Goal: Task Accomplishment & Management: Complete application form

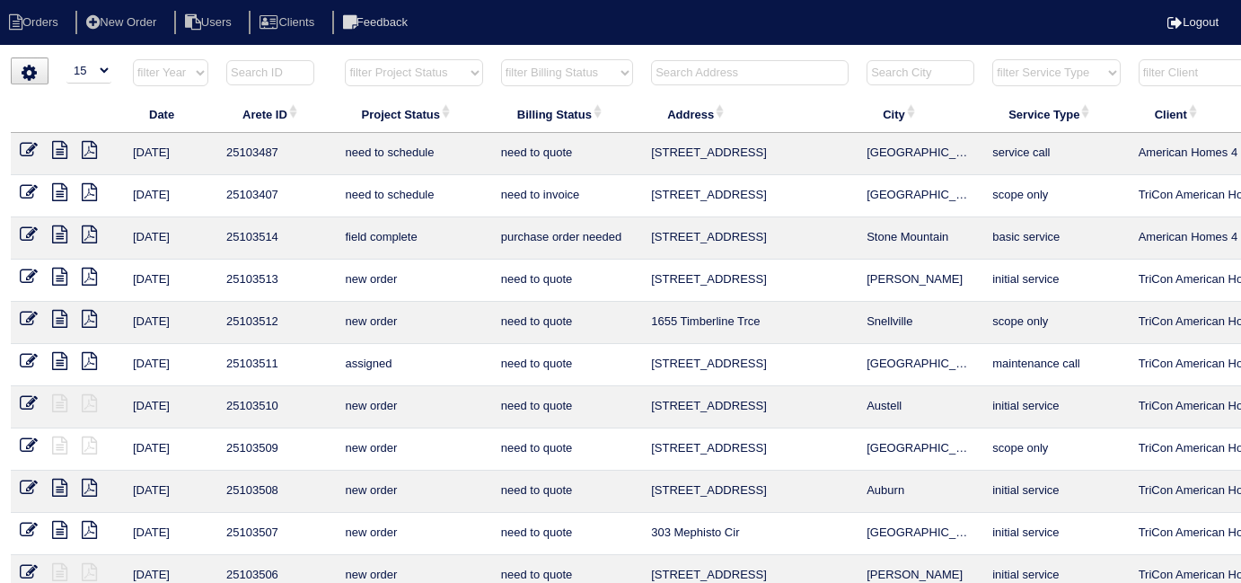
select select "15"
click at [694, 75] on input "text" at bounding box center [750, 72] width 198 height 25
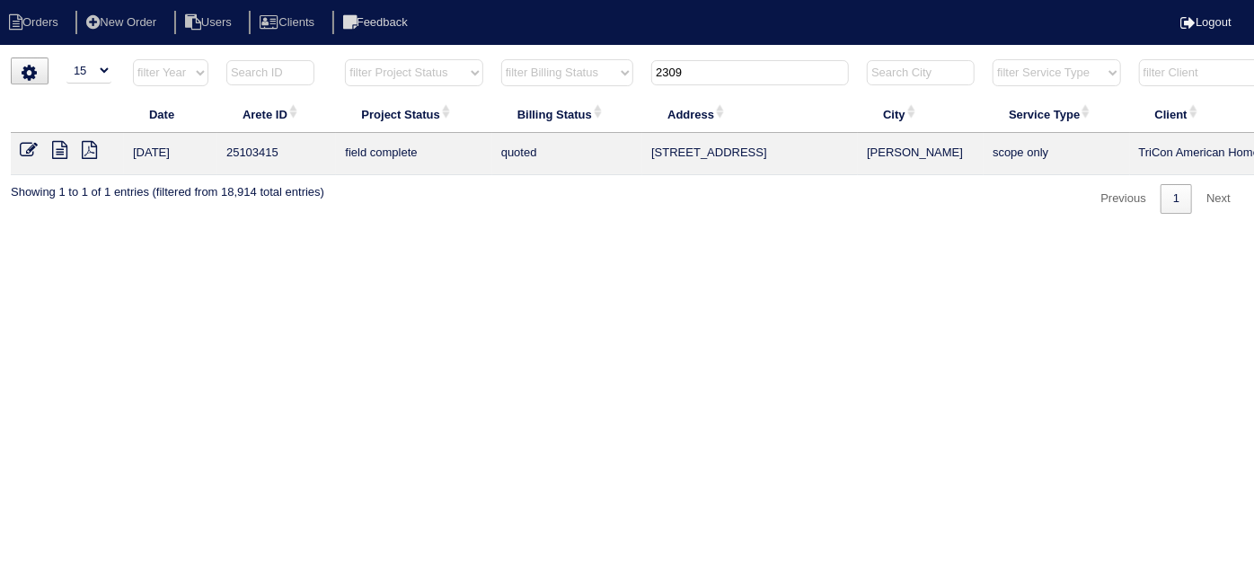
type input "2309"
click at [29, 149] on icon at bounding box center [29, 150] width 18 height 18
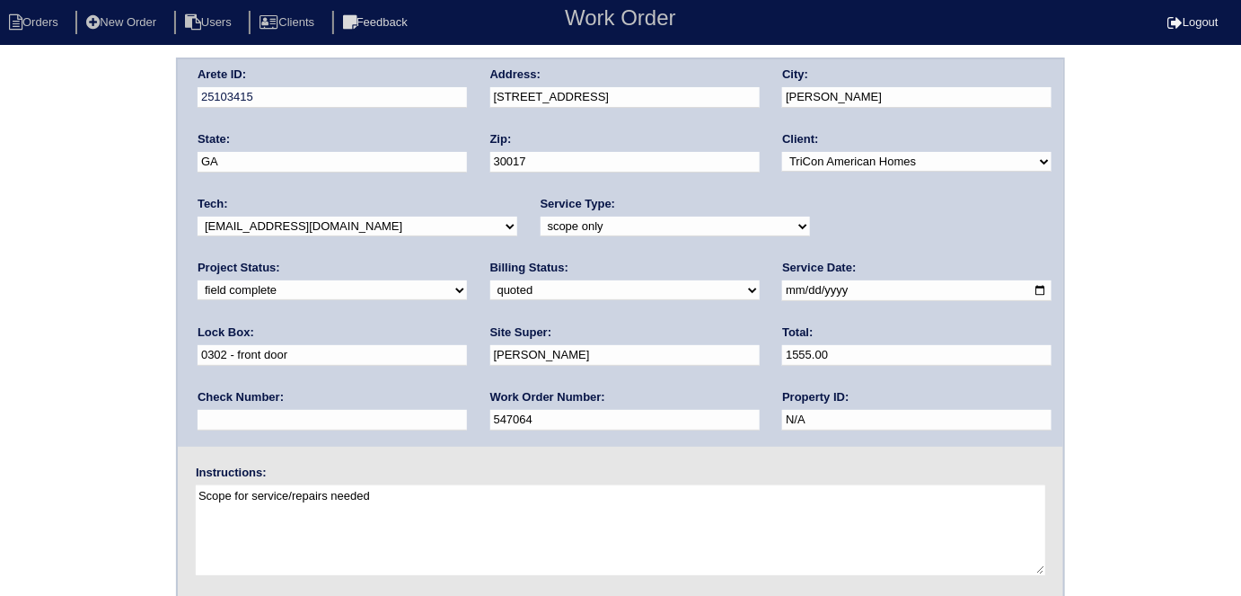
click at [490, 287] on select "need to quote quoted need to invoice invoiced paid warranty purchase order need…" at bounding box center [624, 290] width 269 height 20
select select "need to invoice"
click at [490, 280] on select "need to quote quoted need to invoice invoiced paid warranty purchase order need…" at bounding box center [624, 290] width 269 height 20
drag, startPoint x: 59, startPoint y: 325, endPoint x: 90, endPoint y: 310, distance: 34.1
click at [59, 325] on div "Arete ID: 25103415 Address: 2309 Swan Lake Ct City: Grayson State: GA Zip: 3001…" at bounding box center [620, 420] width 1241 height 727
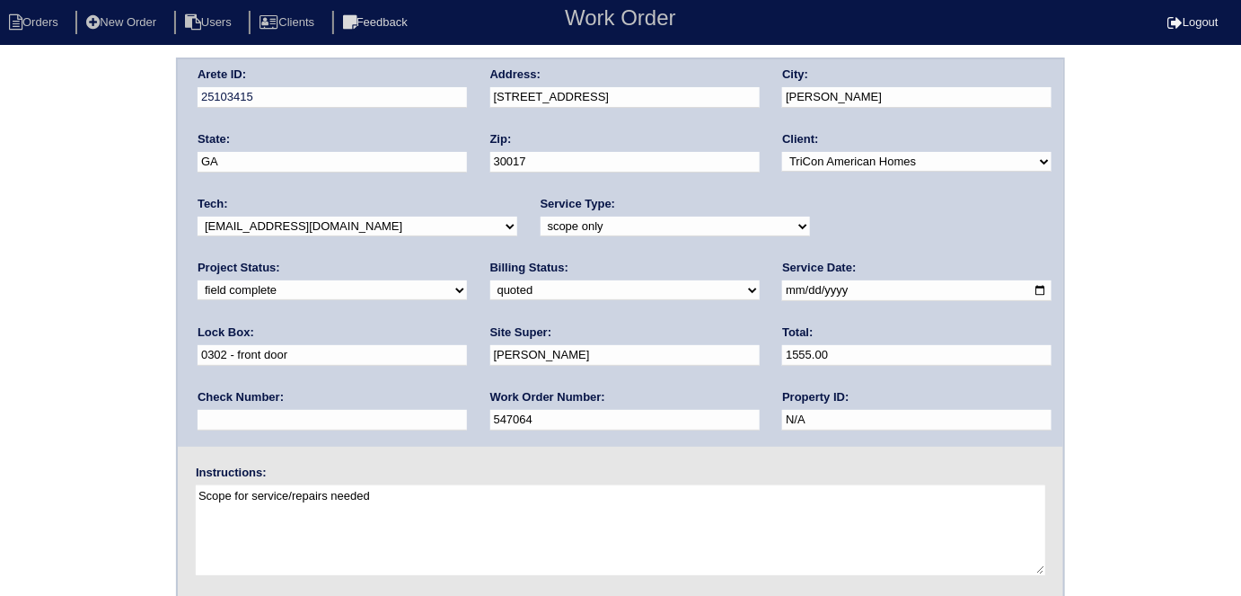
click at [22, 253] on div "Arete ID: 25103415 Address: 2309 Swan Lake Ct City: Grayson State: GA Zip: 3001…" at bounding box center [620, 420] width 1241 height 727
drag, startPoint x: 842, startPoint y: 225, endPoint x: 834, endPoint y: 219, distance: 9.7
click at [467, 280] on select "new order assigned in progress field complete need to schedule admin review arc…" at bounding box center [332, 290] width 269 height 20
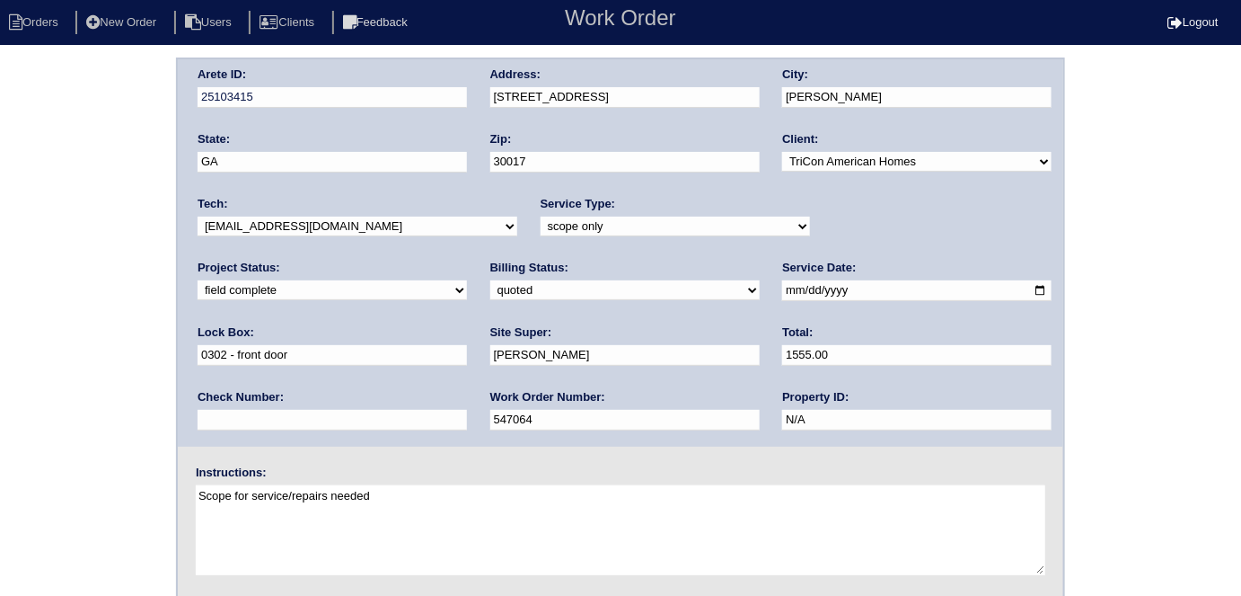
select select "need to schedule"
click at [467, 280] on select "new order assigned in progress field complete need to schedule admin review arc…" at bounding box center [332, 290] width 269 height 20
click at [782, 291] on input "2025-09-16" at bounding box center [916, 290] width 269 height 21
type input "2025-09-24"
click at [16, 366] on div "Arete ID: 25103415 Address: 2309 Swan Lake Ct City: Grayson State: GA Zip: 3001…" at bounding box center [620, 420] width 1241 height 727
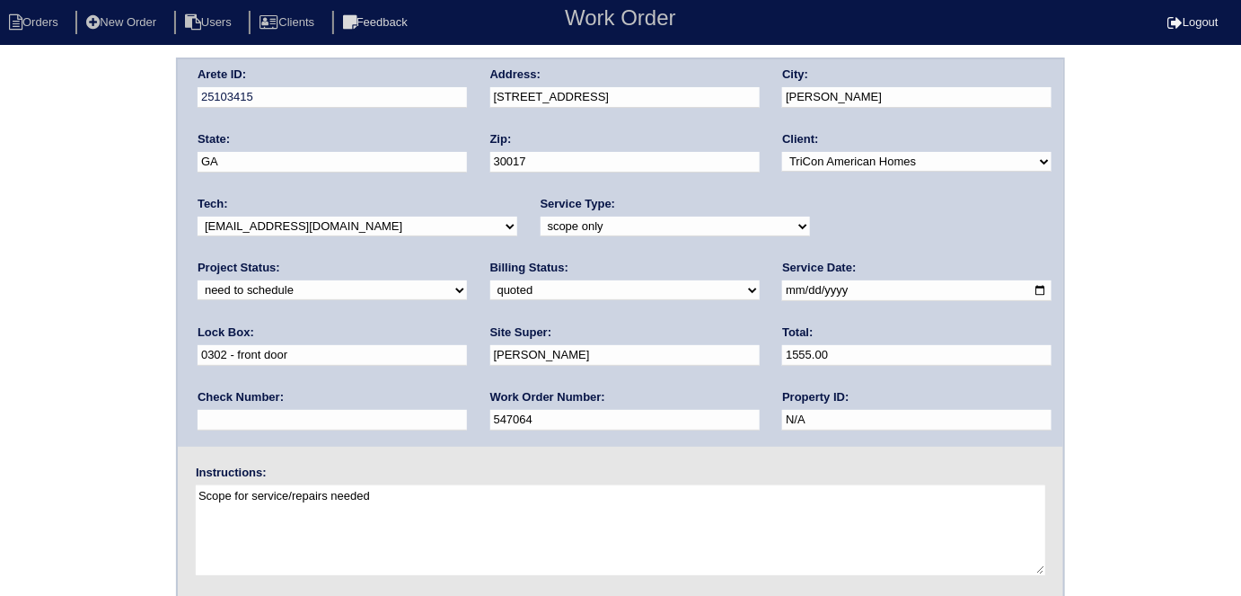
click at [21, 366] on div "Arete ID: 25103415 Address: 2309 Swan Lake Ct City: Grayson State: GA Zip: 3001…" at bounding box center [620, 420] width 1241 height 727
click at [57, 322] on div "Arete ID: 25103415 Address: 2309 Swan Lake Ct City: Grayson State: GA Zip: 3001…" at bounding box center [620, 420] width 1241 height 727
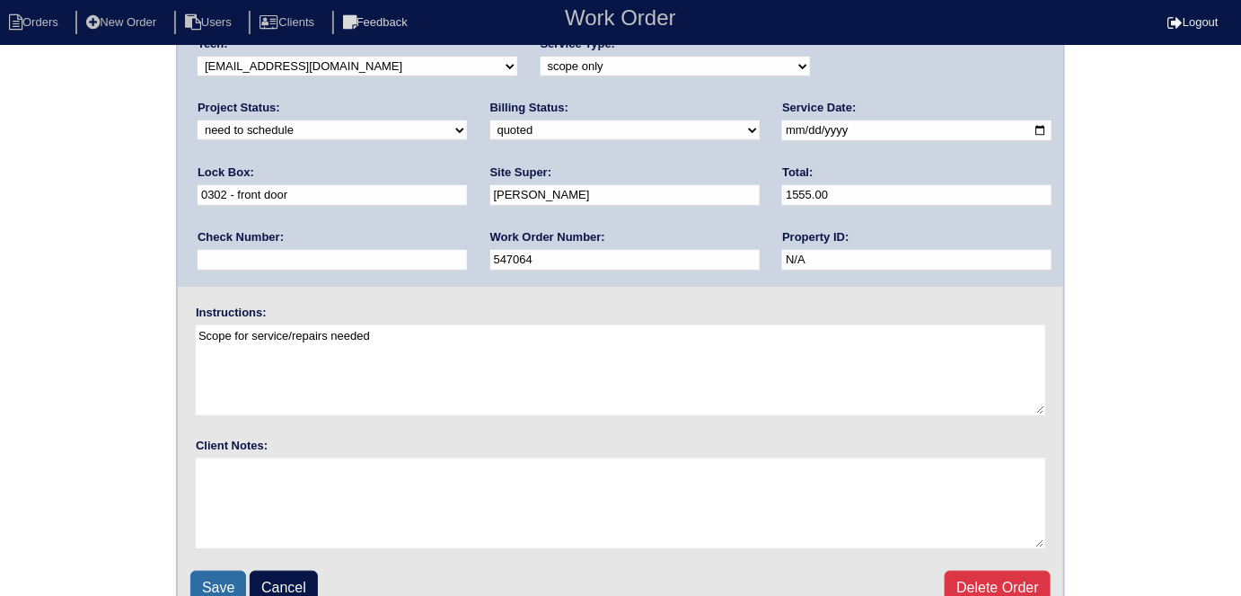
scroll to position [184, 0]
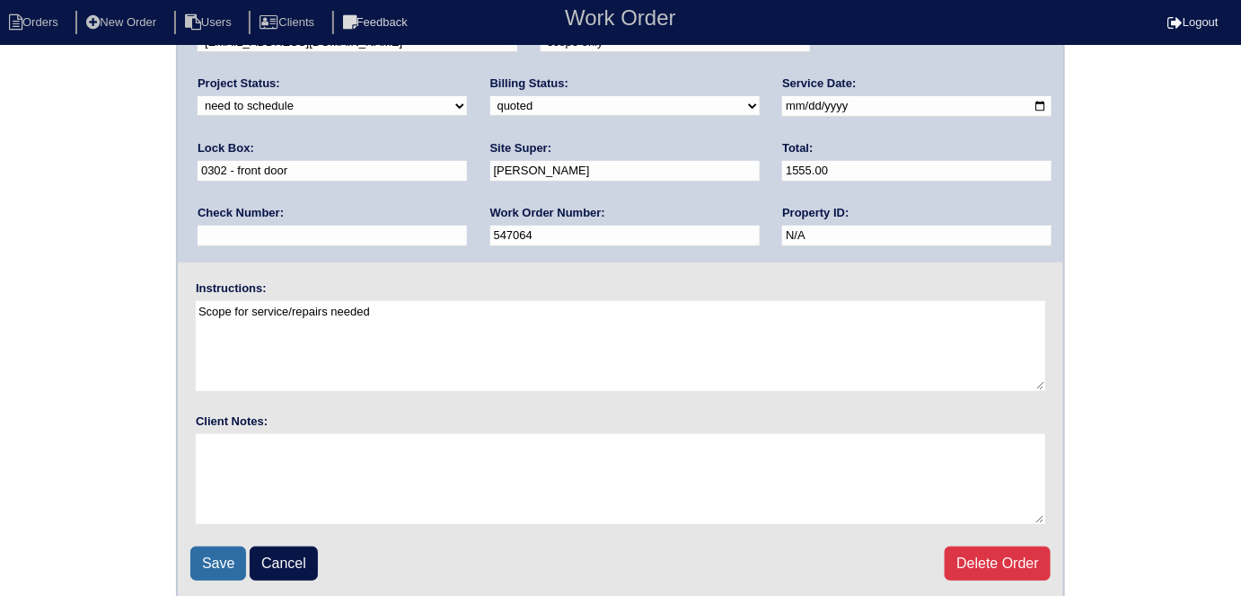
click at [220, 550] on input "Save" at bounding box center [218, 563] width 56 height 34
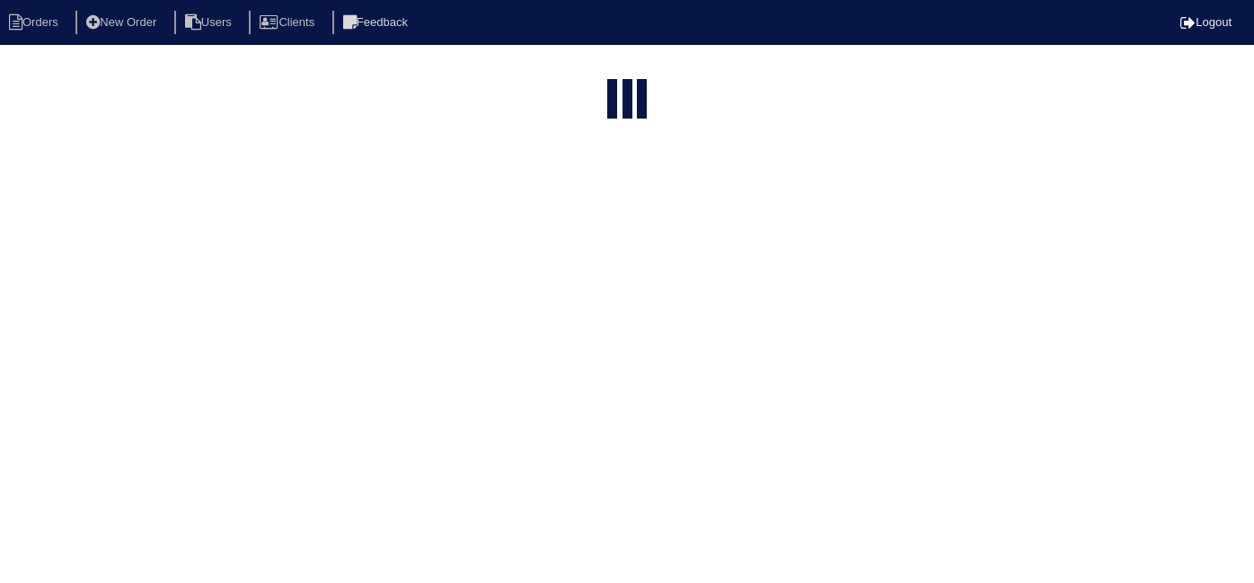
select select "15"
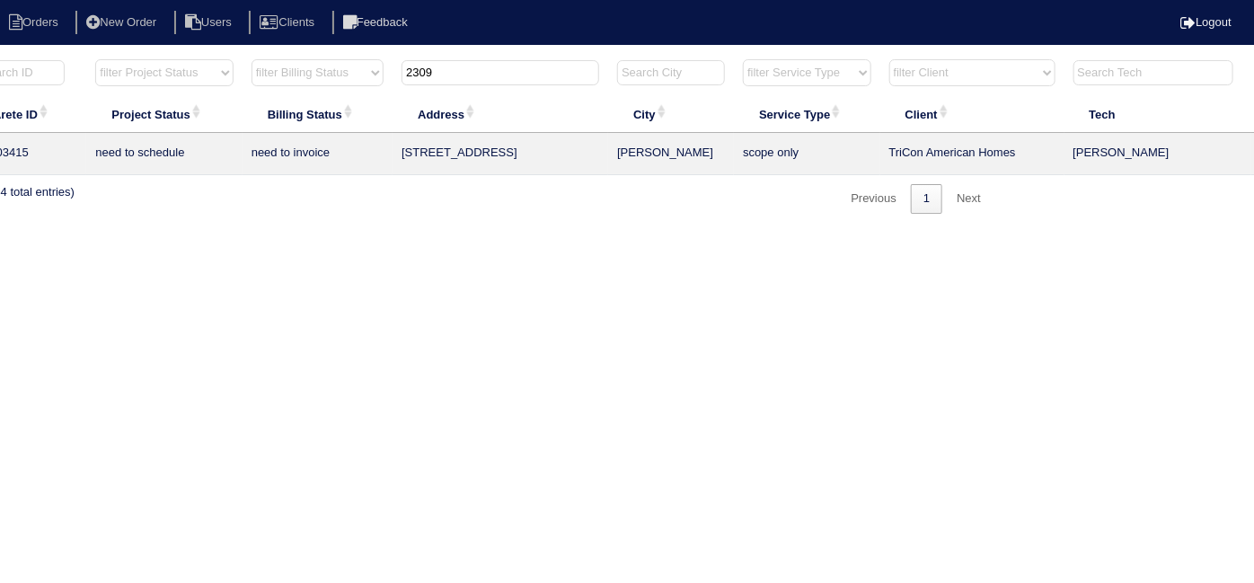
scroll to position [0, 313]
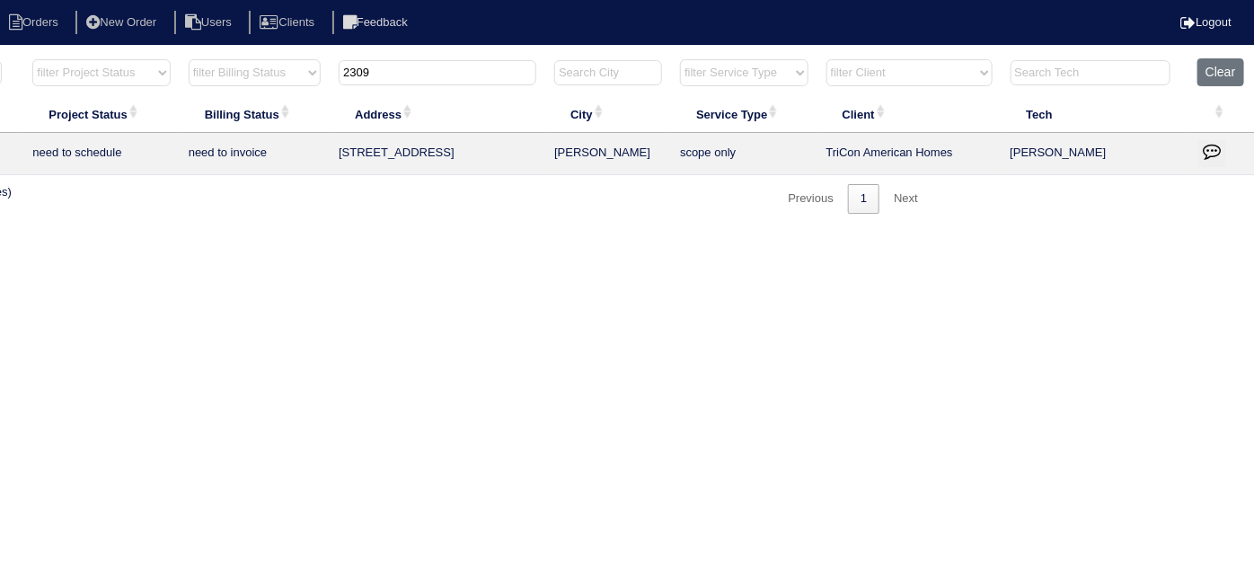
click at [1223, 155] on button "button" at bounding box center [1211, 153] width 29 height 27
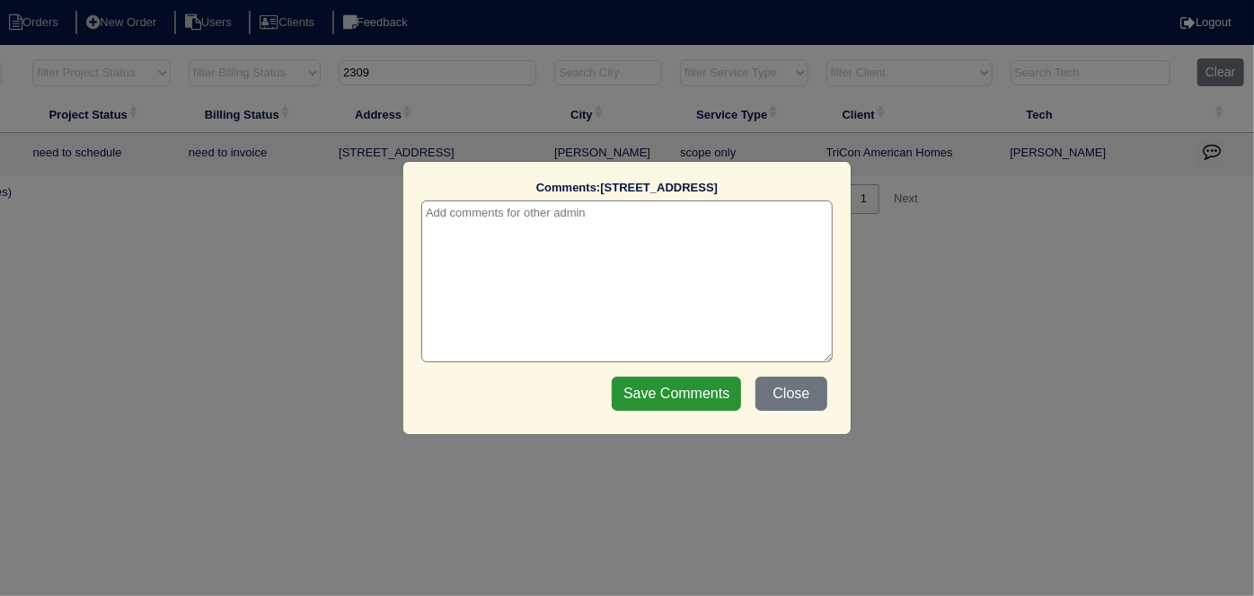
click at [572, 226] on textarea at bounding box center [626, 281] width 411 height 162
paste textarea "Service X2"
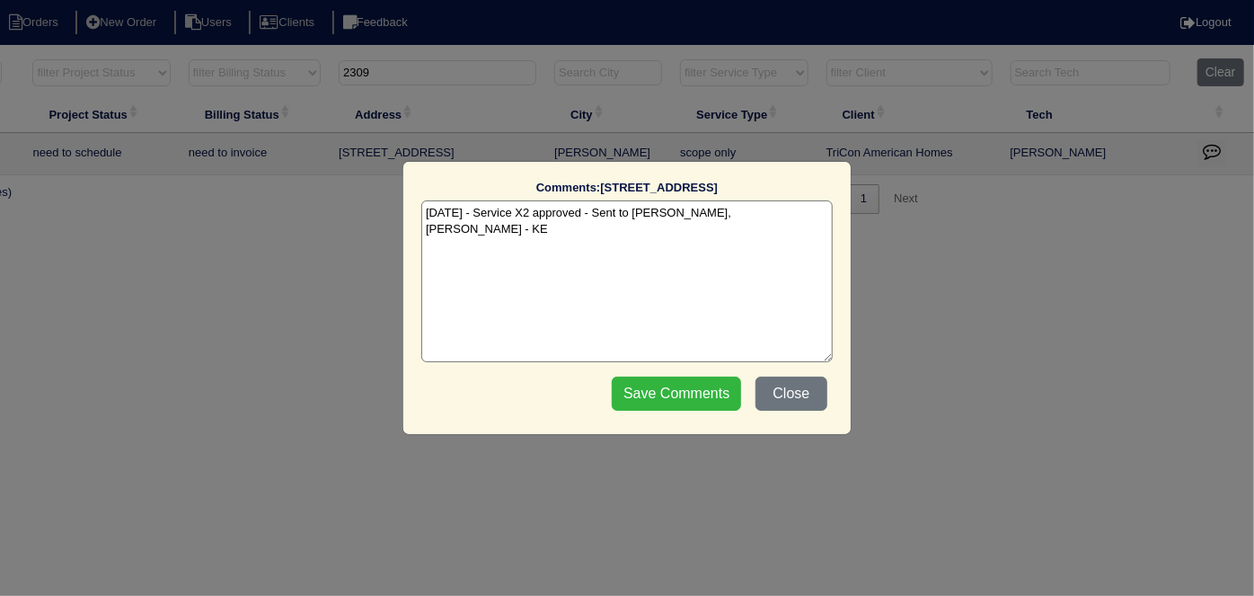
type textarea "9/23/25 - Service X2 approved - Sent to Dan, Payton - KE"
click at [679, 386] on input "Save Comments" at bounding box center [676, 393] width 129 height 34
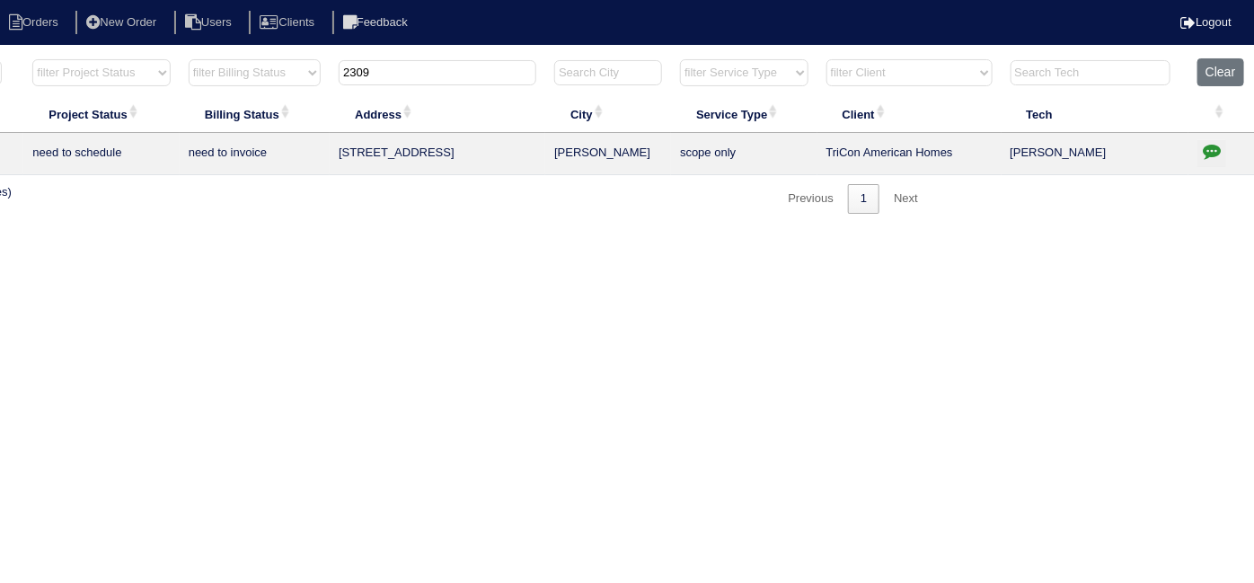
click at [409, 83] on th "2309" at bounding box center [438, 76] width 216 height 37
drag, startPoint x: 480, startPoint y: 74, endPoint x: 90, endPoint y: 36, distance: 391.7
click at [115, 46] on html "Orders New Order Users Clients Feedback Logout Orders New Order Users Clients M…" at bounding box center [314, 116] width 1254 height 232
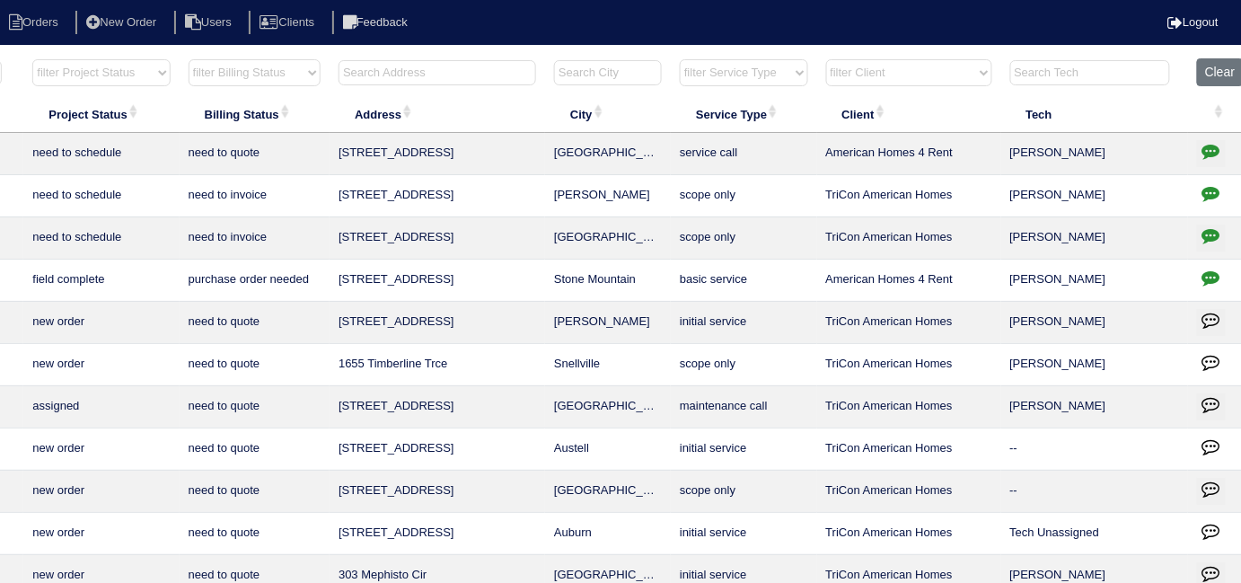
click at [500, 66] on input "text" at bounding box center [438, 72] width 198 height 25
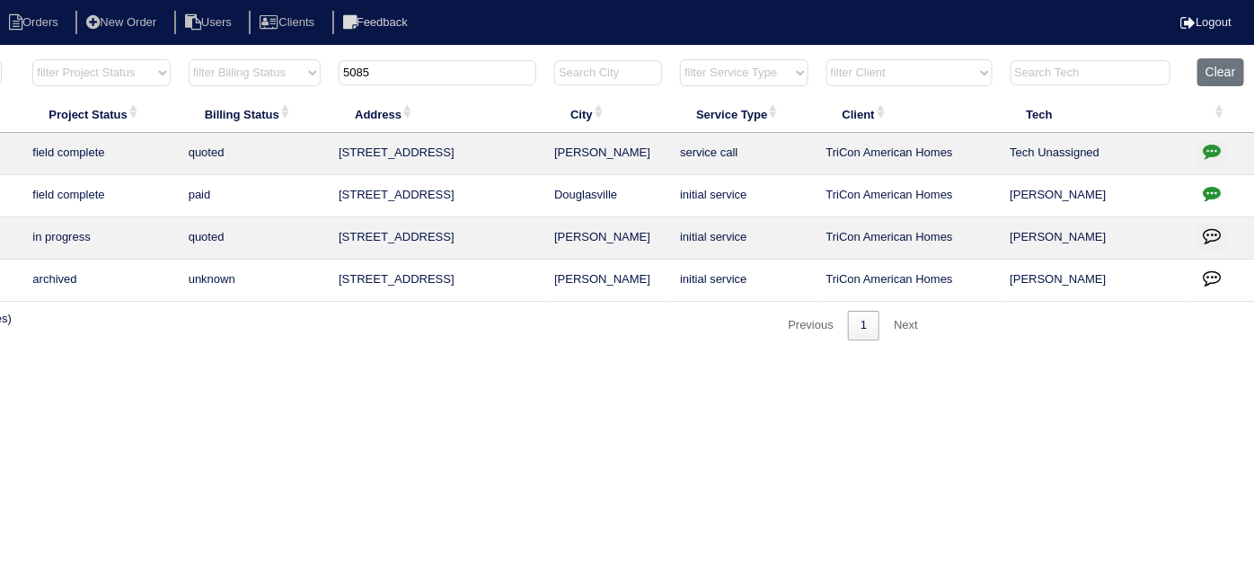
scroll to position [0, 0]
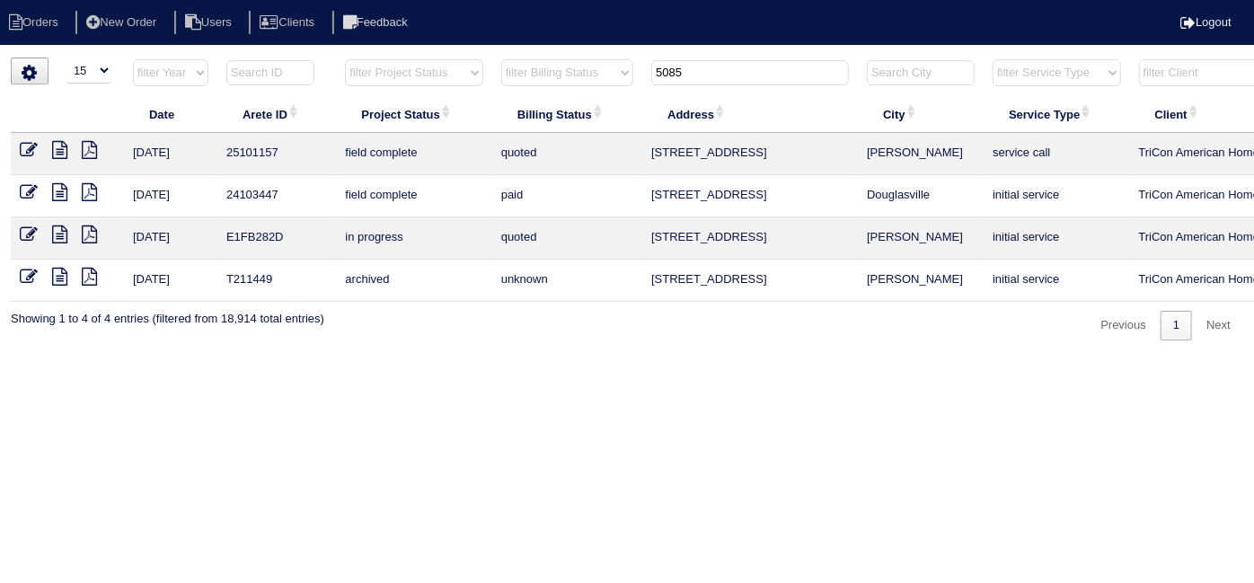
type input "5085"
click at [55, 147] on icon at bounding box center [59, 150] width 15 height 18
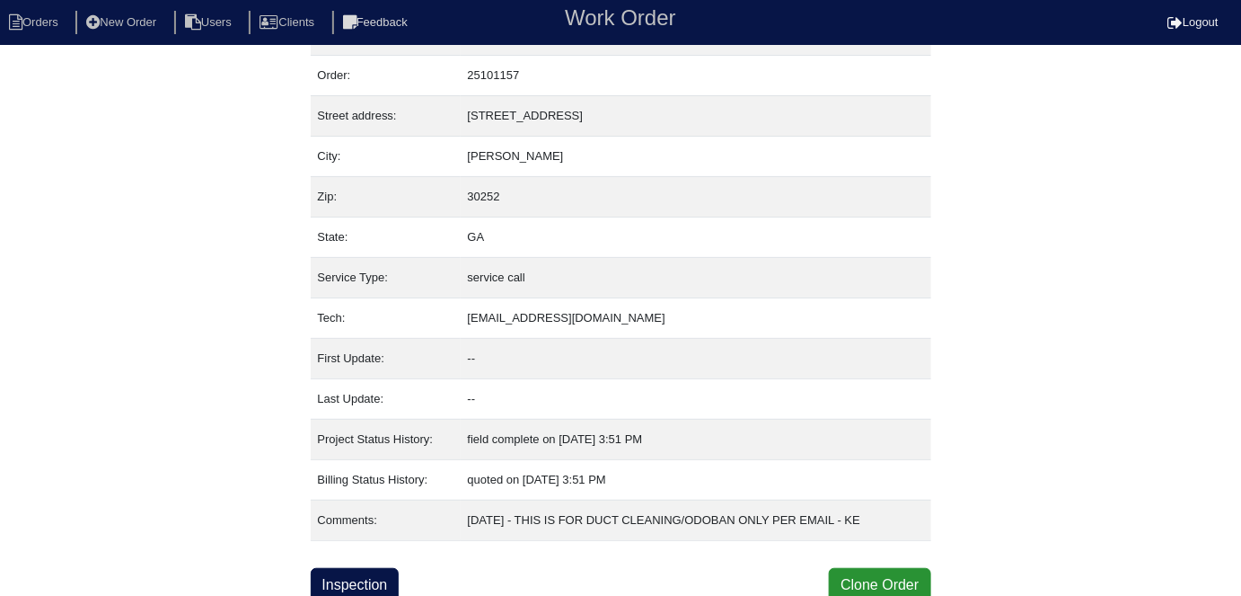
scroll to position [44, 0]
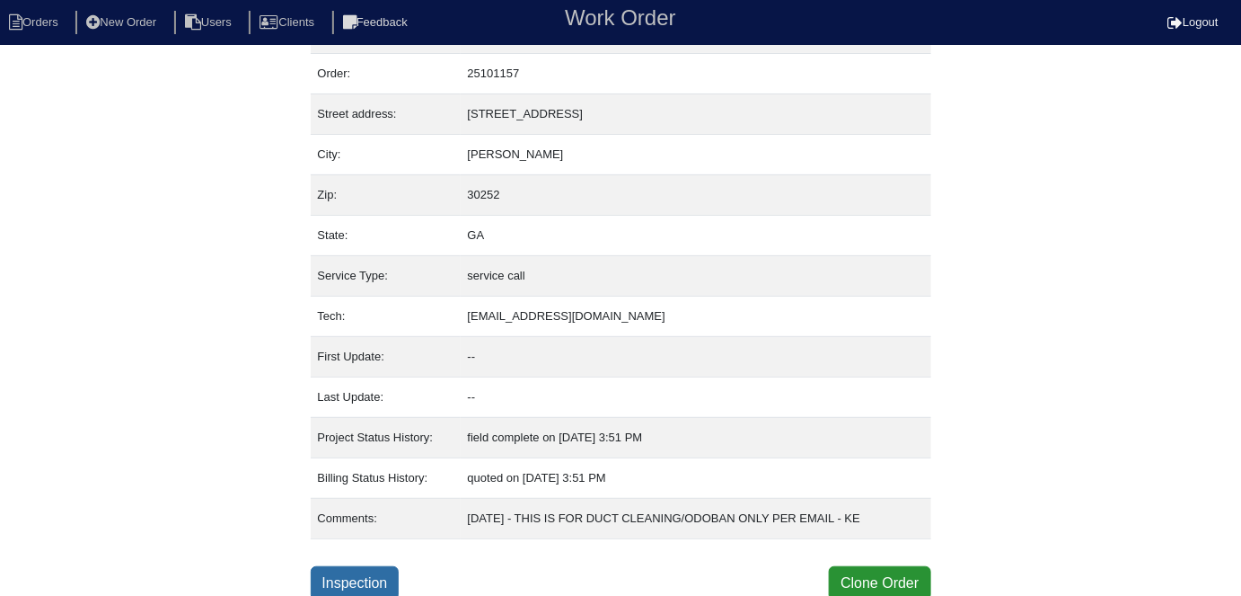
click at [361, 586] on link "Inspection" at bounding box center [355, 583] width 89 height 34
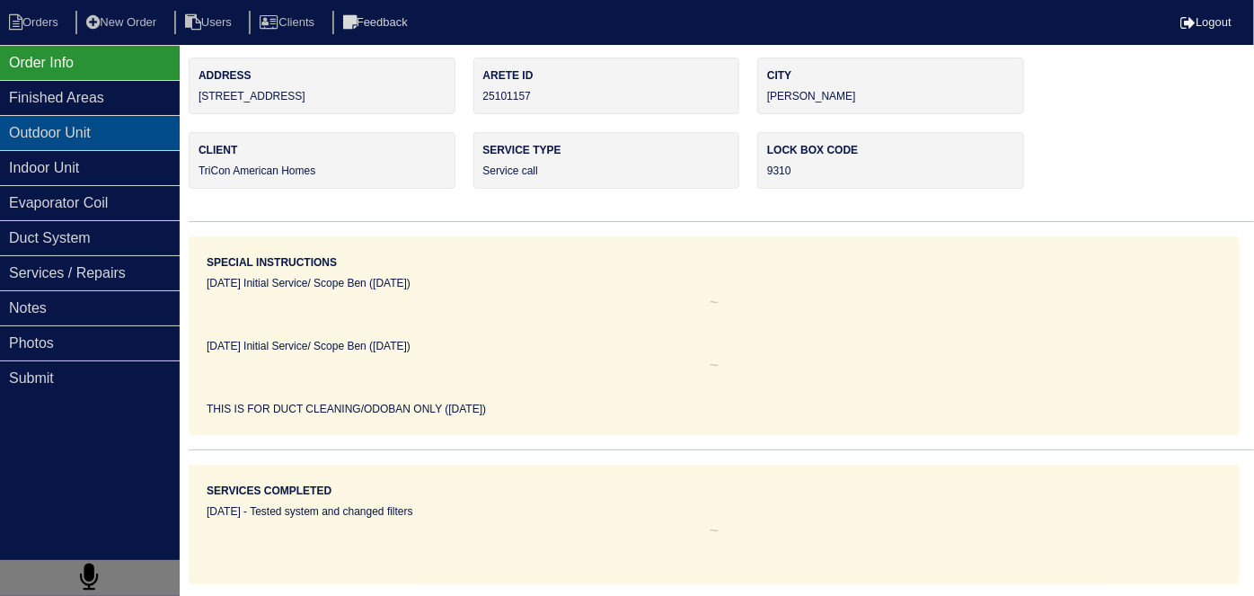
click at [110, 137] on div "Outdoor Unit" at bounding box center [90, 132] width 180 height 35
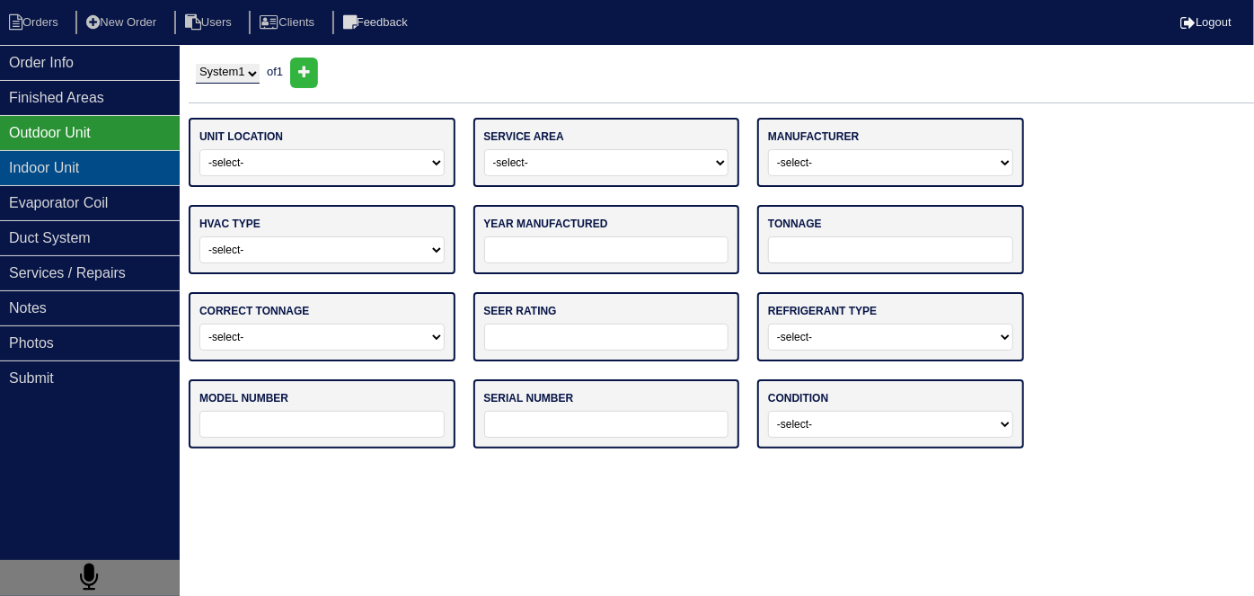
click at [91, 163] on div "Indoor Unit" at bounding box center [90, 167] width 180 height 35
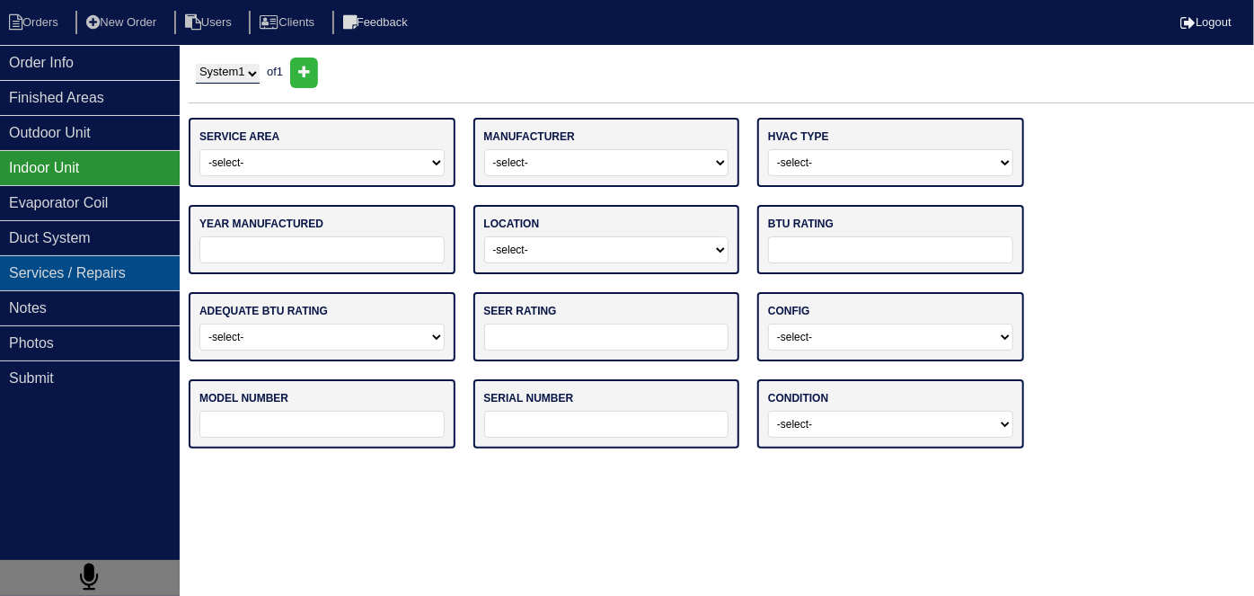
click at [72, 280] on div "Services / Repairs" at bounding box center [90, 272] width 180 height 35
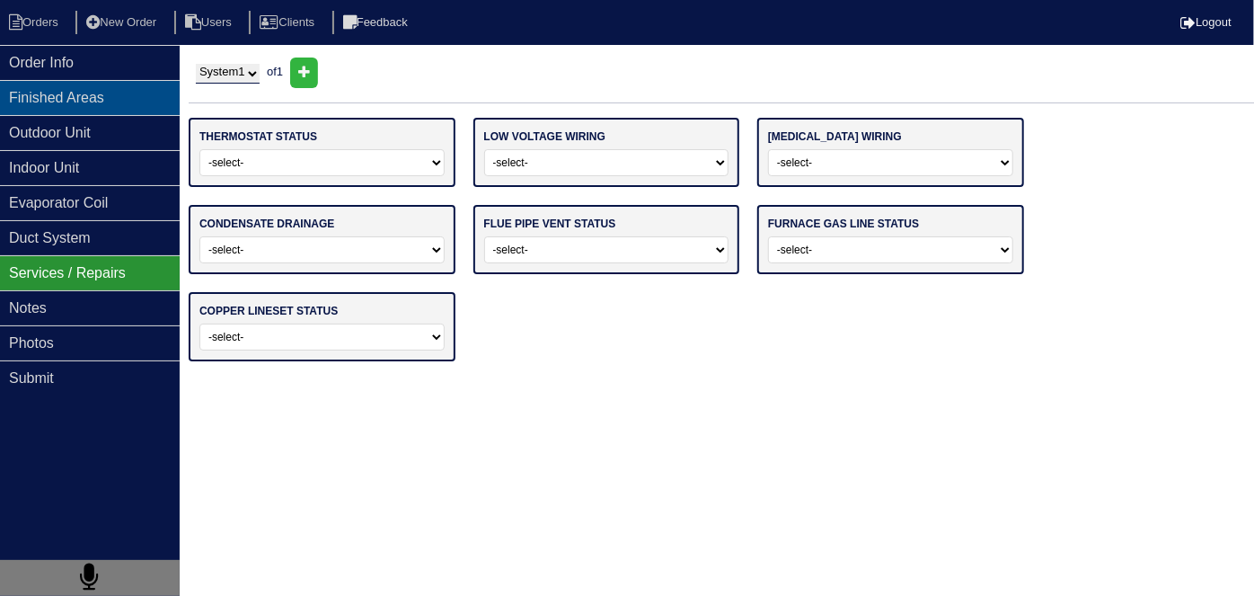
drag, startPoint x: 84, startPoint y: 307, endPoint x: 22, endPoint y: 100, distance: 216.8
click at [85, 306] on div "Notes" at bounding box center [90, 307] width 180 height 35
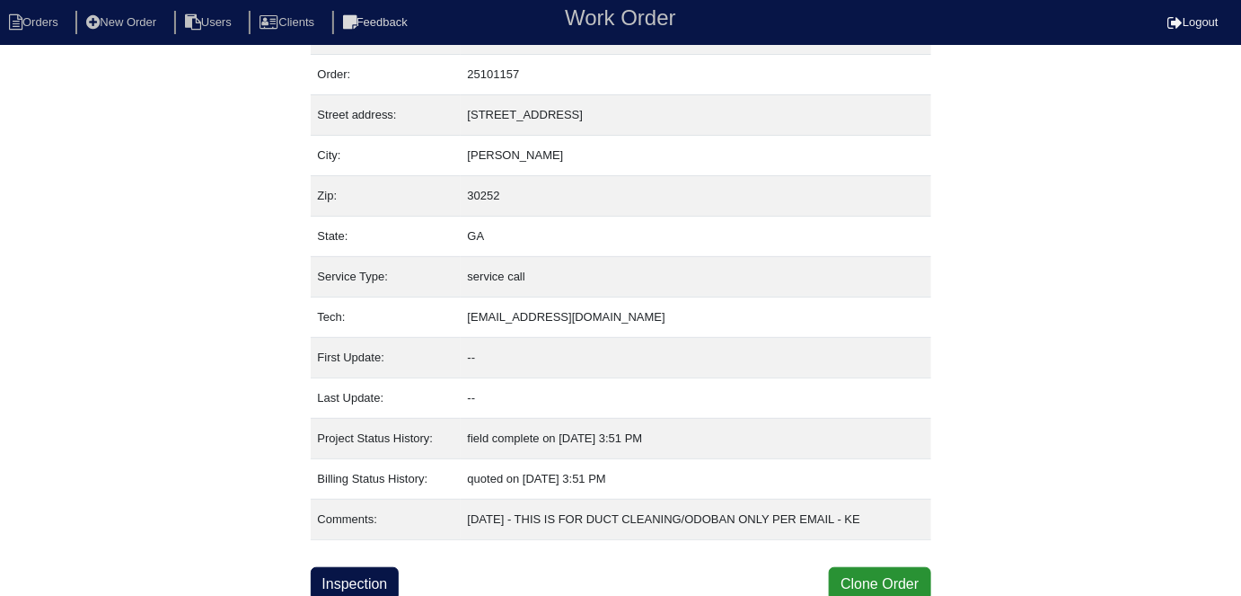
scroll to position [44, 0]
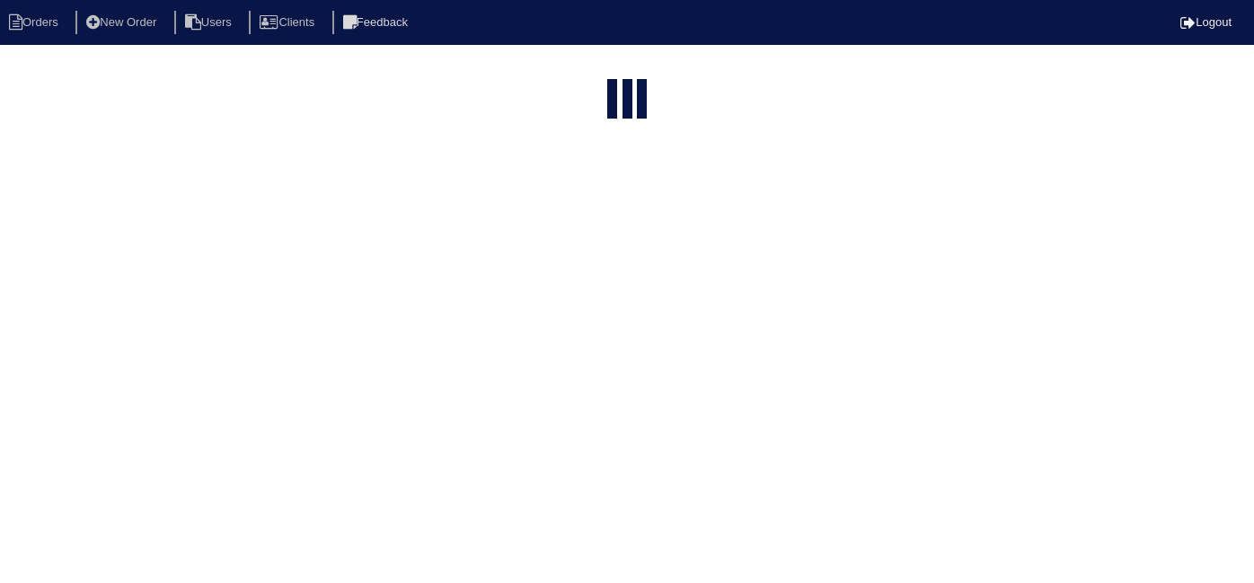
select select "15"
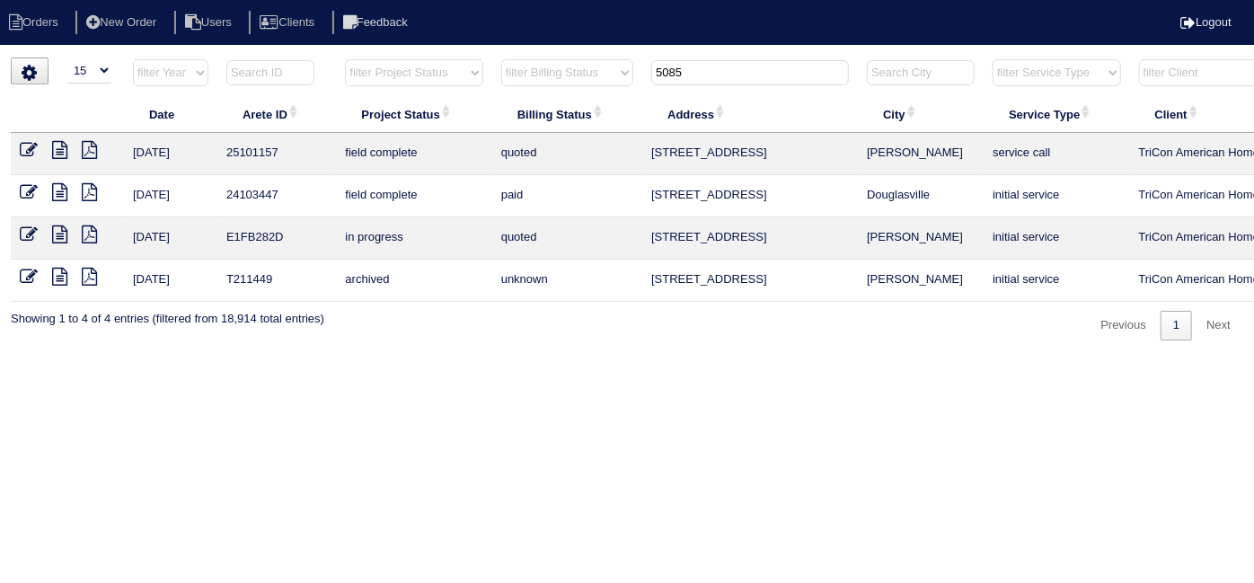
click at [57, 234] on icon at bounding box center [59, 234] width 15 height 18
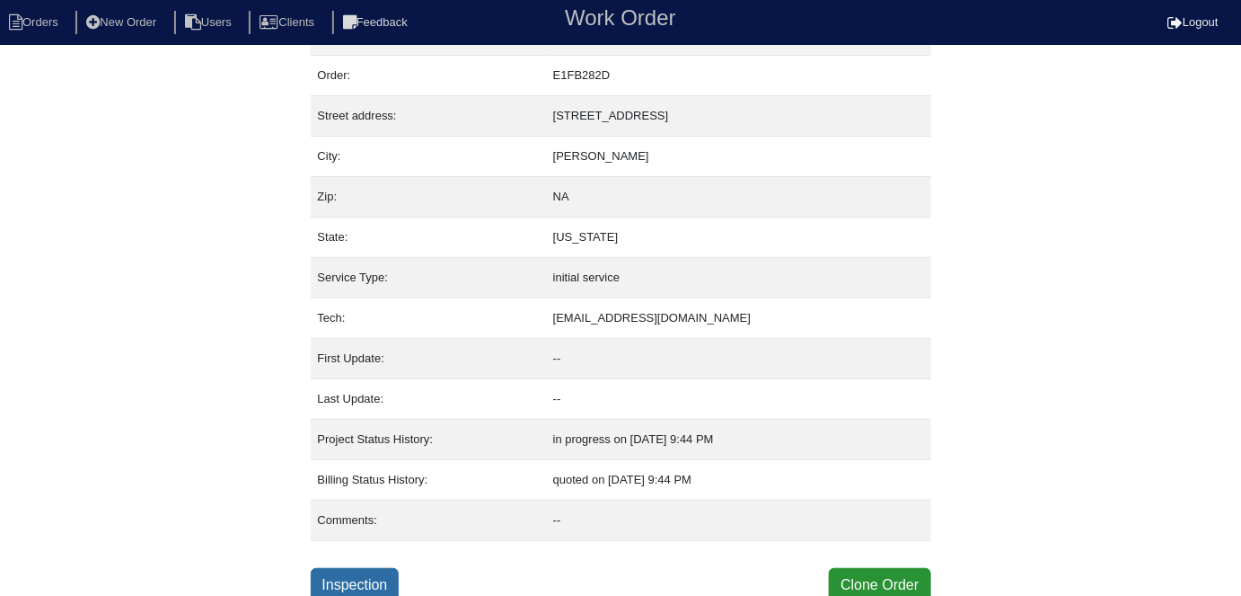
scroll to position [44, 0]
click at [367, 583] on link "Inspection" at bounding box center [355, 583] width 89 height 34
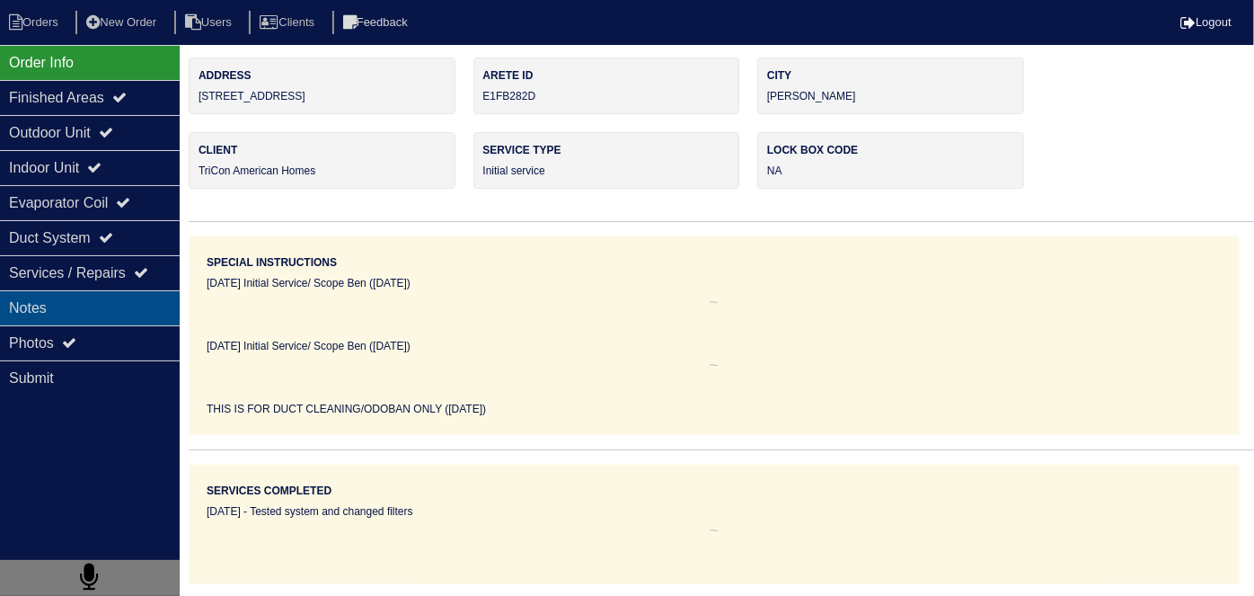
drag, startPoint x: 88, startPoint y: 305, endPoint x: 100, endPoint y: 305, distance: 11.7
click at [93, 305] on div "Notes" at bounding box center [90, 307] width 180 height 35
type textarea "80,000 3 Ton A/C 3 Ton ADP Coil 17" Upflow Pan No hole 36x36 Pad Aquaguard Floa…"
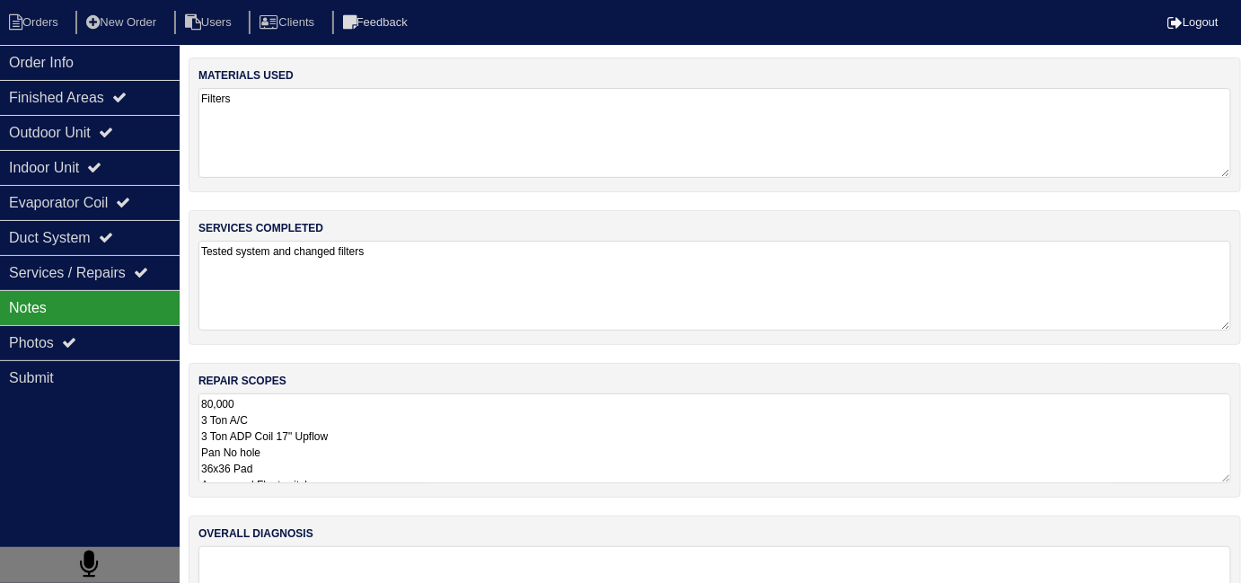
click at [414, 419] on textarea "80,000 3 Ton A/C 3 Ton ADP Coil 17" Upflow Pan No hole 36x36 Pad Aquaguard Floa…" at bounding box center [715, 438] width 1033 height 90
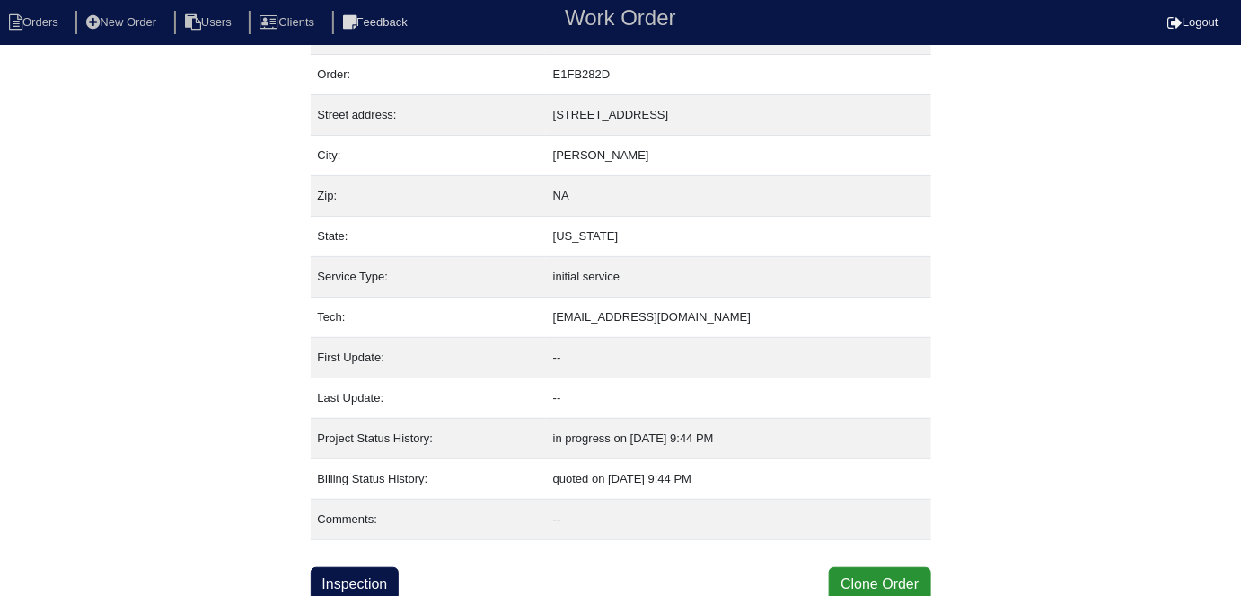
scroll to position [44, 0]
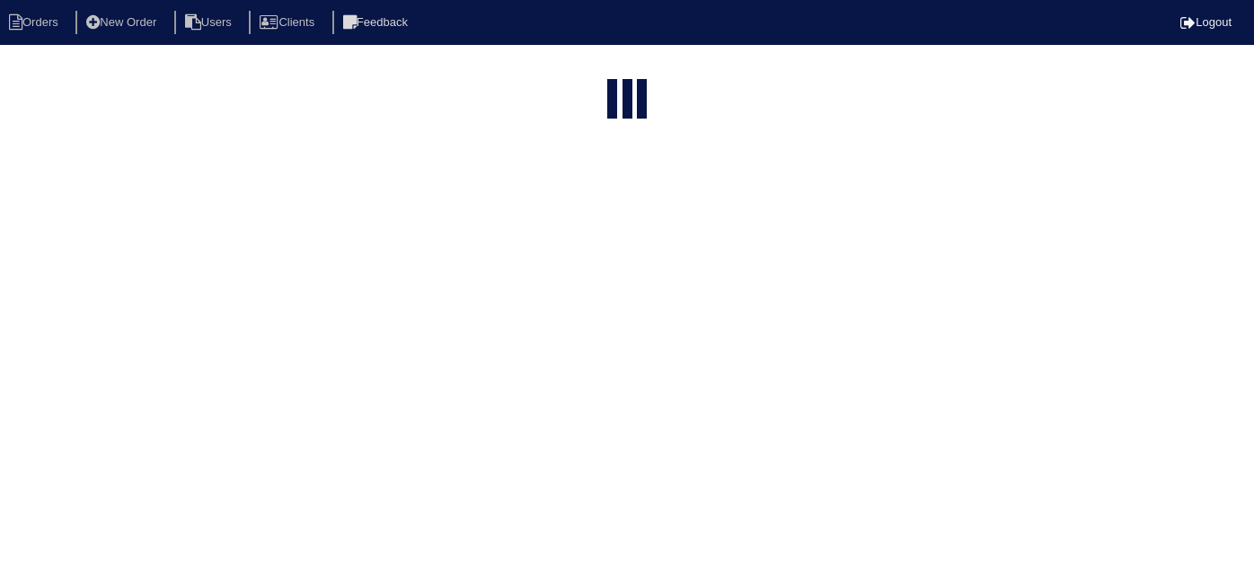
select select "15"
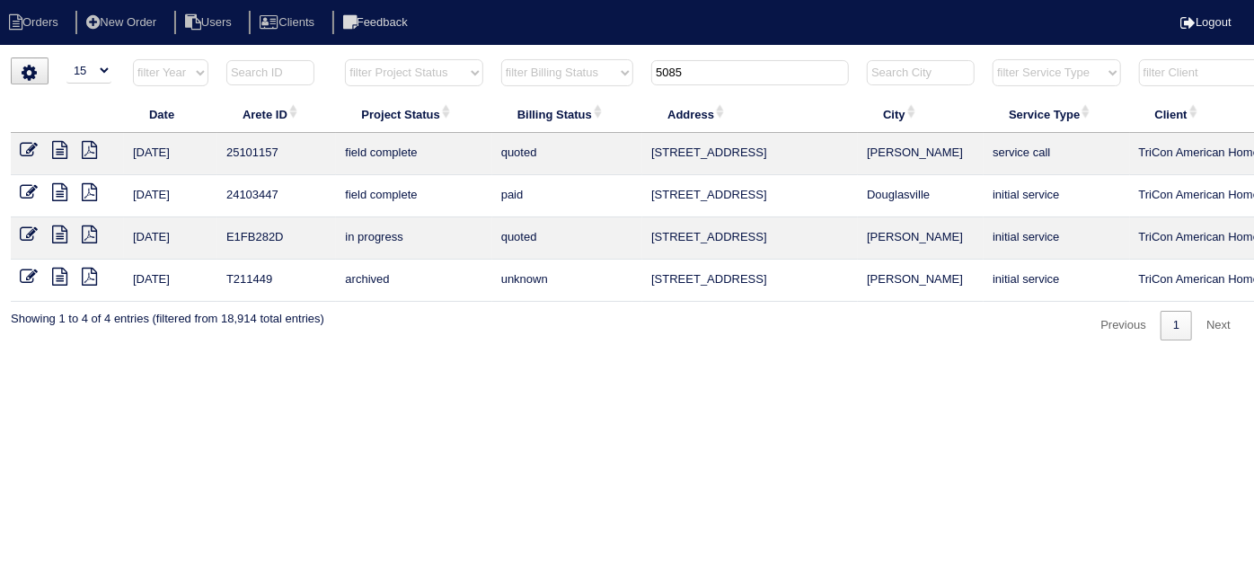
click at [59, 138] on td at bounding box center [67, 154] width 113 height 42
click at [64, 147] on icon at bounding box center [59, 150] width 15 height 18
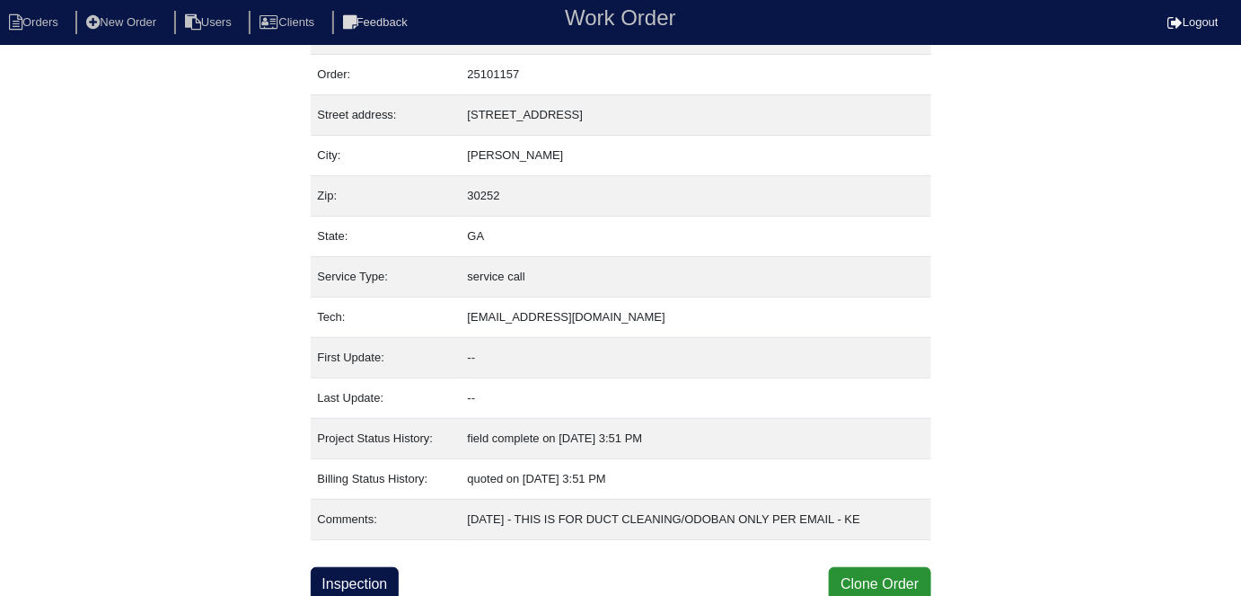
scroll to position [44, 0]
click at [364, 575] on link "Inspection" at bounding box center [355, 583] width 89 height 34
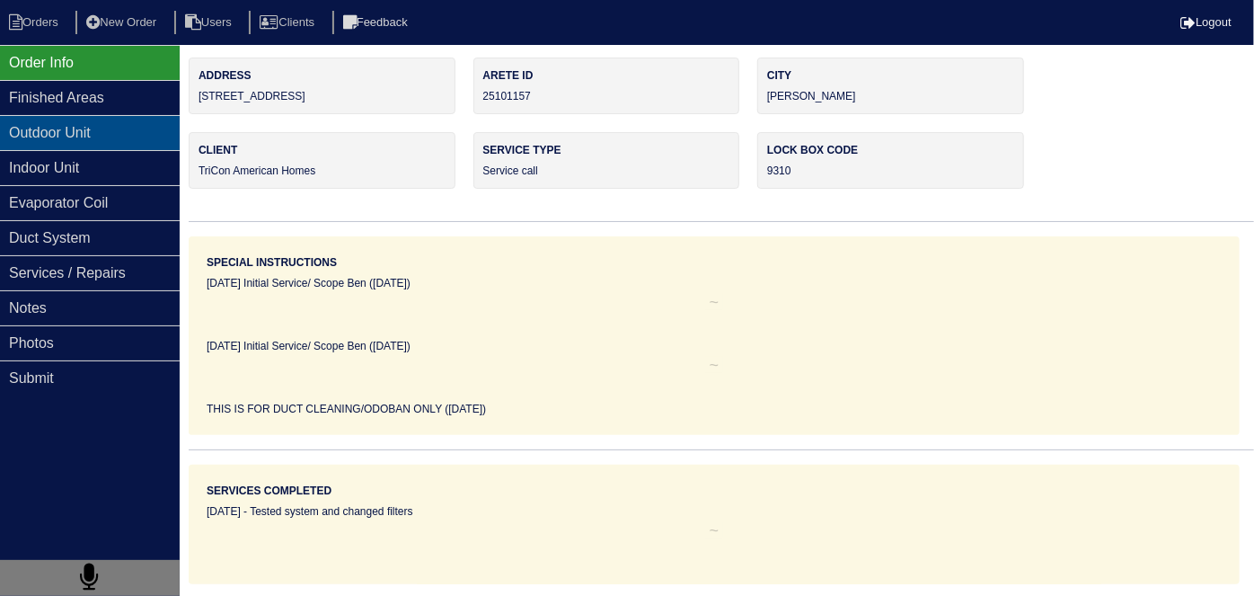
click at [88, 144] on div "Outdoor Unit" at bounding box center [90, 132] width 180 height 35
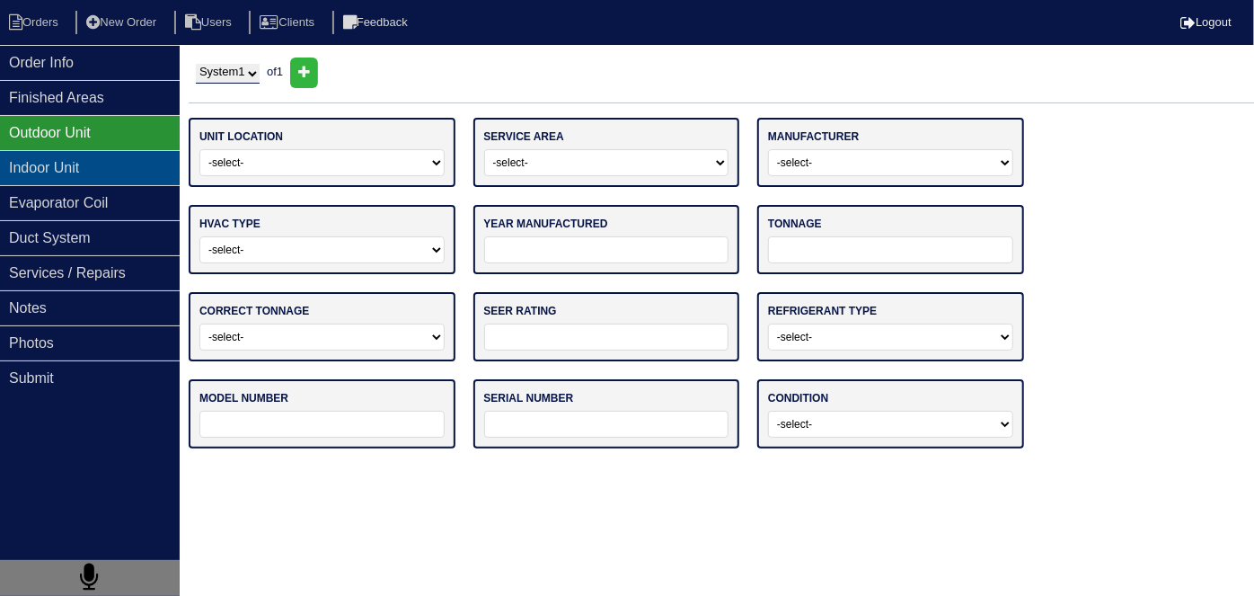
click at [86, 158] on div "Indoor Unit" at bounding box center [90, 167] width 180 height 35
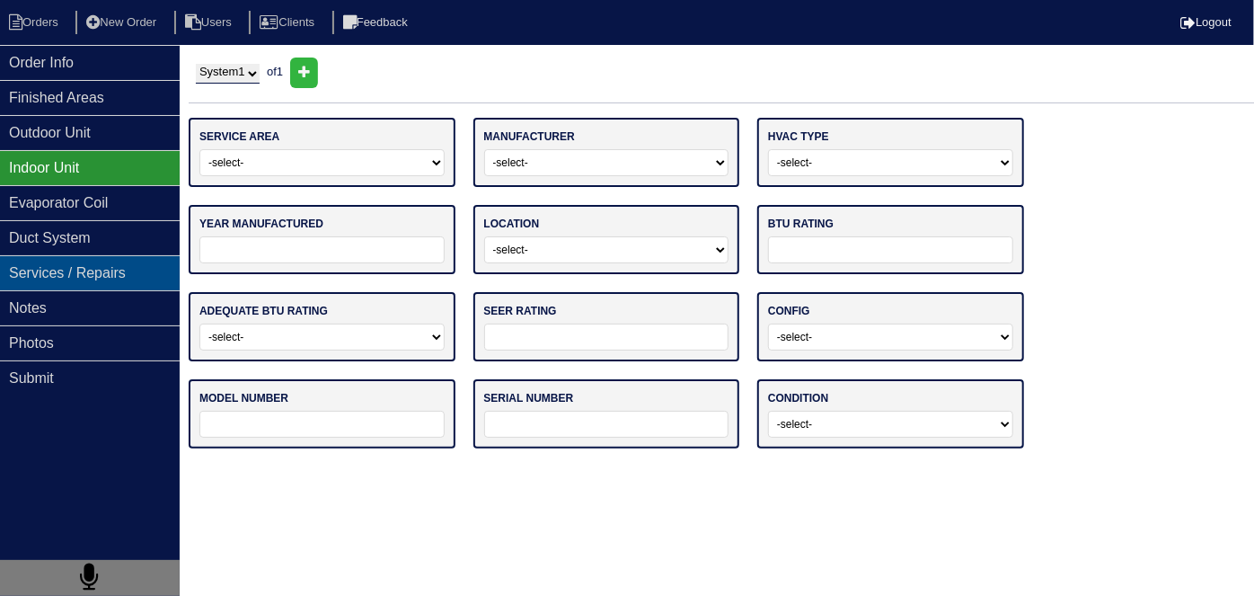
click at [79, 257] on div "Services / Repairs" at bounding box center [90, 272] width 180 height 35
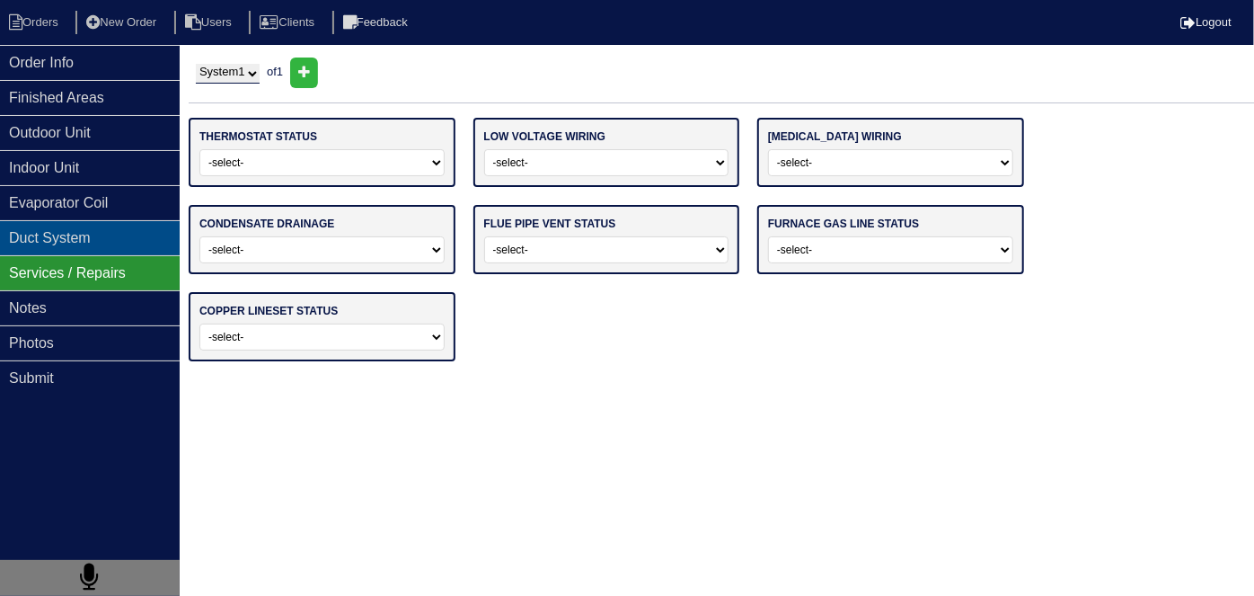
click at [79, 243] on div "Duct System" at bounding box center [90, 237] width 180 height 35
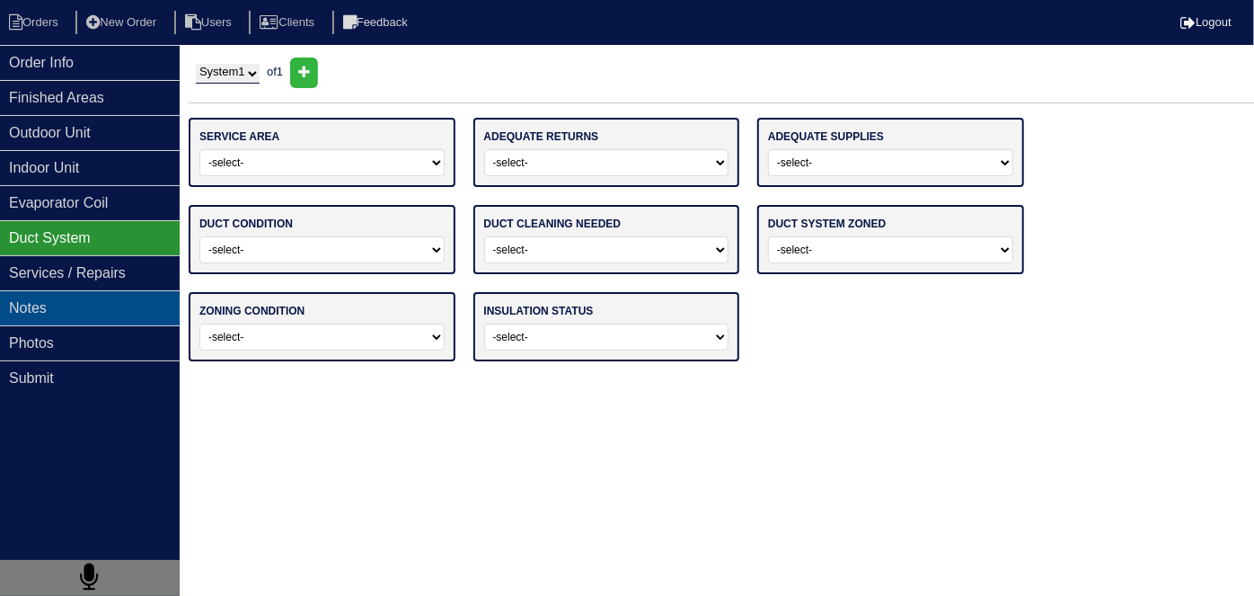
click at [81, 314] on div "Notes" at bounding box center [90, 307] width 180 height 35
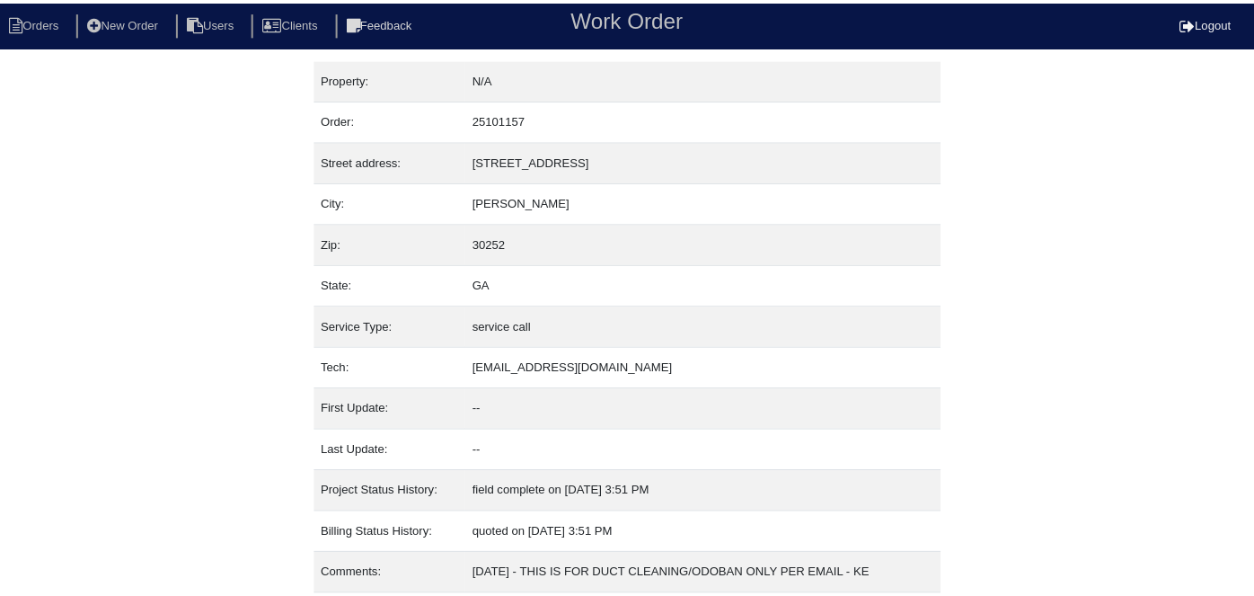
scroll to position [44, 0]
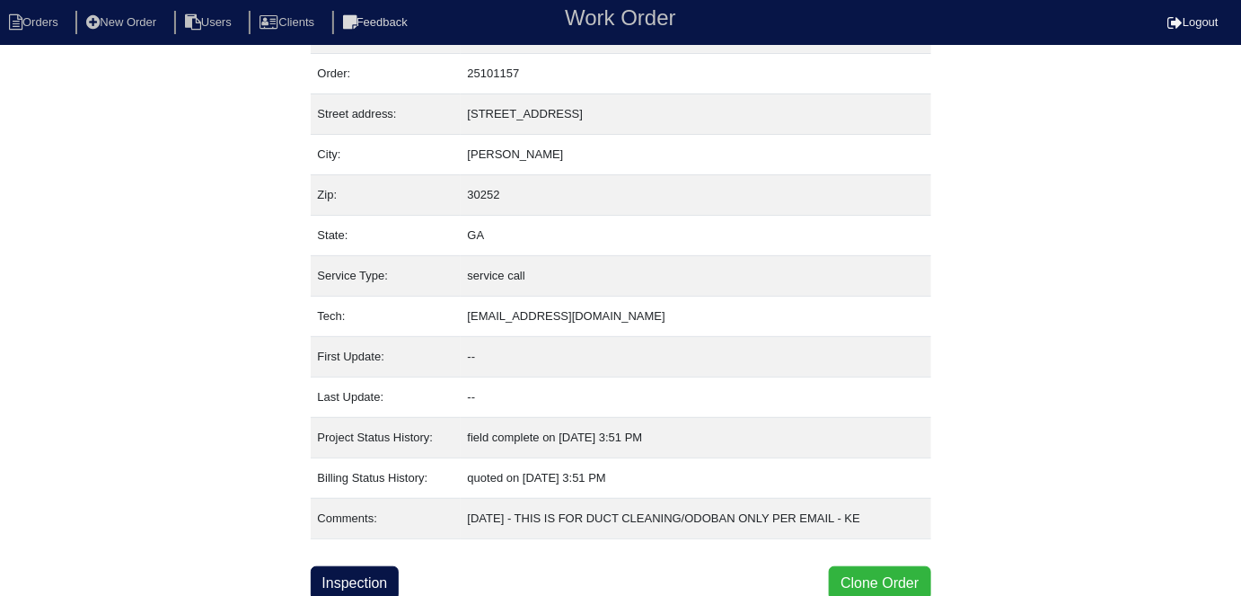
click at [893, 582] on button "Clone Order" at bounding box center [880, 583] width 102 height 34
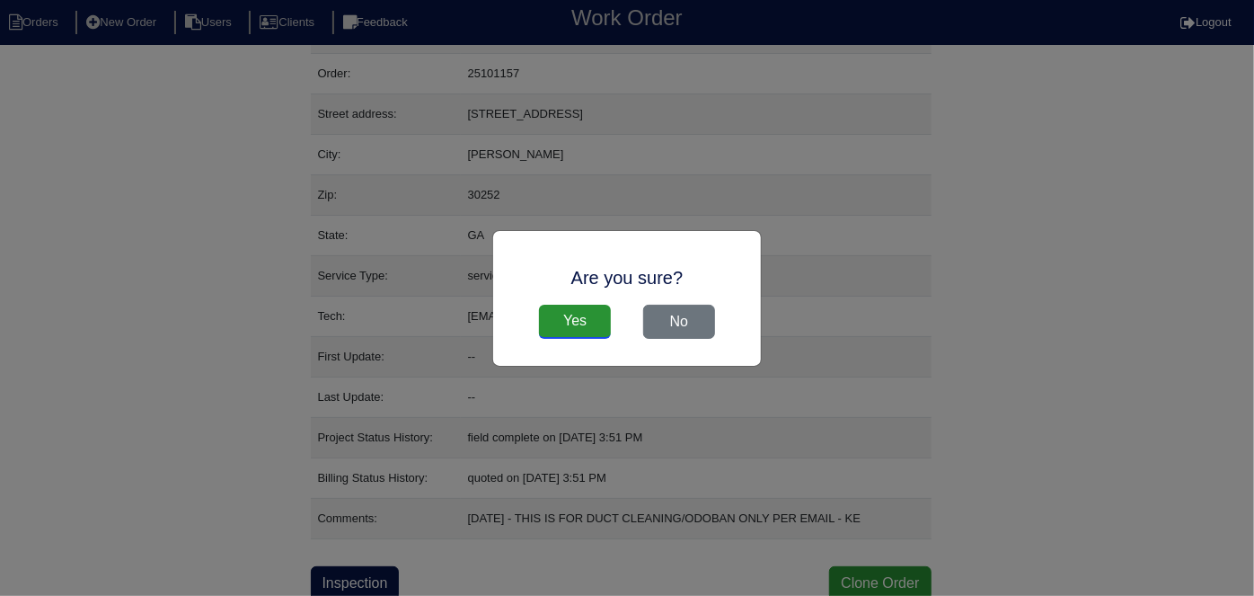
click at [596, 326] on input "Yes" at bounding box center [575, 322] width 72 height 34
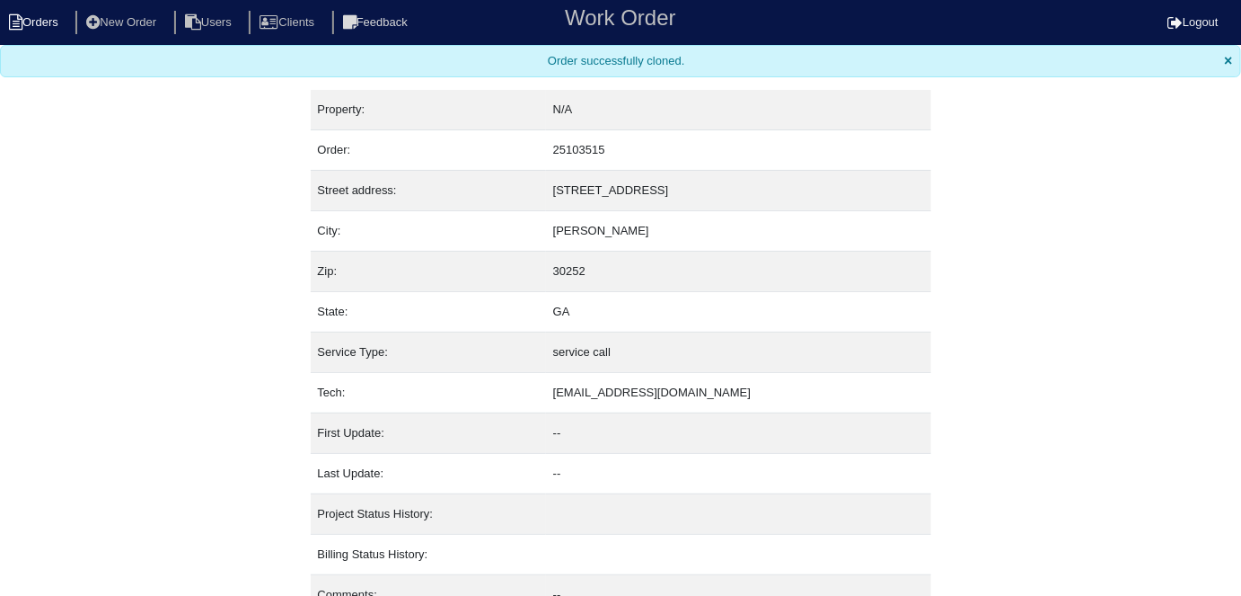
click at [31, 24] on li "Orders" at bounding box center [36, 23] width 73 height 24
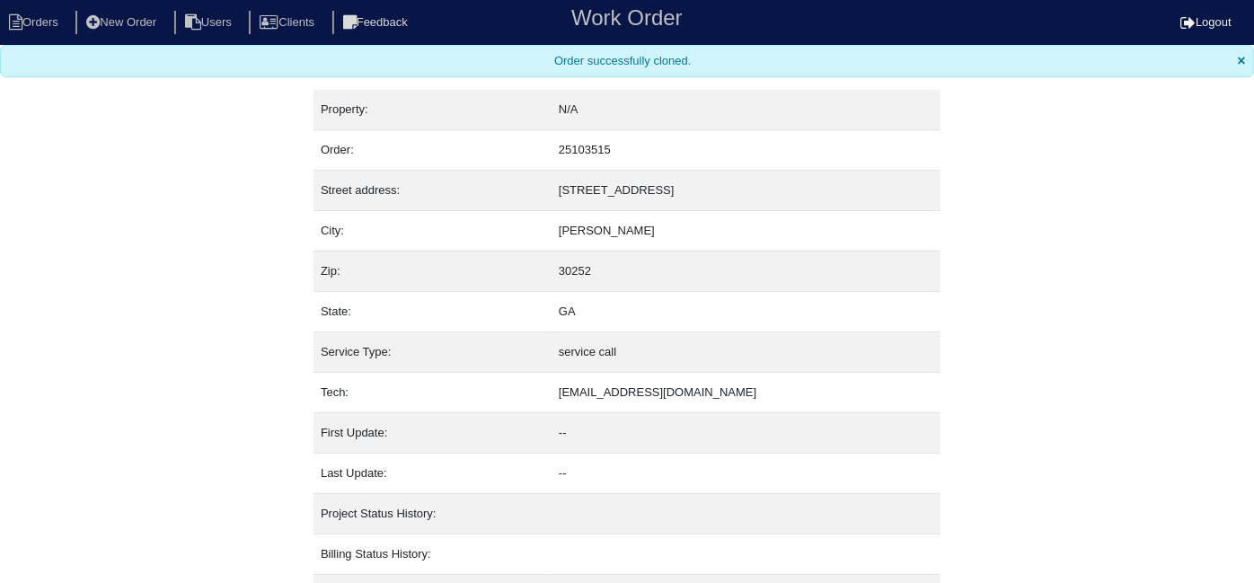
select select "15"
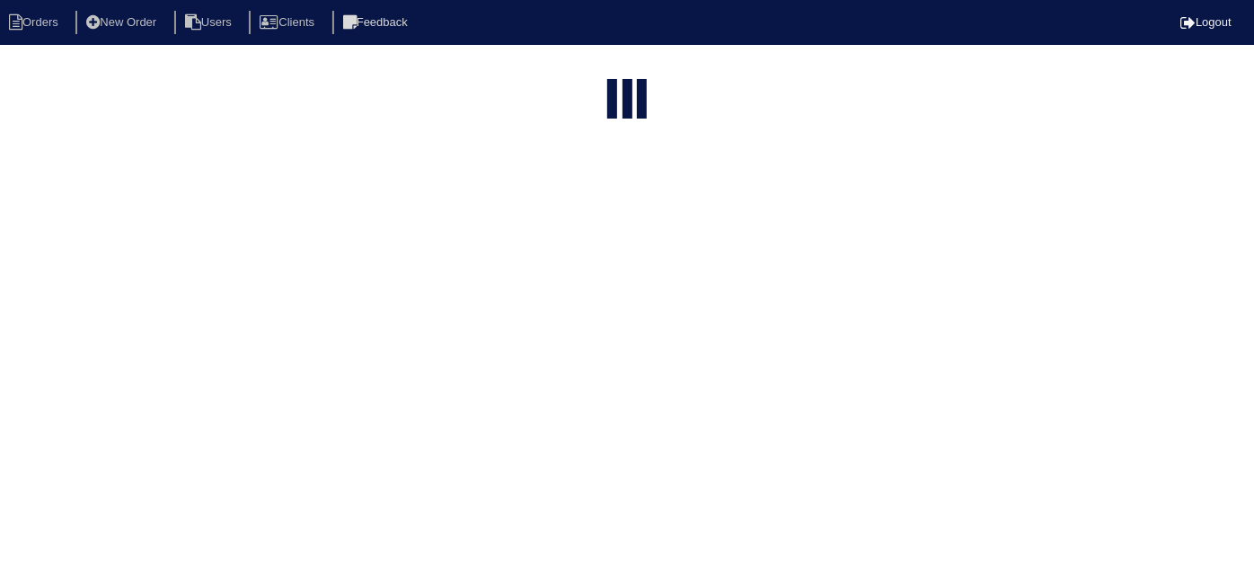
type input "5085"
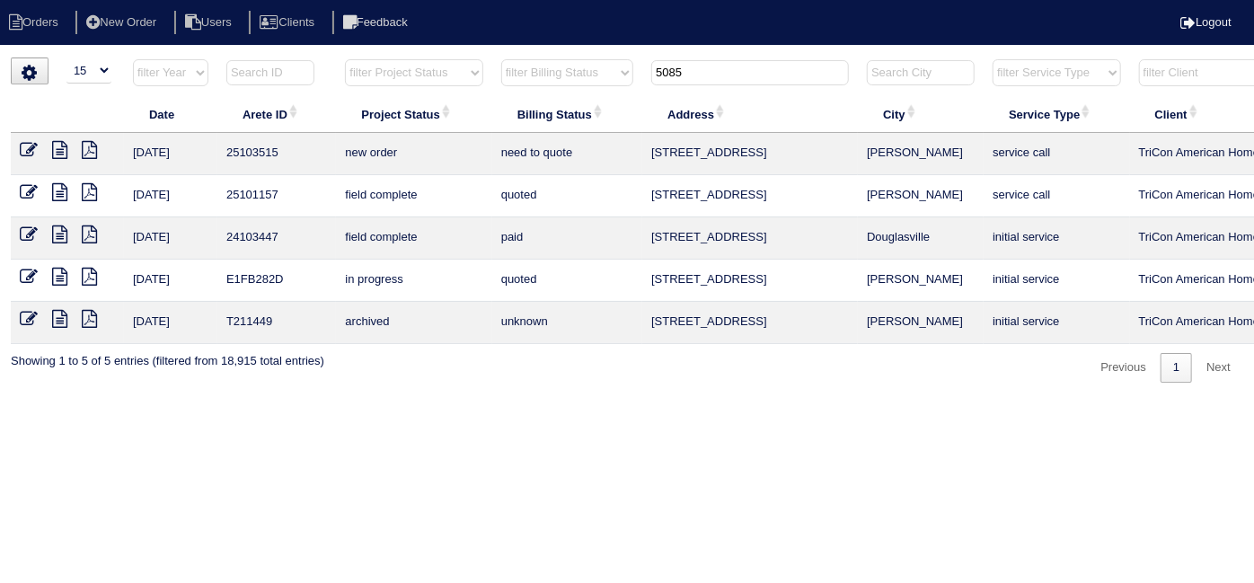
click at [23, 148] on icon at bounding box center [29, 150] width 18 height 18
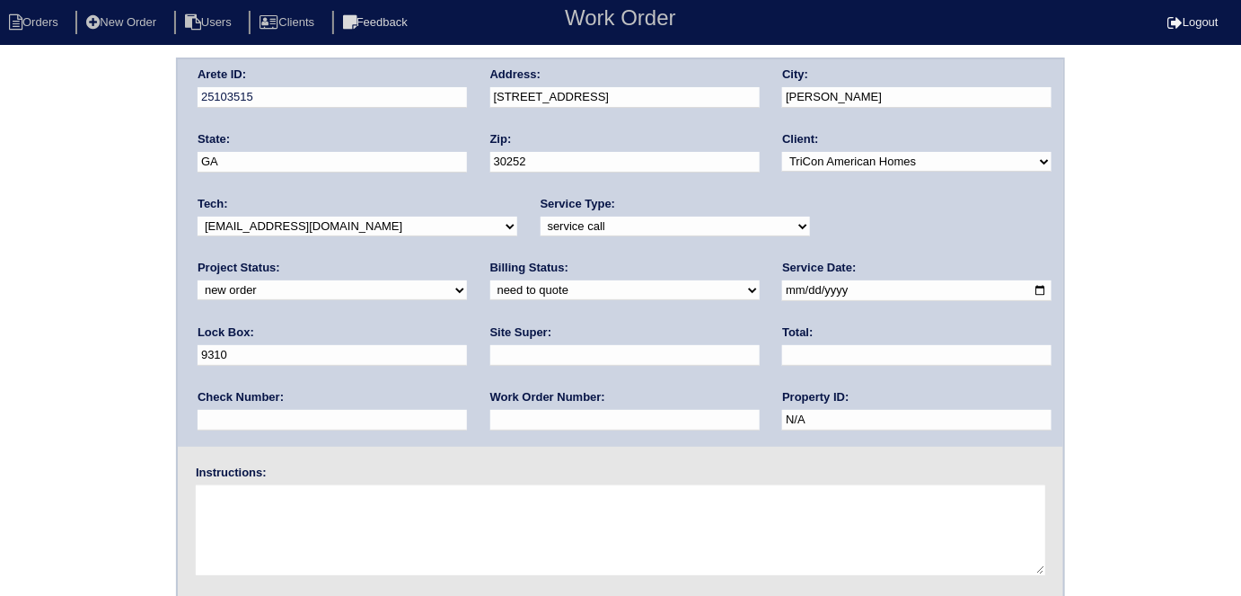
click at [490, 352] on input "text" at bounding box center [624, 355] width 269 height 21
type input "Ackeem Cadet"
drag, startPoint x: 818, startPoint y: 288, endPoint x: 690, endPoint y: 288, distance: 128.5
click at [693, 288] on div "Arete ID: 25103515 Address: 5085 Towne Park Dr City: McDonough State: GA Zip: 3…" at bounding box center [621, 252] width 886 height 387
click at [467, 345] on input "text" at bounding box center [332, 355] width 269 height 21
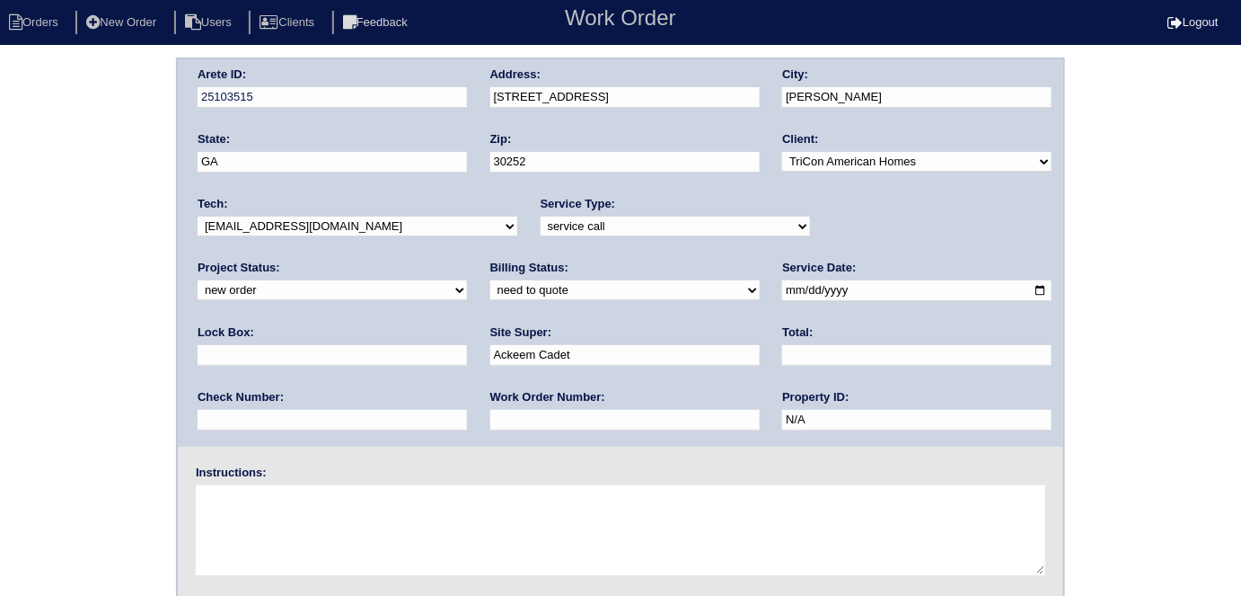
type input "N/A"
click at [275, 508] on textarea at bounding box center [621, 530] width 850 height 90
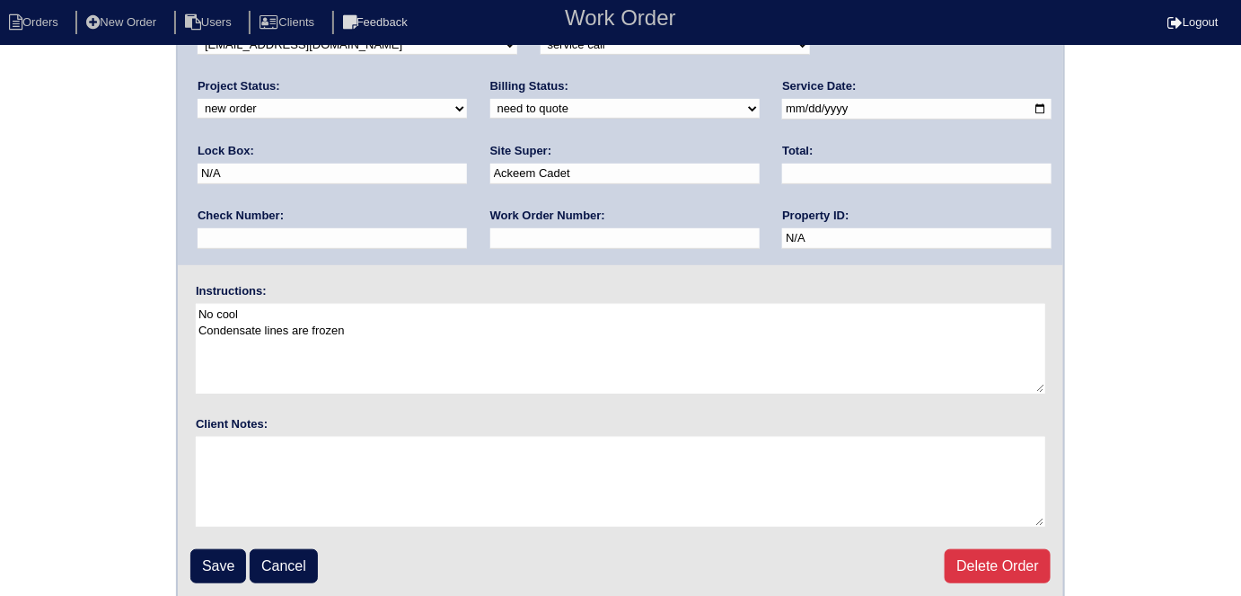
scroll to position [184, 0]
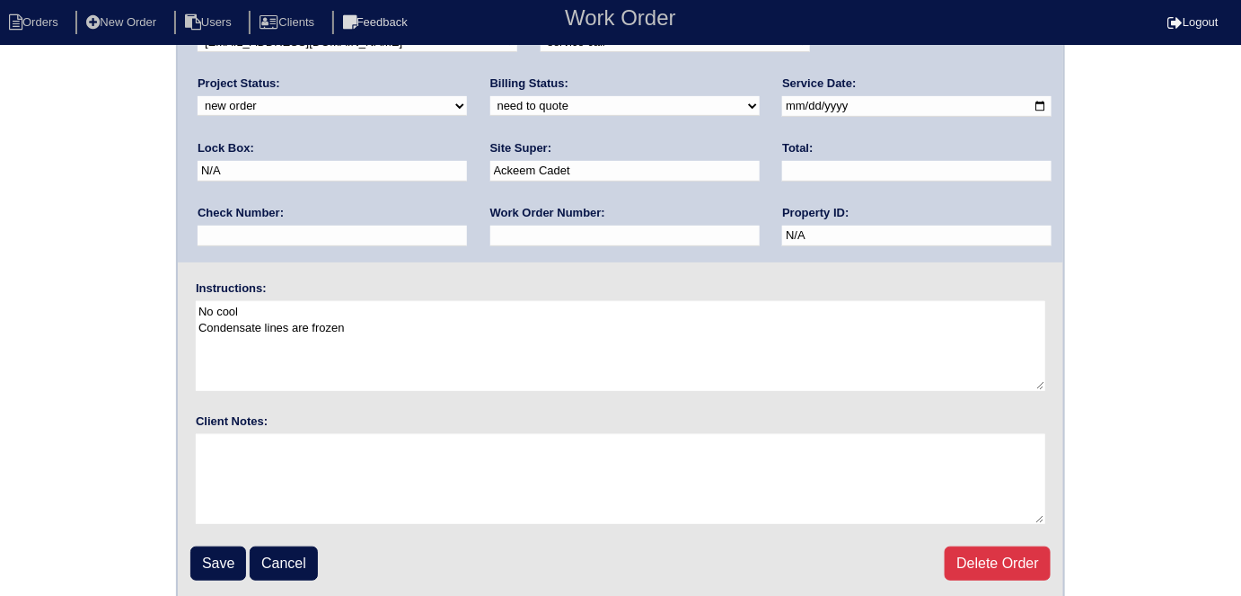
click at [414, 332] on textarea "No cool Condensate lines are frozen" at bounding box center [621, 346] width 850 height 90
click at [419, 356] on textarea "No cool Condensate lines are frozen 850-591-3847" at bounding box center [621, 346] width 850 height 90
type textarea "No cool Condensate lines are frozen 850-591-3847"
click at [102, 233] on div "Arete ID: 25103515 Address: 5085 Towne Park Dr City: McDonough State: GA Zip: 3…" at bounding box center [620, 236] width 1241 height 727
click at [224, 562] on input "Save" at bounding box center [218, 563] width 56 height 34
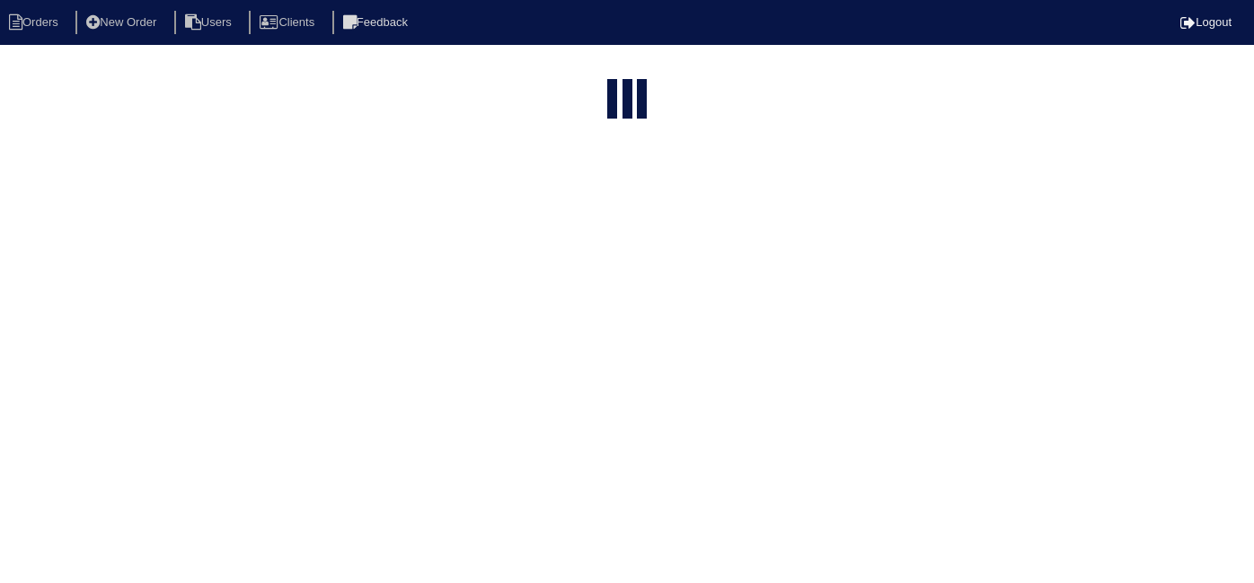
select select "15"
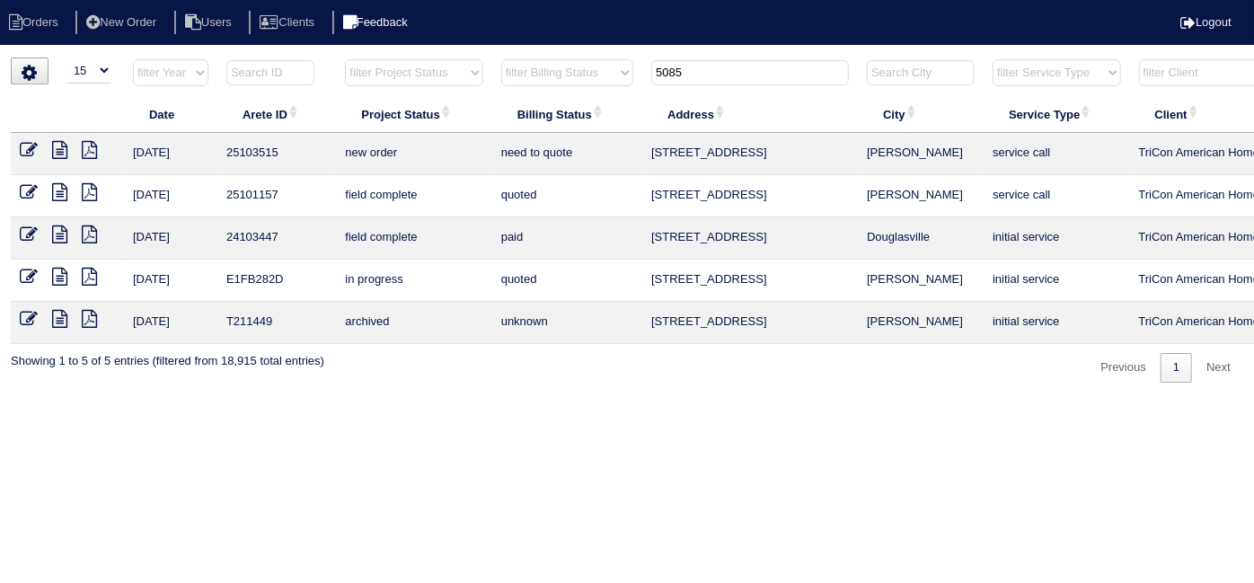
drag, startPoint x: 734, startPoint y: 73, endPoint x: 447, endPoint y: 31, distance: 289.5
click at [534, 49] on html "Orders New Order Users Clients Feedback Logout Orders New Order Users Clients M…" at bounding box center [627, 200] width 1254 height 401
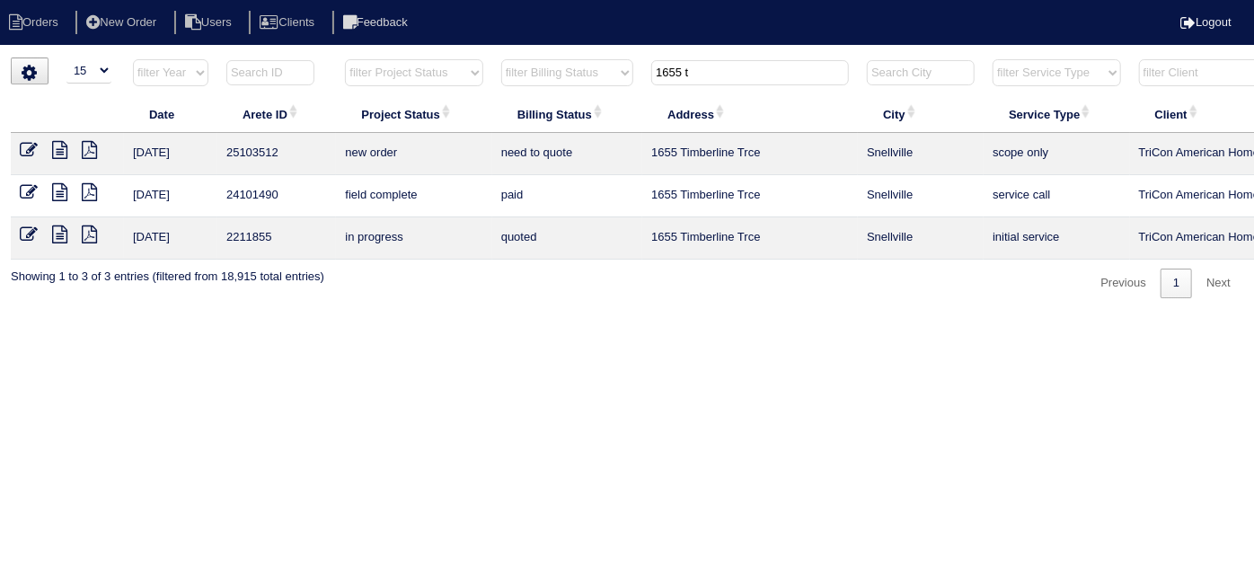
drag, startPoint x: 698, startPoint y: 69, endPoint x: 344, endPoint y: 43, distance: 354.9
click at [364, 48] on html "Orders New Order Users Clients Feedback Logout Orders New Order Users Clients M…" at bounding box center [627, 158] width 1254 height 316
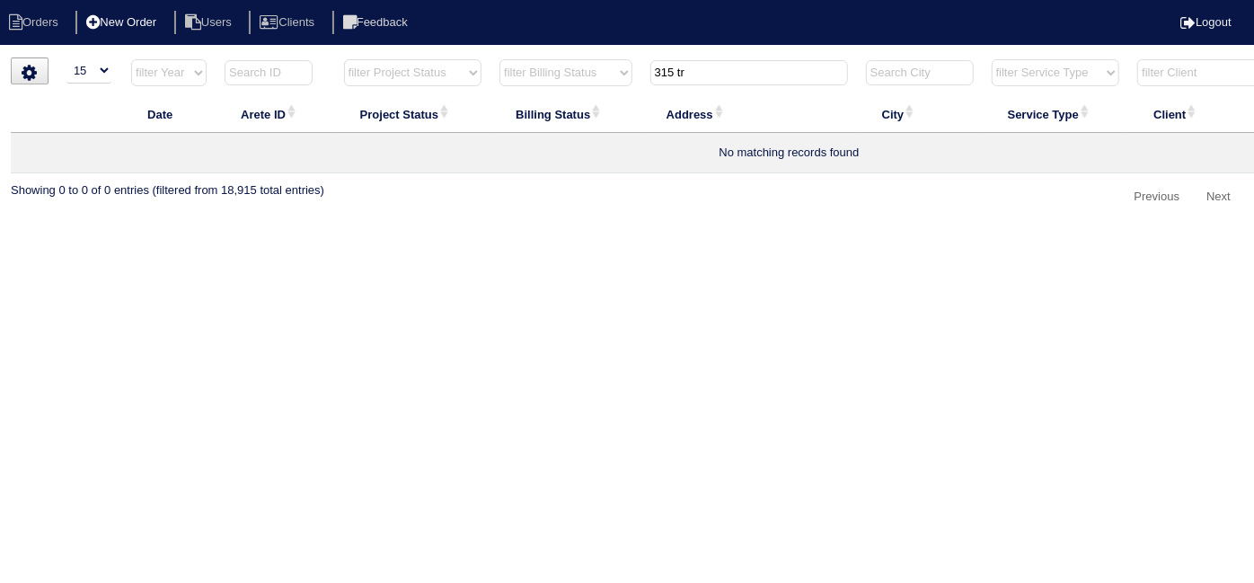
type input "315 tr"
click at [159, 23] on li "New Order" at bounding box center [122, 23] width 95 height 24
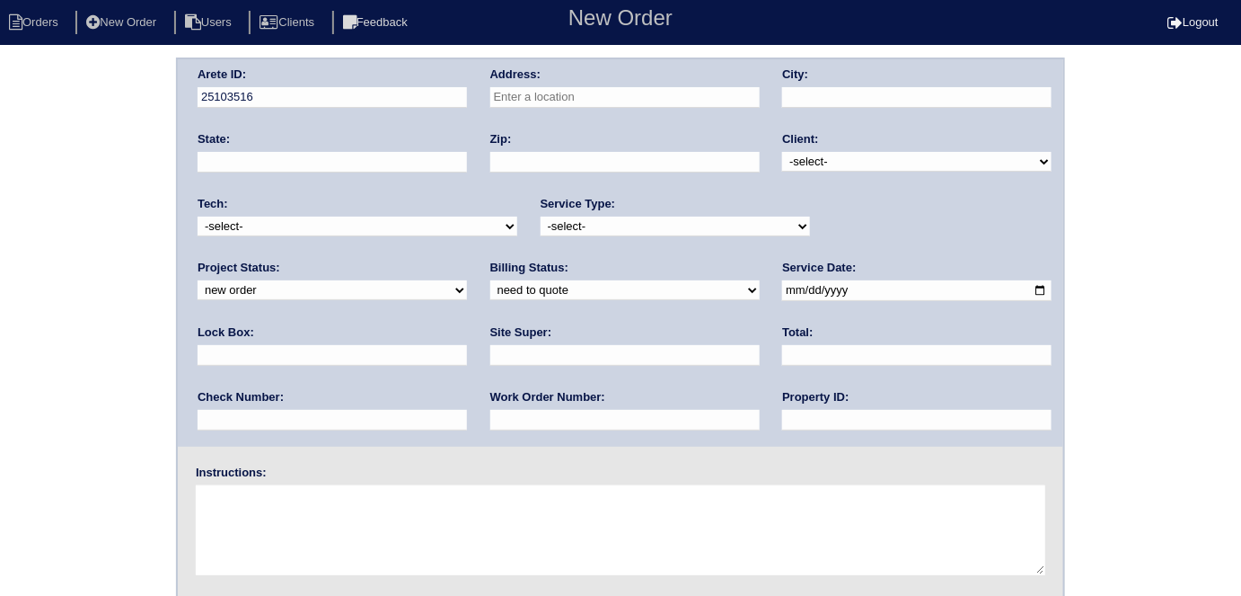
click at [532, 91] on input "text" at bounding box center [624, 97] width 269 height 21
type input "315 Trail Winds Dr"
type input "Bethlehem"
type input "GA"
type input "30620"
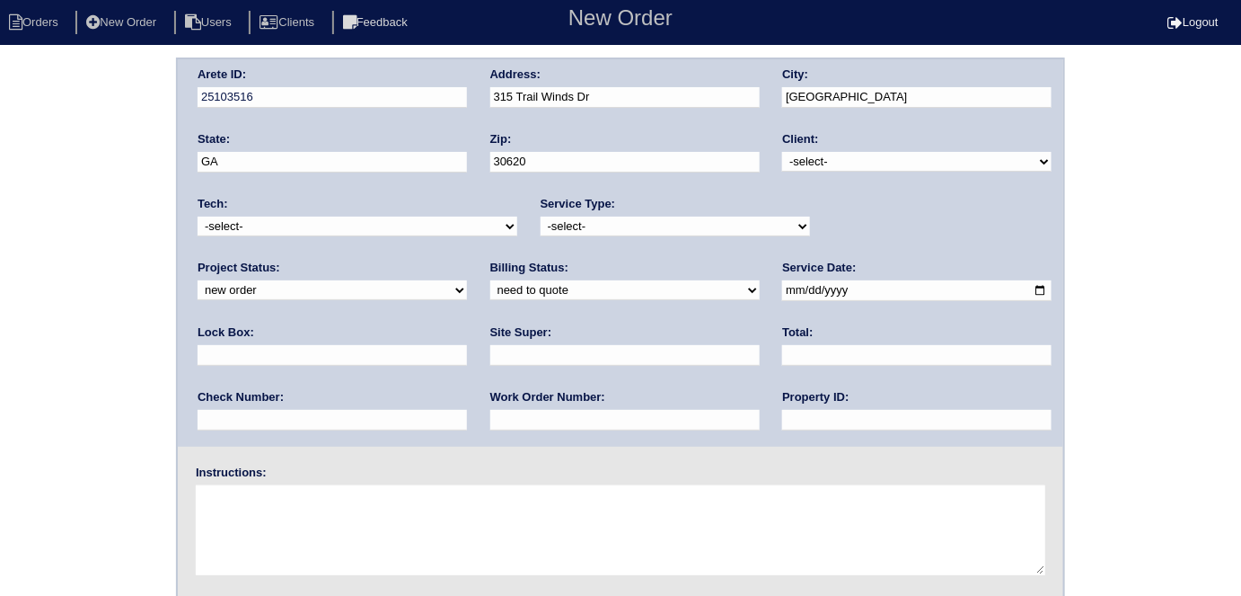
click at [791, 168] on select "-select- TriCon American Homes American Homes 4 Rent First Key Homes Zillow The…" at bounding box center [916, 162] width 269 height 20
select select "1"
click at [783, 152] on select "-select- TriCon American Homes American Homes 4 Rent First Key Homes Zillow The…" at bounding box center [916, 162] width 269 height 20
drag, startPoint x: 632, startPoint y: 223, endPoint x: 620, endPoint y: 219, distance: 13.1
click at [632, 223] on select "-select- initial service basic service maintenance call replacement scope servi…" at bounding box center [675, 226] width 269 height 20
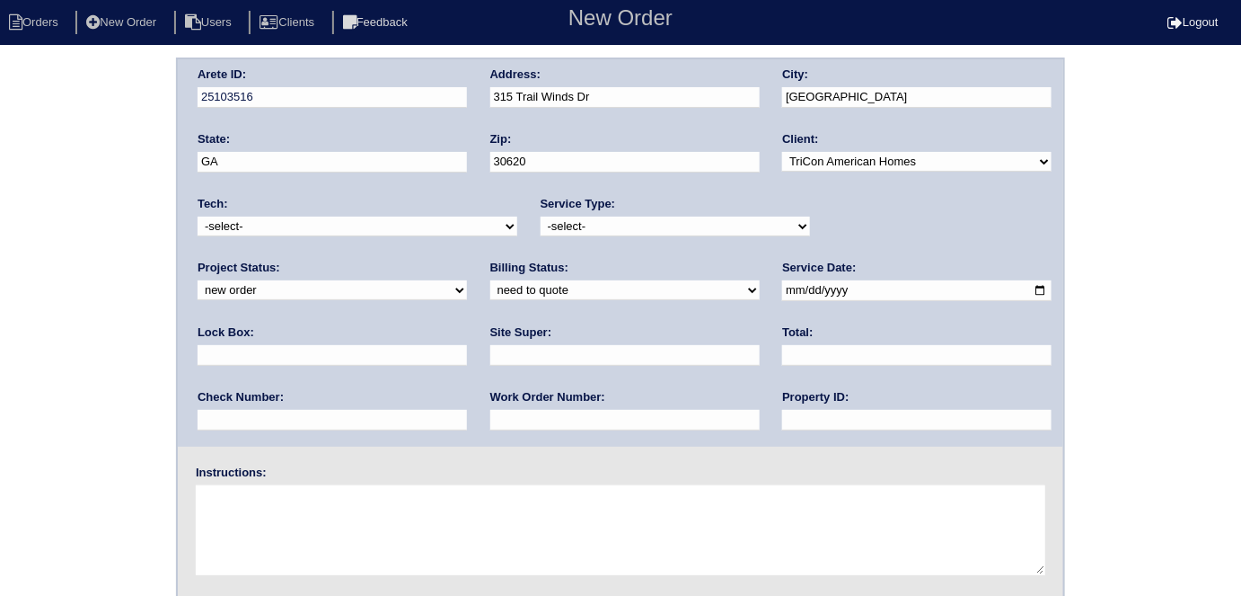
select select "scope only"
click at [541, 216] on select "-select- initial service basic service maintenance call replacement scope servi…" at bounding box center [675, 226] width 269 height 20
click at [782, 286] on input "date" at bounding box center [916, 290] width 269 height 21
type input "2025-09-23"
drag, startPoint x: 561, startPoint y: 422, endPoint x: 568, endPoint y: 405, distance: 18.5
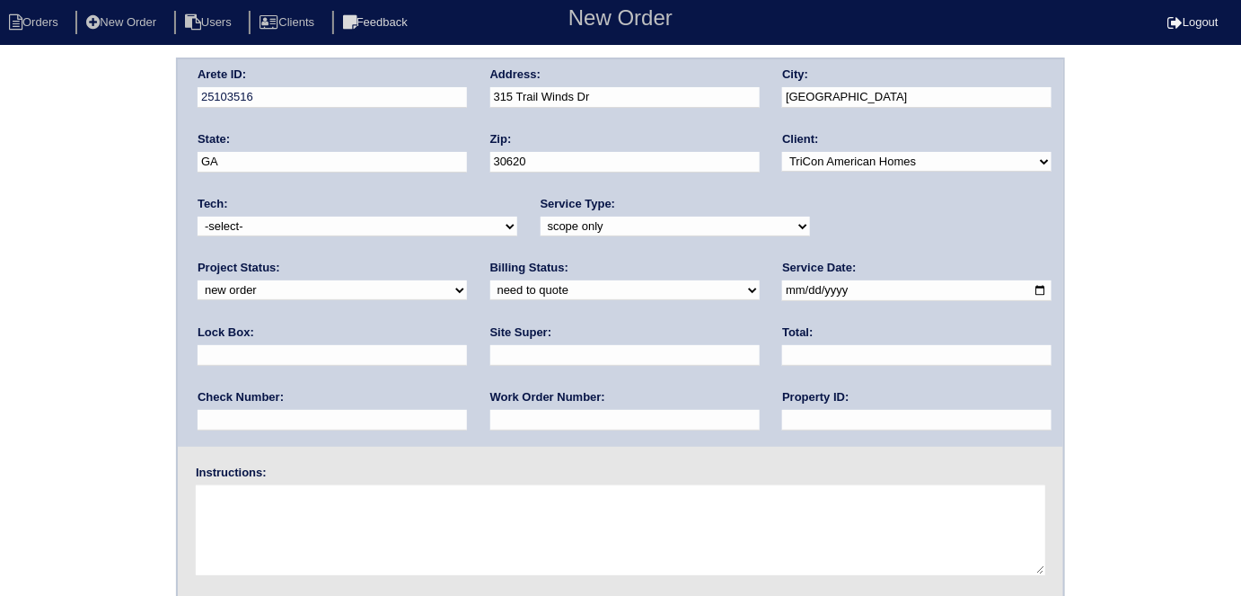
click at [782, 422] on input "text" at bounding box center [916, 420] width 269 height 21
type input "N/A"
click at [490, 345] on input "text" at bounding box center [624, 355] width 269 height 21
type input "Sharon Campana"
click at [297, 543] on textarea at bounding box center [621, 530] width 850 height 90
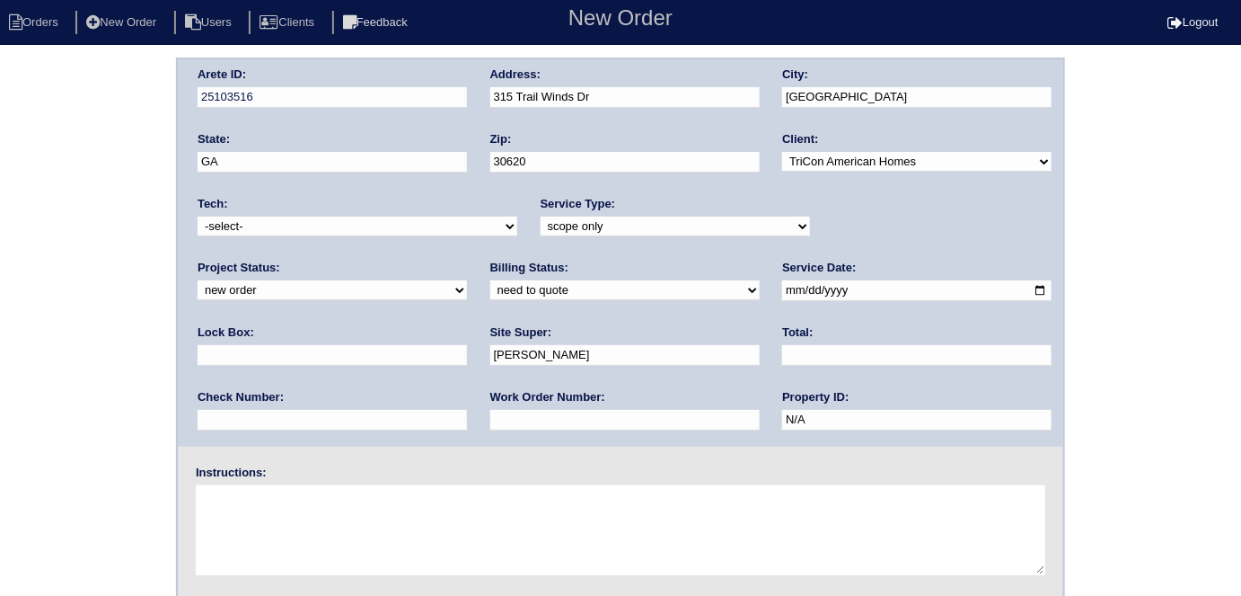
click at [467, 345] on input "text" at bounding box center [332, 355] width 269 height 21
type input "0302 - front door"
click at [349, 499] on textarea at bounding box center [621, 530] width 850 height 90
type textarea "Scope for service/repairs needed"
click at [78, 405] on div "Arete ID: 25103516 Address: 315 Trail Winds Dr City: Bethlehem State: GA Zip: 3…" at bounding box center [620, 420] width 1241 height 727
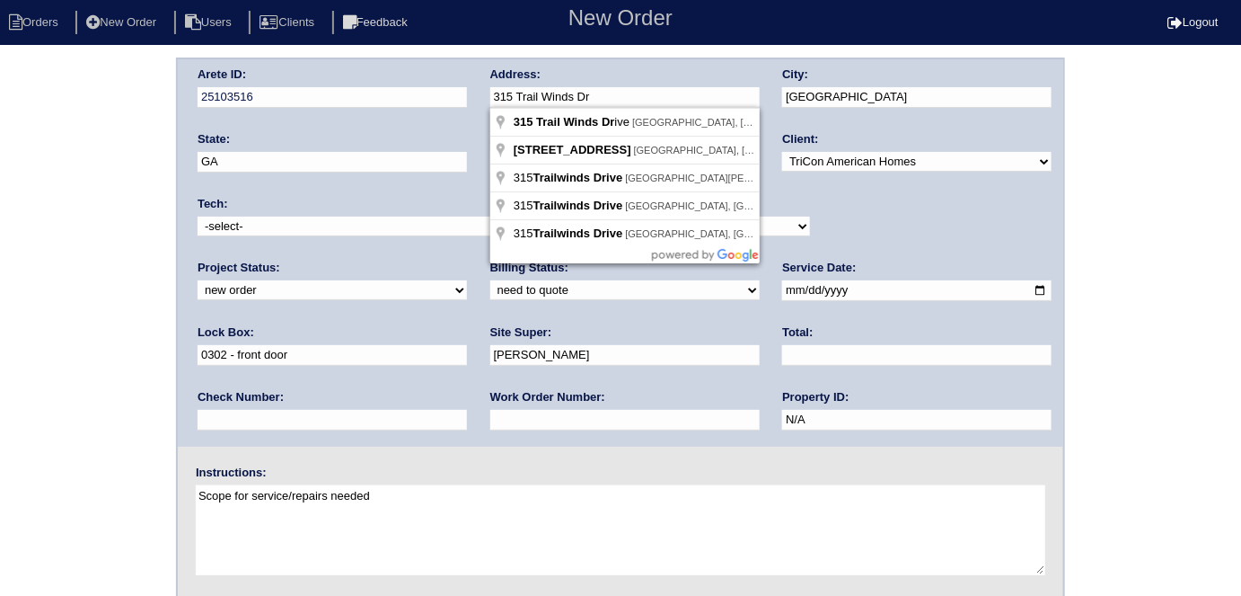
drag, startPoint x: 613, startPoint y: 92, endPoint x: 492, endPoint y: 82, distance: 120.8
click at [492, 82] on div "Address: 315 Trail Winds Dr" at bounding box center [624, 91] width 269 height 50
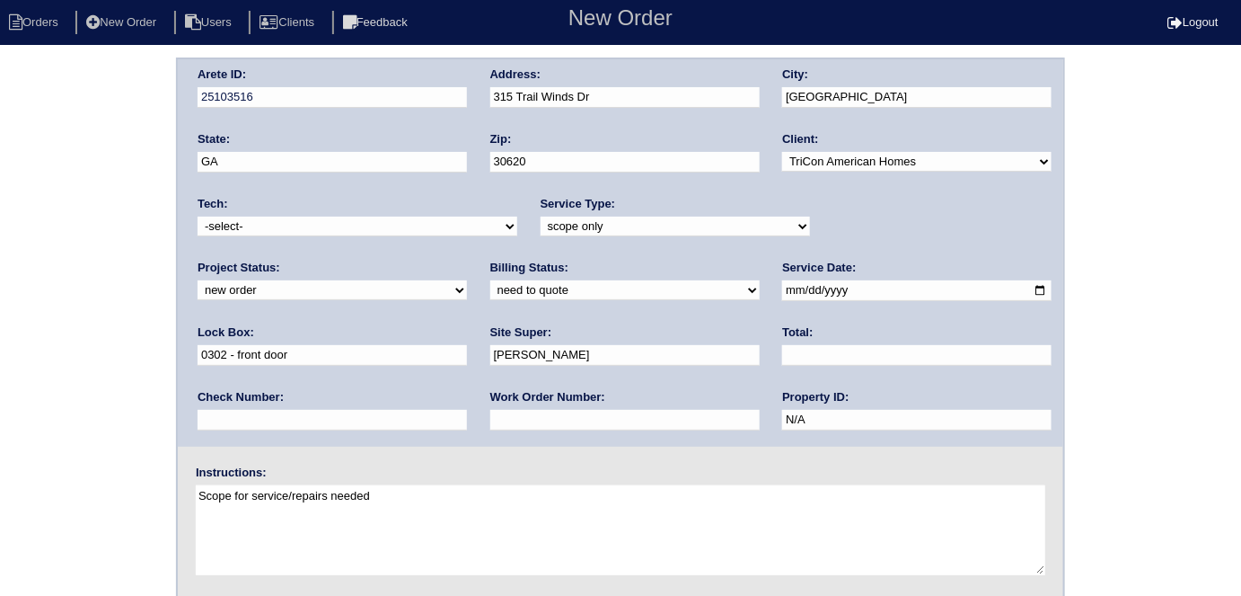
click at [127, 310] on div "Arete ID: 25103516 Address: 315 Trail Winds Dr City: Bethlehem State: GA Zip: 3…" at bounding box center [620, 420] width 1241 height 727
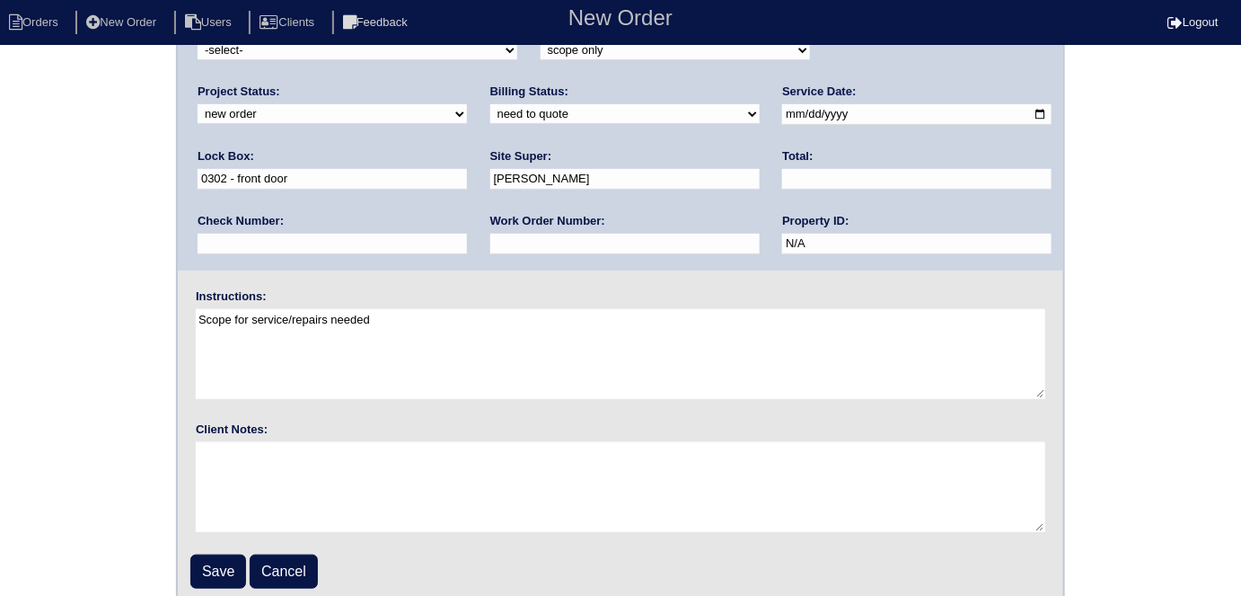
scroll to position [184, 0]
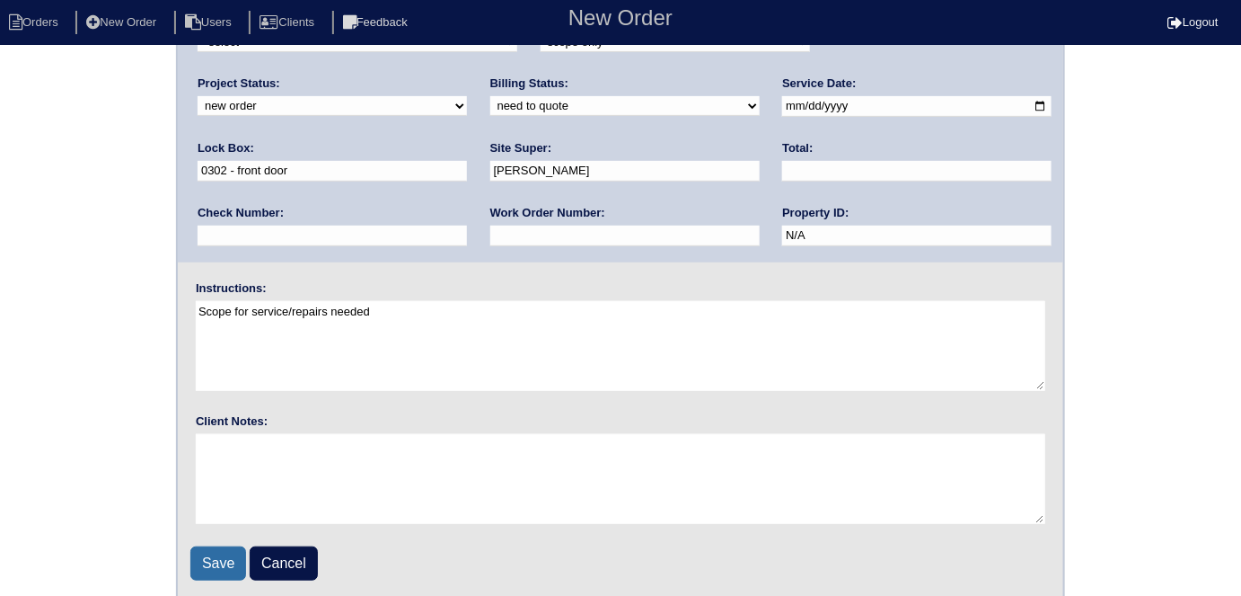
click at [216, 549] on input "Save" at bounding box center [218, 563] width 56 height 34
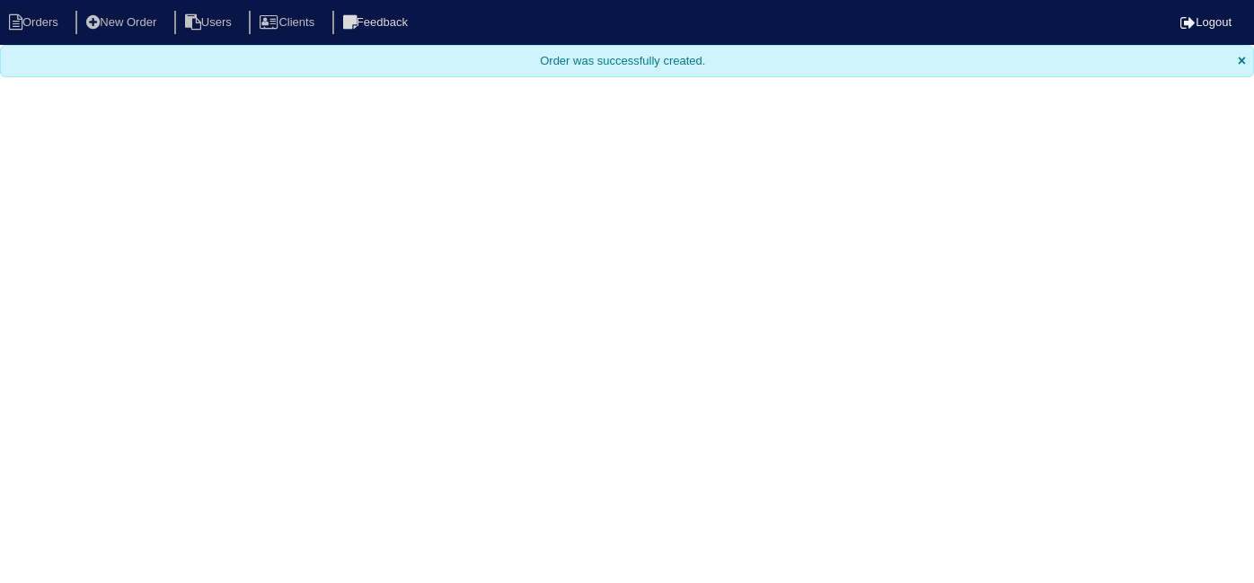
select select "15"
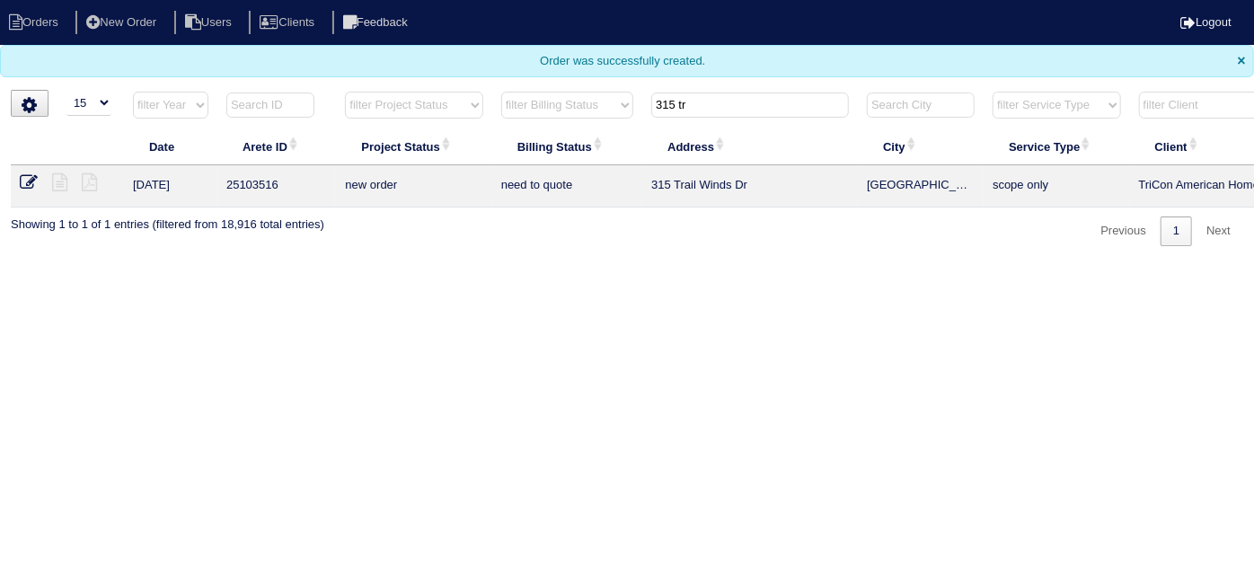
drag, startPoint x: 711, startPoint y: 110, endPoint x: 490, endPoint y: 55, distance: 227.9
click at [502, 57] on body "Orders New Order Users Clients Feedback Logout Orders New Order Users Clients M…" at bounding box center [627, 123] width 1254 height 246
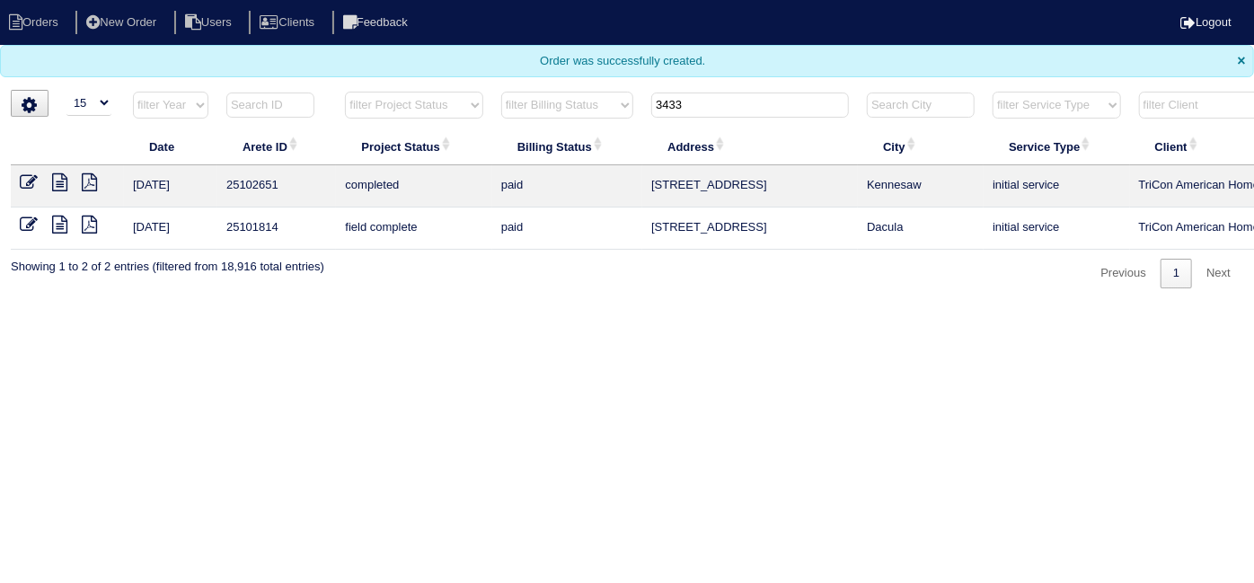
type input "3433"
click at [55, 185] on icon at bounding box center [59, 182] width 15 height 18
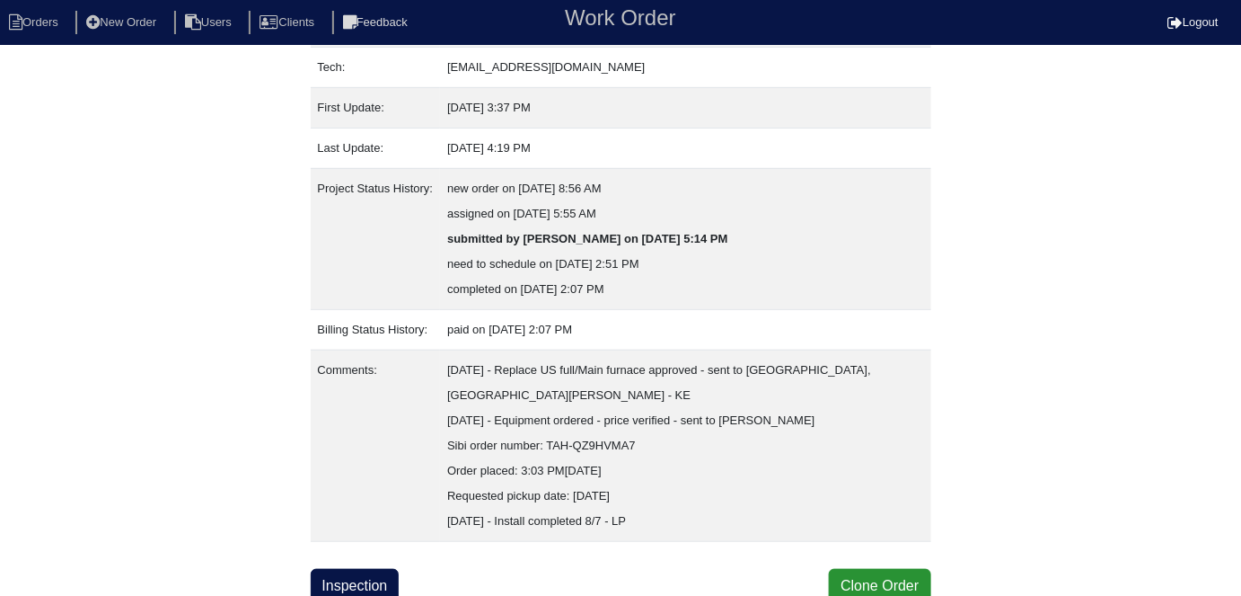
scroll to position [296, 0]
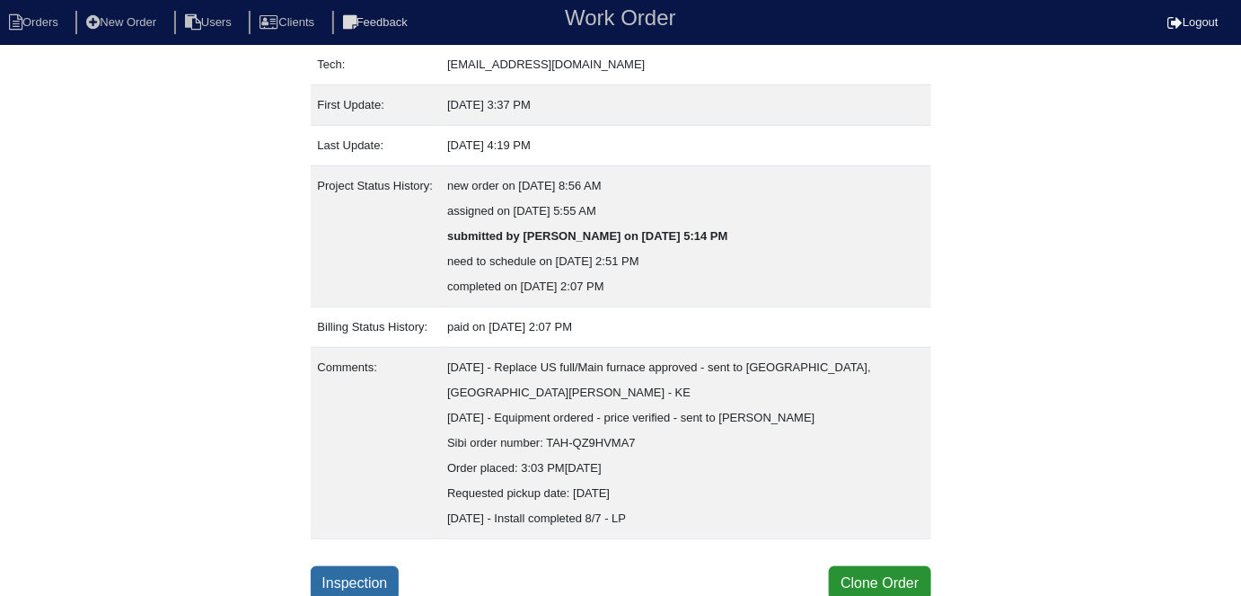
click at [381, 573] on link "Inspection" at bounding box center [355, 583] width 89 height 34
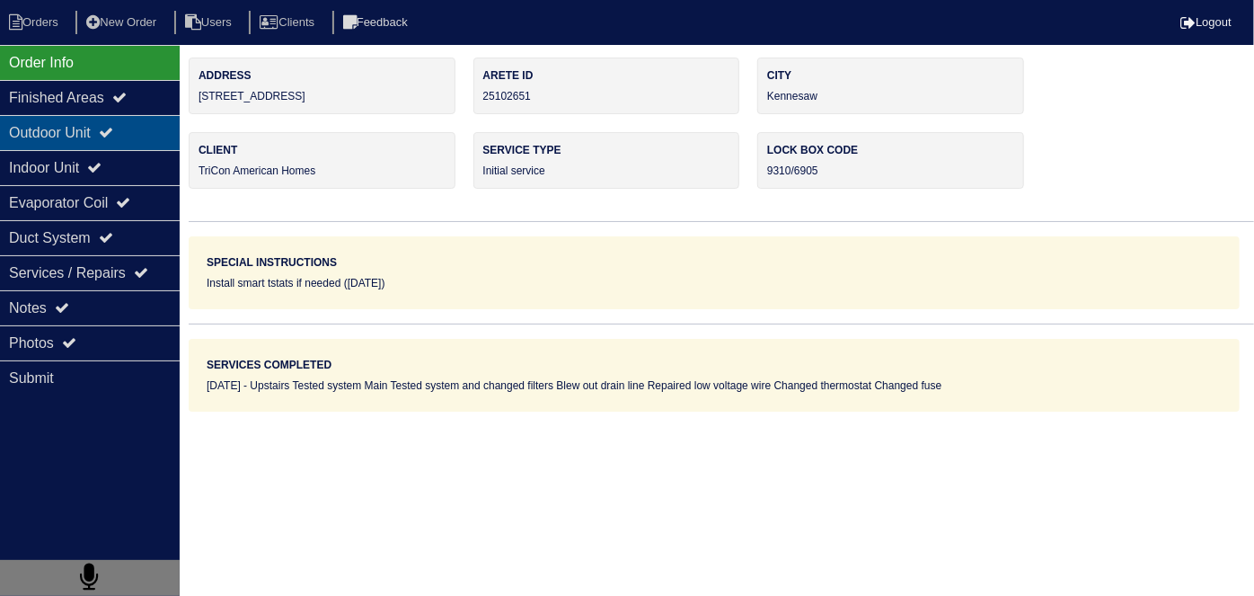
click at [30, 125] on div "Outdoor Unit" at bounding box center [90, 132] width 180 height 35
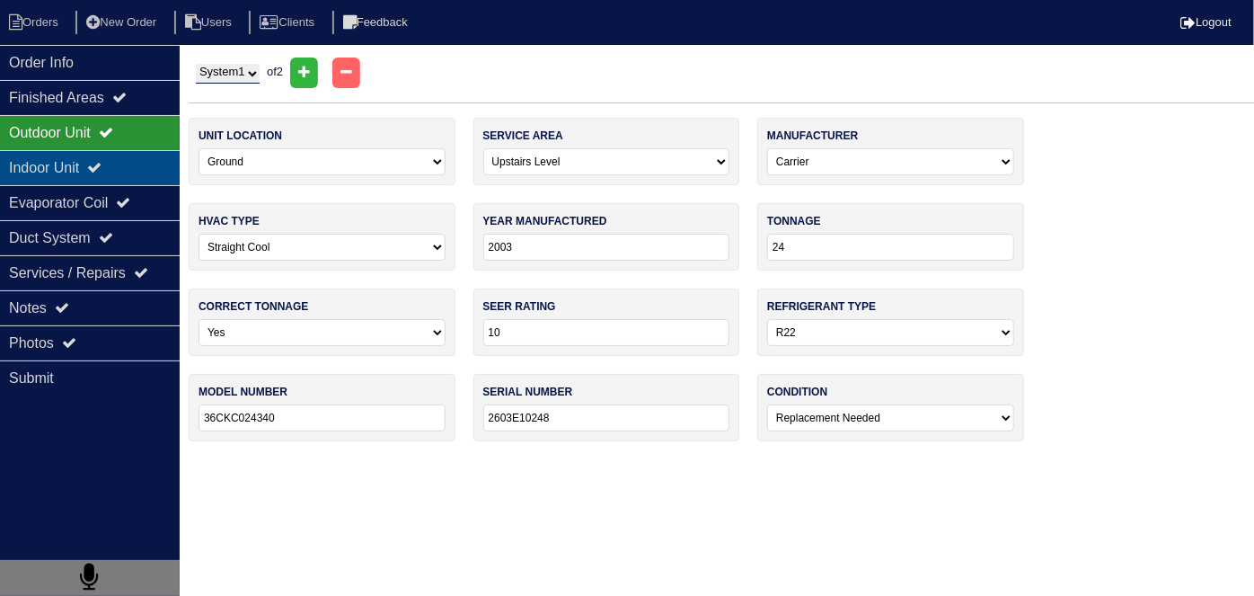
click at [40, 155] on div "Indoor Unit" at bounding box center [90, 167] width 180 height 35
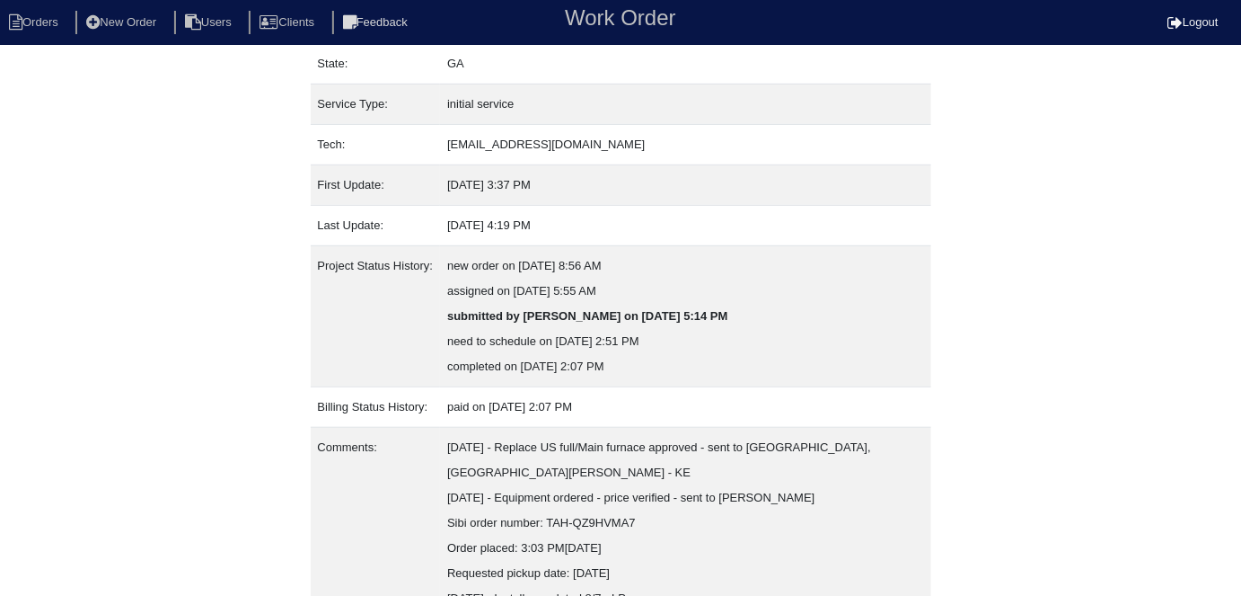
scroll to position [215, 0]
drag, startPoint x: 749, startPoint y: 446, endPoint x: 515, endPoint y: 443, distance: 234.5
click at [515, 443] on td "8/1/25 - Replace US full/Main furnace approved - sent to Dan, Payton, Reeca - K…" at bounding box center [685, 523] width 490 height 191
copy td "Replace US full/Main furnace approved"
click at [108, 285] on div "Property: N/A Order: 25102651 Street address: 3433 Palm Cir City: Kennesaw Zip:…" at bounding box center [620, 262] width 1241 height 838
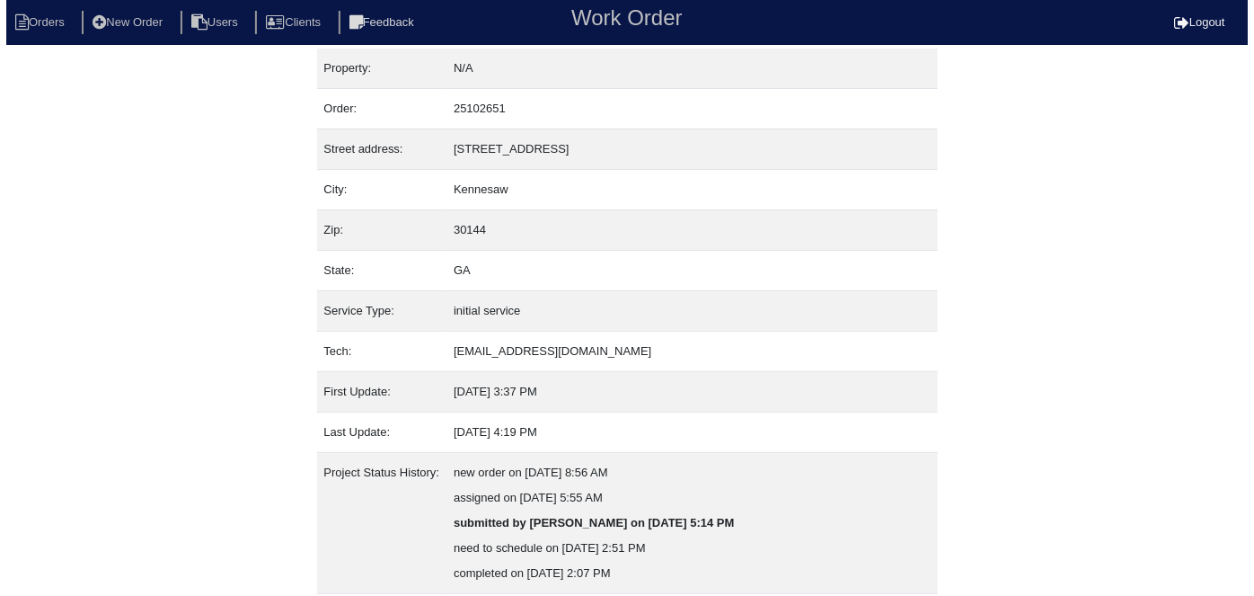
scroll to position [0, 0]
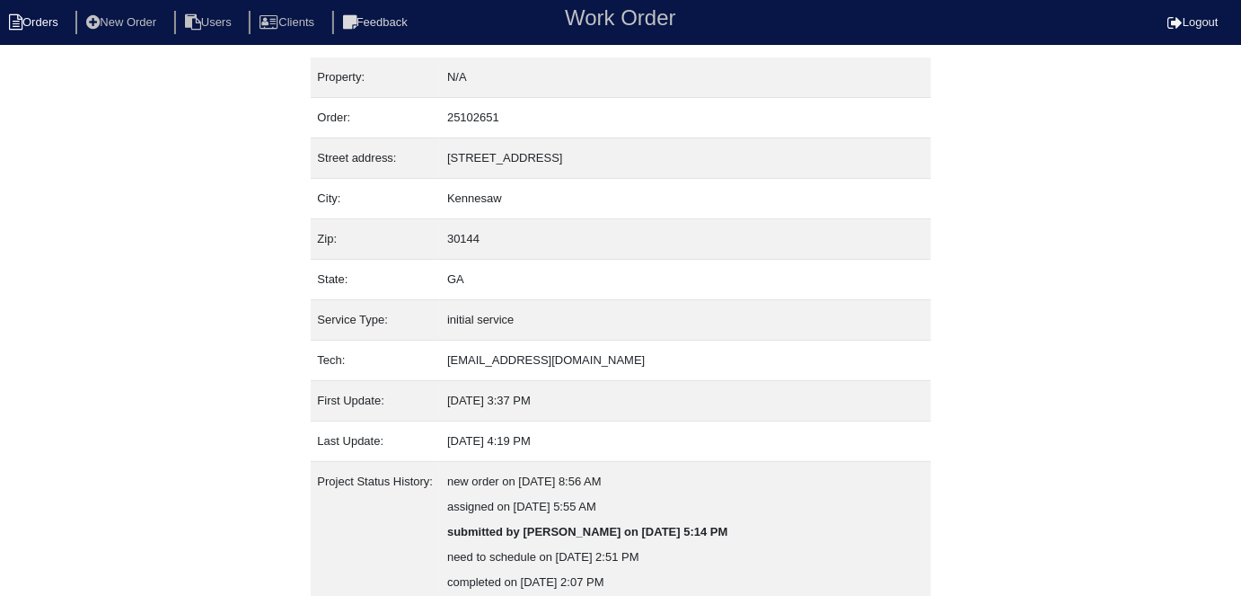
click at [16, 27] on icon at bounding box center [15, 22] width 13 height 16
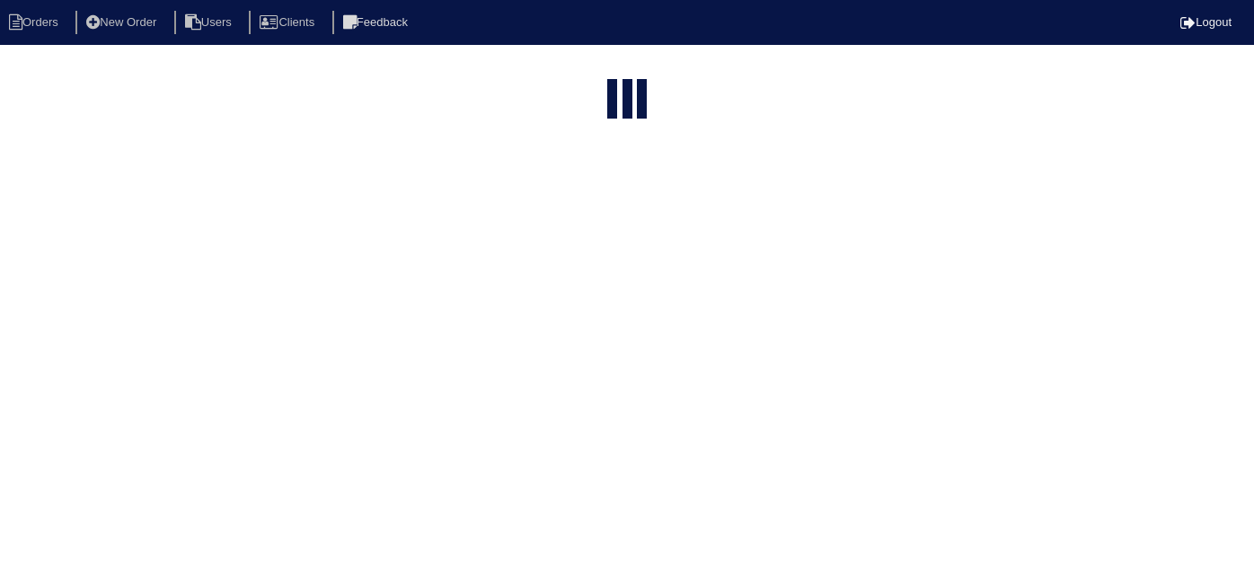
select select "15"
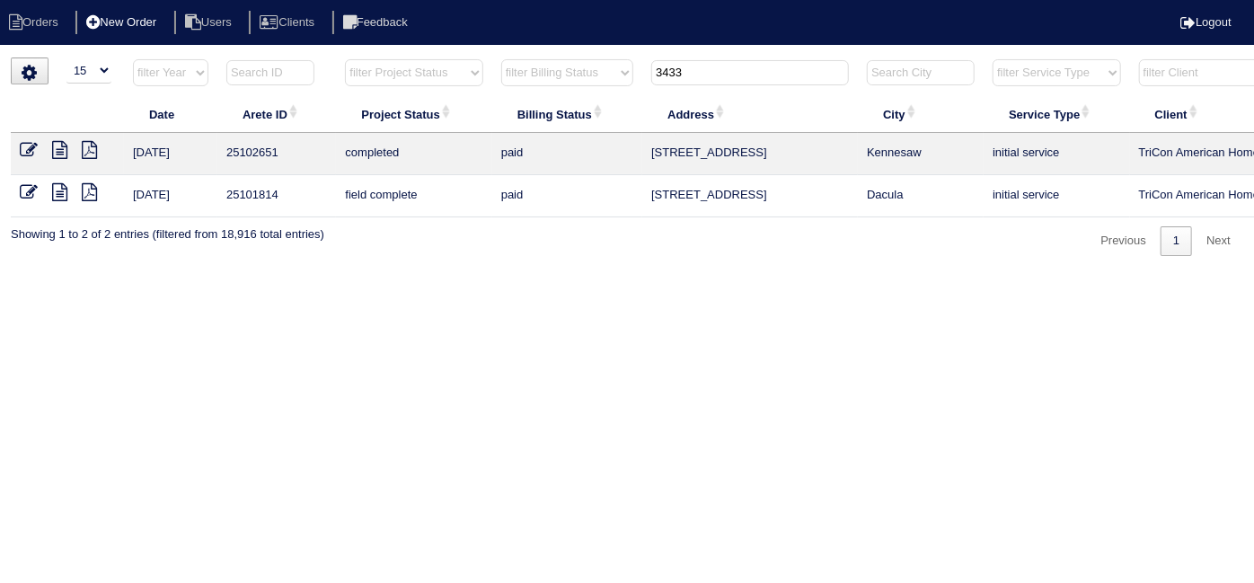
click at [169, 24] on li "New Order" at bounding box center [122, 23] width 95 height 24
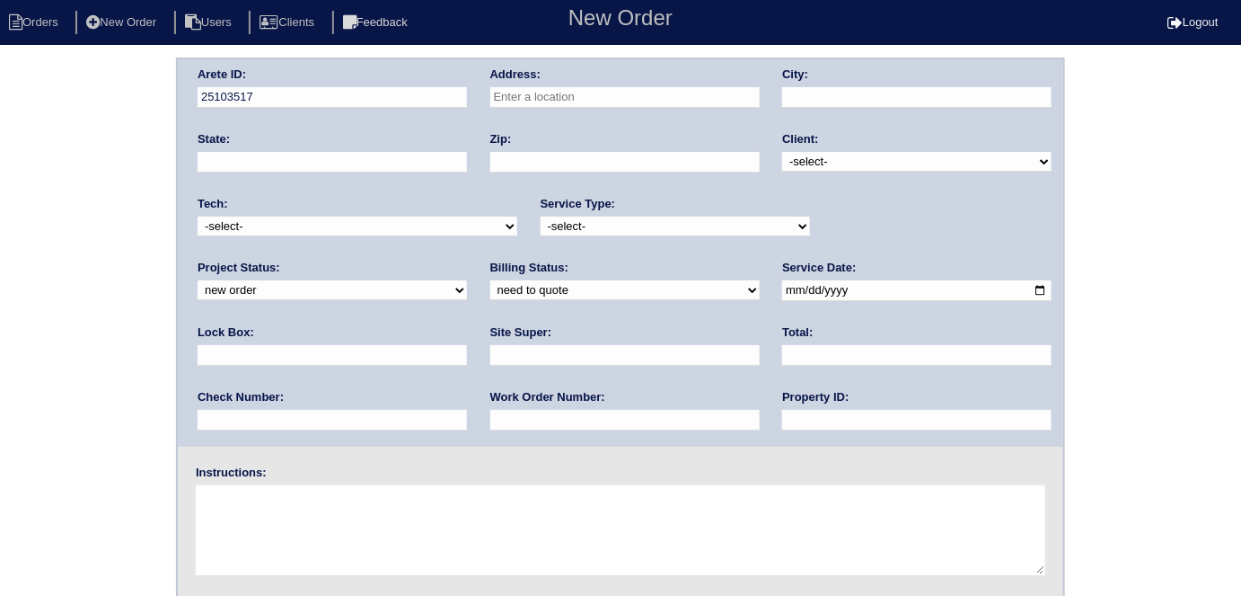
click at [571, 130] on div "Arete ID: 25103517 Address: City: State: Zip: Client: -select- TriCon American …" at bounding box center [621, 252] width 886 height 387
click at [541, 95] on input "text" at bounding box center [624, 97] width 269 height 21
type input "3433 Palm Cir"
type input "Kennesaw"
type input "GA"
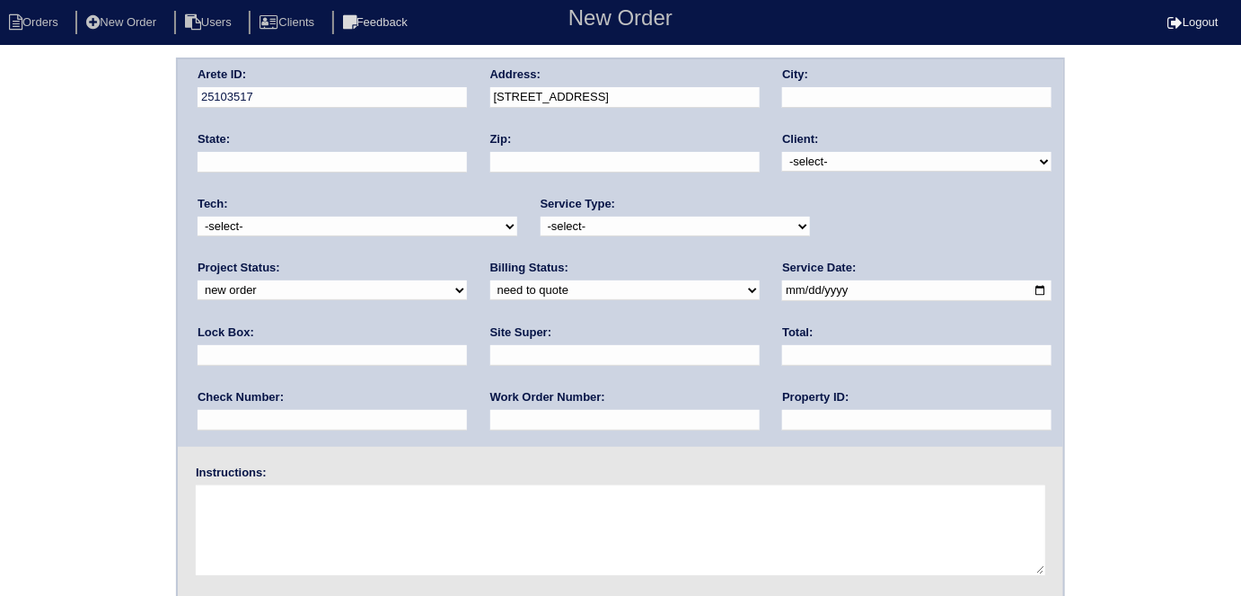
type input "30144"
click at [261, 508] on textarea at bounding box center [621, 530] width 850 height 90
paste textarea "Regarding the HVAC, when the downstairs unit turns on the whole house shakes. W…"
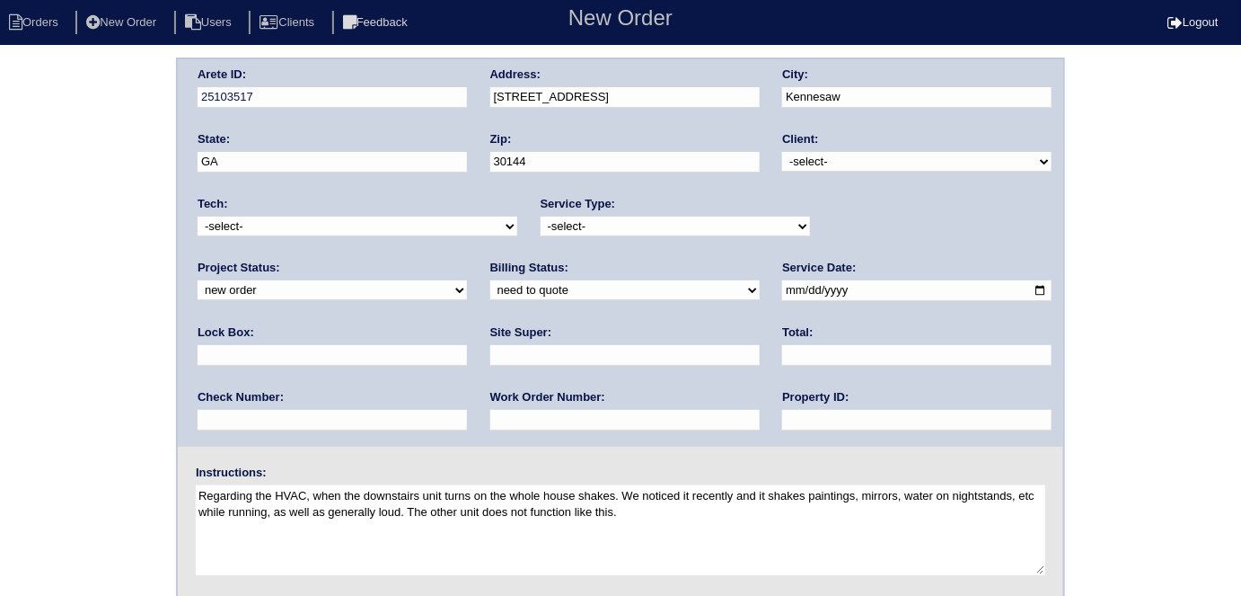
type textarea "Regarding the HVAC, when the downstairs unit turns on the whole house shakes. W…"
click at [622, 216] on select "-select- initial service basic service maintenance call replacement scope servi…" at bounding box center [675, 226] width 269 height 20
select select "service call"
click at [541, 216] on select "-select- initial service basic service maintenance call replacement scope servi…" at bounding box center [675, 226] width 269 height 20
click at [467, 345] on input "text" at bounding box center [332, 355] width 269 height 21
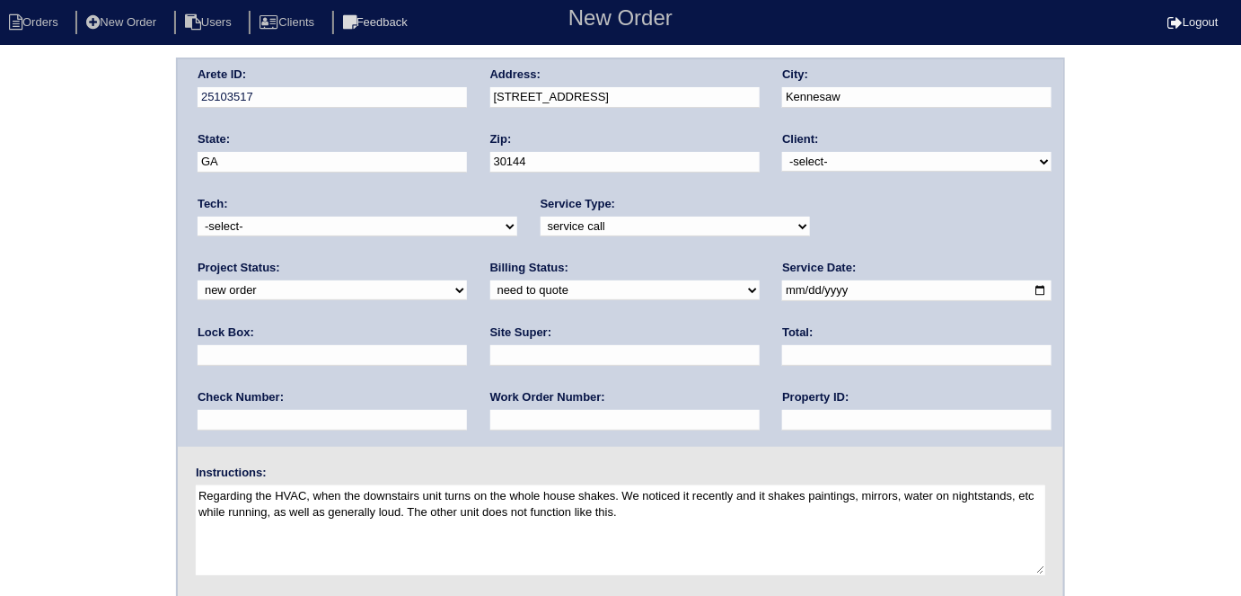
type input "N/A"
click at [782, 294] on input "date" at bounding box center [916, 290] width 269 height 21
type input "2025-09-23"
click at [490, 355] on input "text" at bounding box center [624, 355] width 269 height 21
type input "Mandy Van Etten"
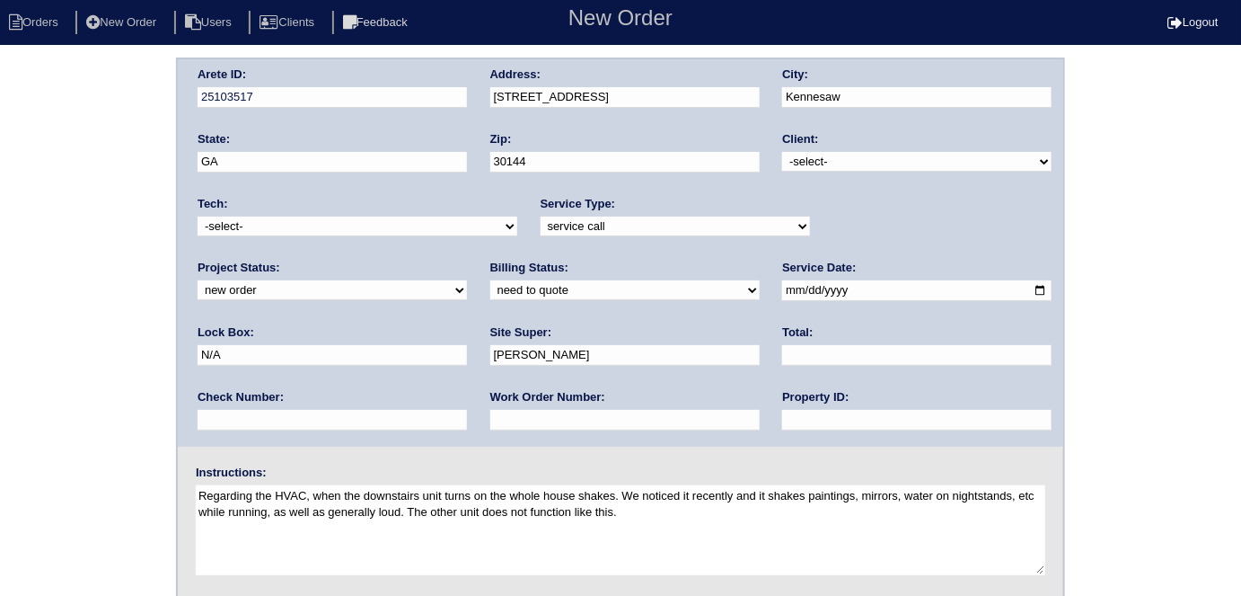
click at [782, 411] on input "text" at bounding box center [916, 420] width 269 height 21
type input "N/A"
click at [65, 440] on div "Arete ID: 25103517 Address: 3433 Palm Cir City: Kennesaw State: GA Zip: 30144 C…" at bounding box center [620, 420] width 1241 height 727
click at [841, 523] on textarea "Regarding the HVAC, when the downstairs unit turns on the whole house shakes. W…" at bounding box center [621, 530] width 850 height 90
drag, startPoint x: 332, startPoint y: 493, endPoint x: 206, endPoint y: 481, distance: 127.3
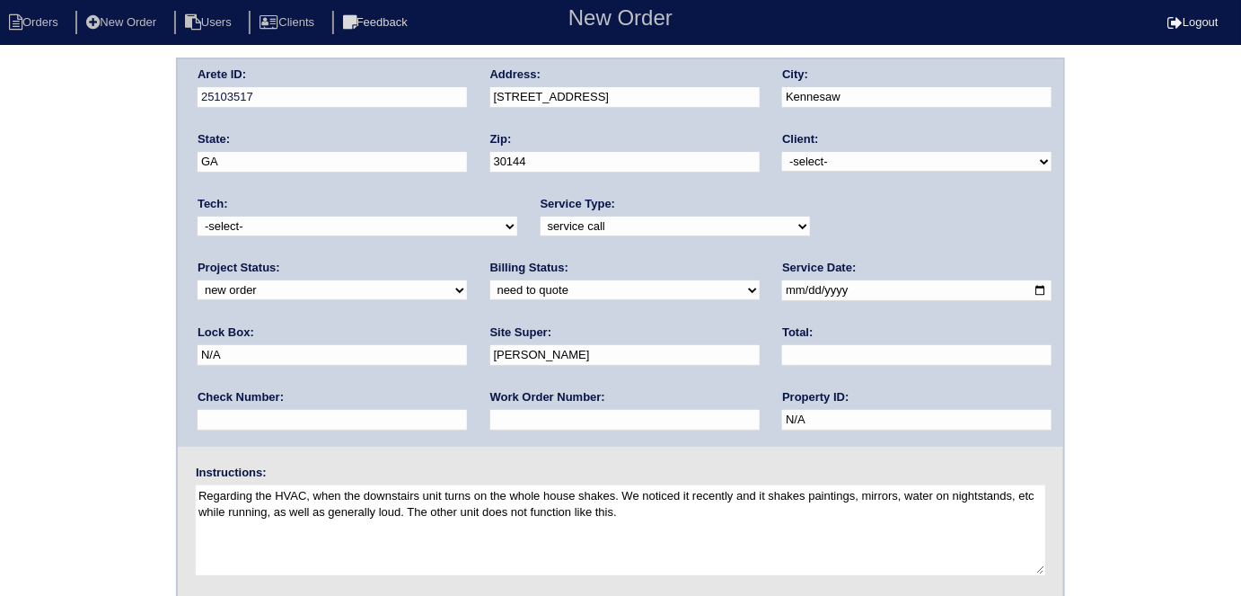
click at [206, 481] on div "Instructions: Regarding the HVAC, when the downstairs unit turns on the whole h…" at bounding box center [621, 521] width 886 height 115
click at [705, 510] on textarea "When the downstairs unit turns on the whole house shakes. We noticed it recentl…" at bounding box center [621, 530] width 850 height 90
paste textarea "Inspect D/S unit and see if there is a resolution to stop the shaking - We repl…"
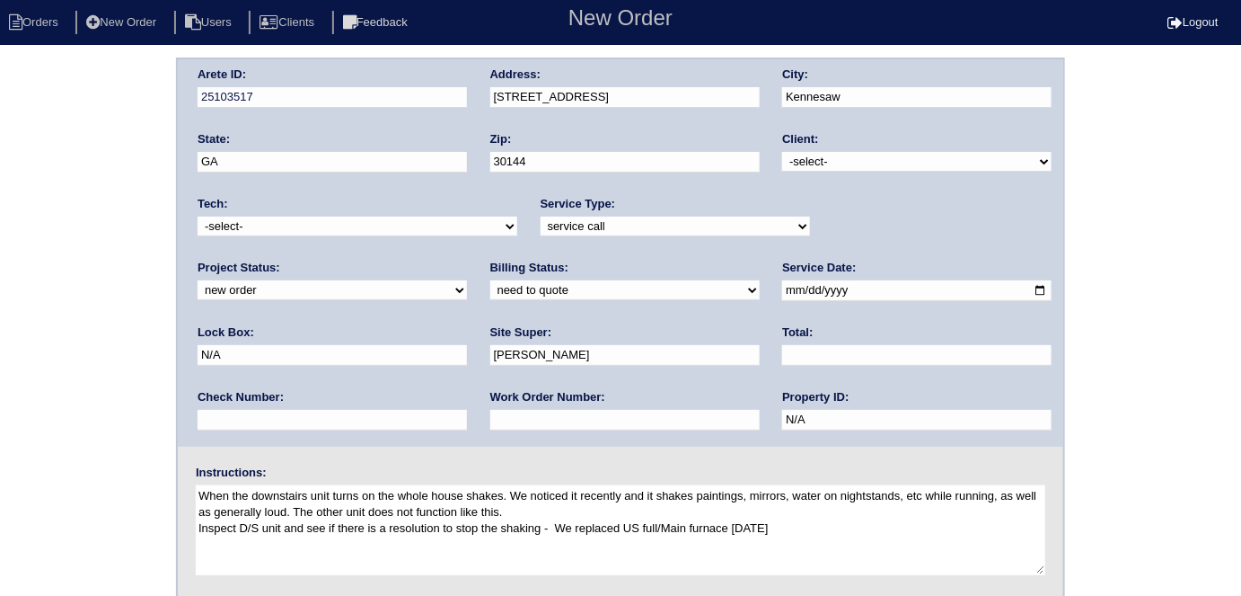
click at [200, 525] on textarea "When the downstairs unit turns on the whole house shakes. We noticed it recentl…" at bounding box center [621, 530] width 850 height 90
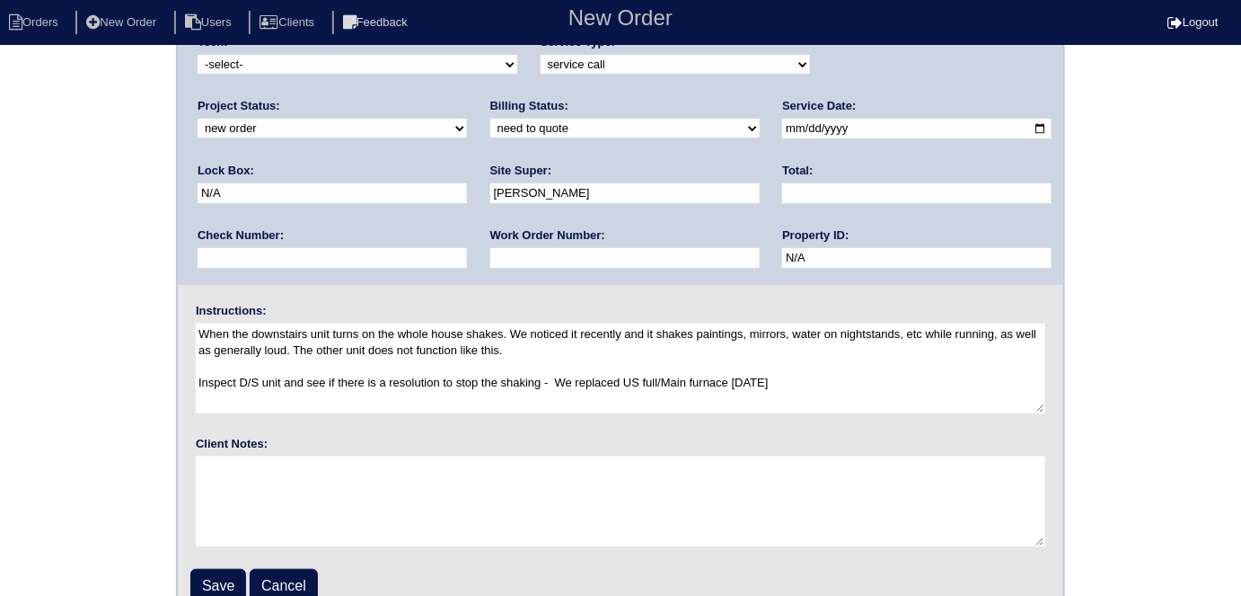
scroll to position [163, 0]
click at [920, 381] on textarea "When the downstairs unit turns on the whole house shakes. We noticed it recentl…" at bounding box center [621, 367] width 850 height 90
click at [907, 380] on textarea "When the downstairs unit turns on the whole house shakes. We noticed it recentl…" at bounding box center [621, 367] width 850 height 90
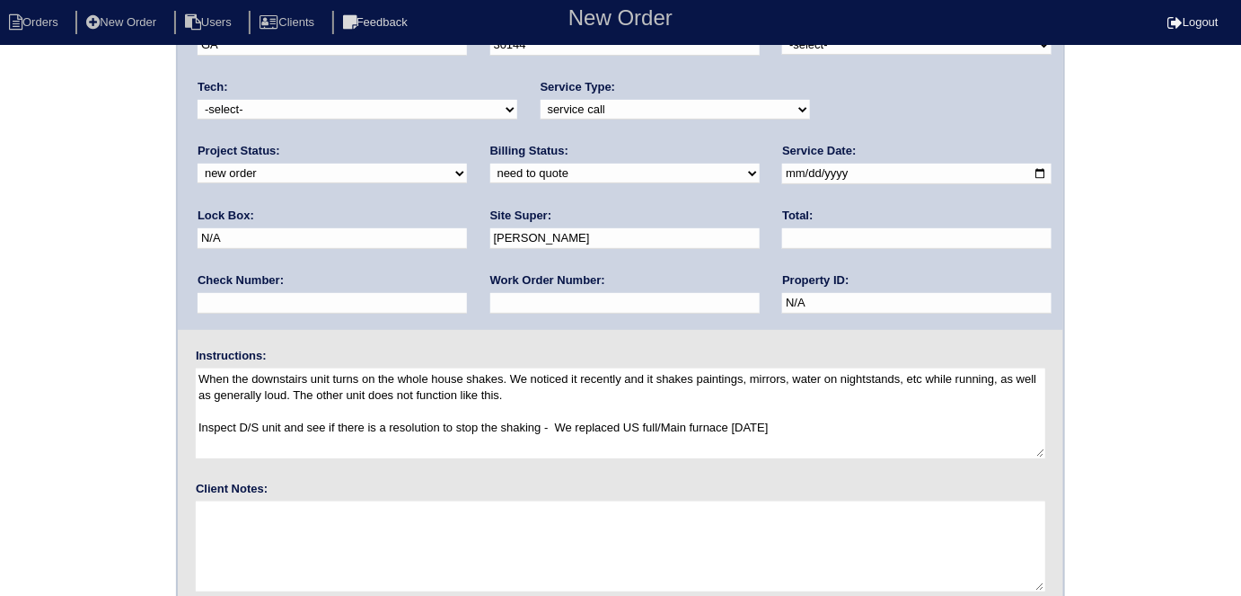
scroll to position [184, 0]
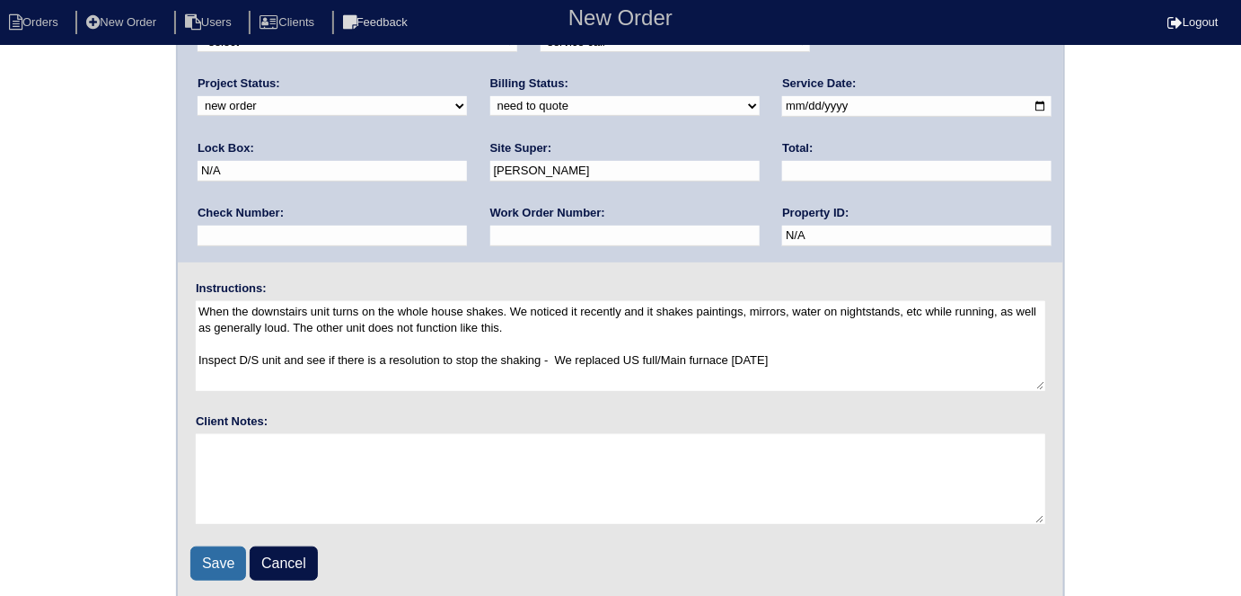
type textarea "When the downstairs unit turns on the whole house shakes. We noticed it recentl…"
click at [230, 557] on input "Save" at bounding box center [218, 563] width 56 height 34
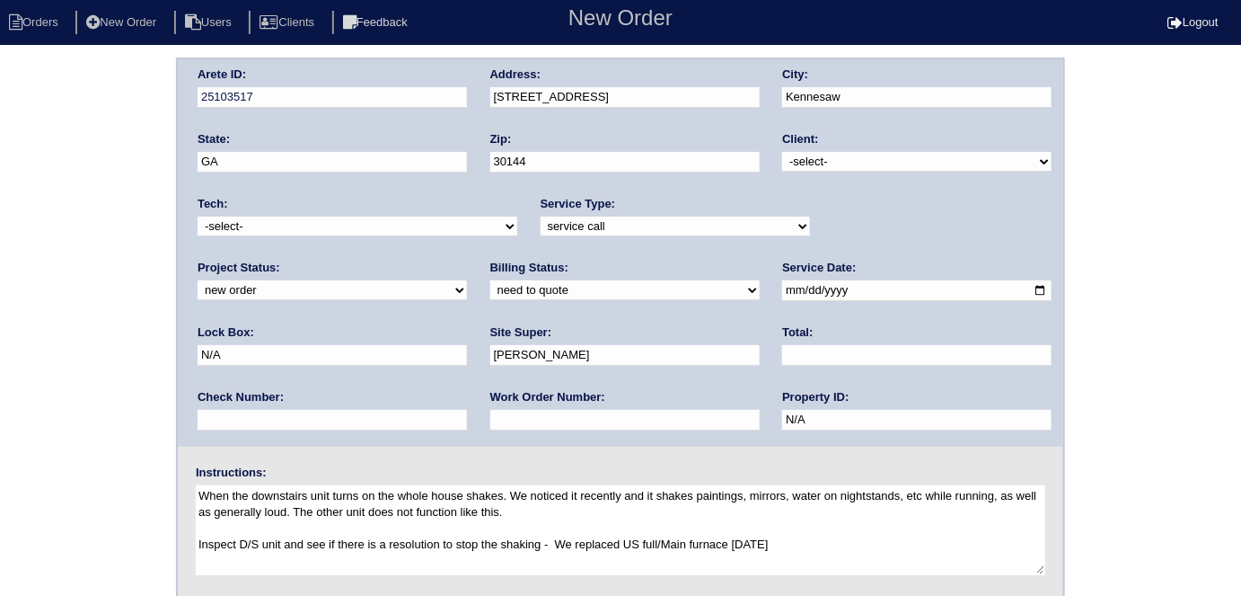
scroll to position [25, 0]
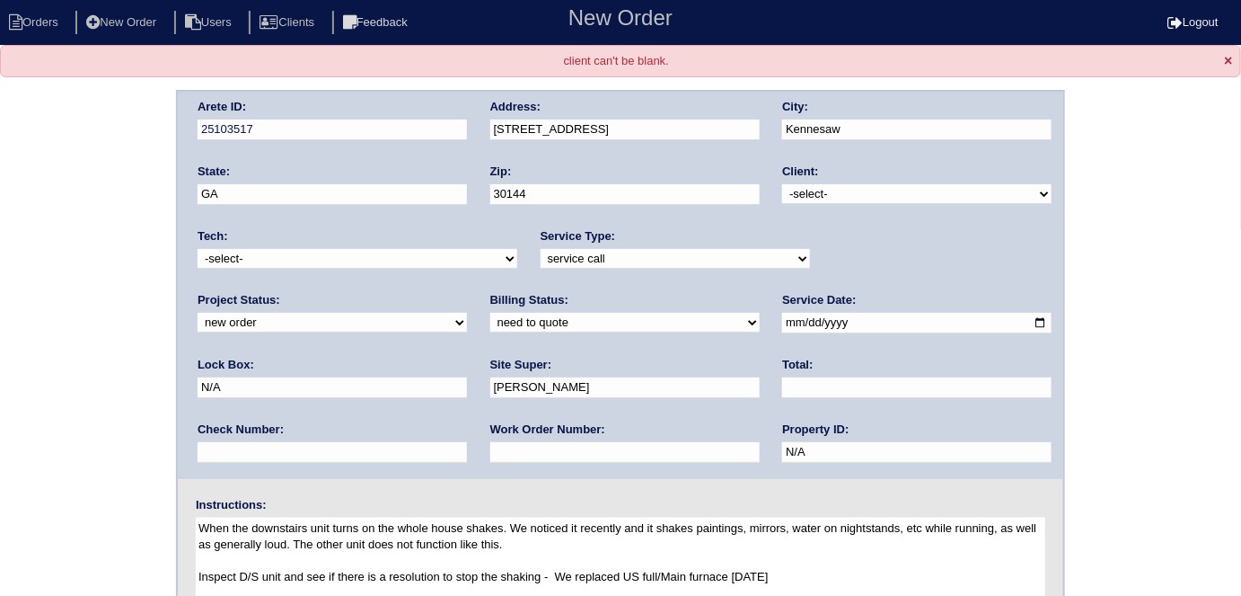
drag, startPoint x: 850, startPoint y: 190, endPoint x: 826, endPoint y: 200, distance: 25.7
click at [849, 190] on select "-select- TriCon American Homes American Homes 4 Rent First Key Homes Zillow The…" at bounding box center [916, 194] width 269 height 20
click at [835, 197] on select "-select- TriCon American Homes American Homes 4 Rent First Key Homes Zillow The…" at bounding box center [916, 194] width 269 height 20
select select "1"
click at [783, 184] on select "-select- TriCon American Homes American Homes 4 Rent First Key Homes Zillow The…" at bounding box center [916, 194] width 269 height 20
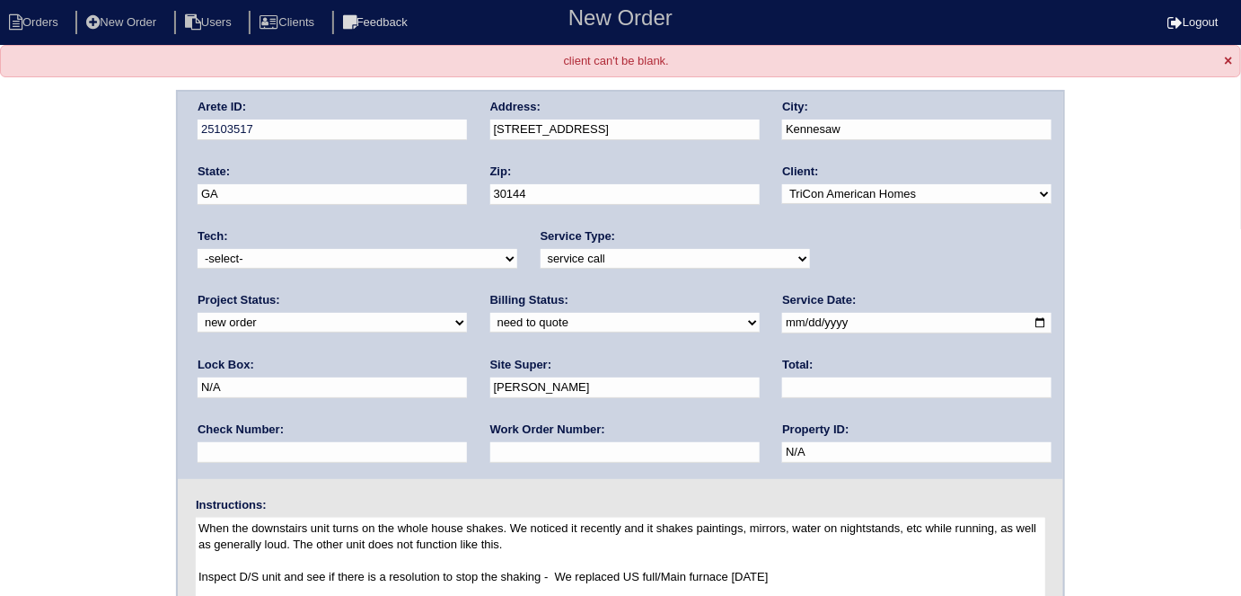
drag, startPoint x: 3, startPoint y: 305, endPoint x: 79, endPoint y: 334, distance: 81.9
click at [7, 307] on div "Arete ID: 25103517 Address: [STREET_ADDRESS] City: [GEOGRAPHIC_DATA] State: [GE…" at bounding box center [620, 453] width 1241 height 727
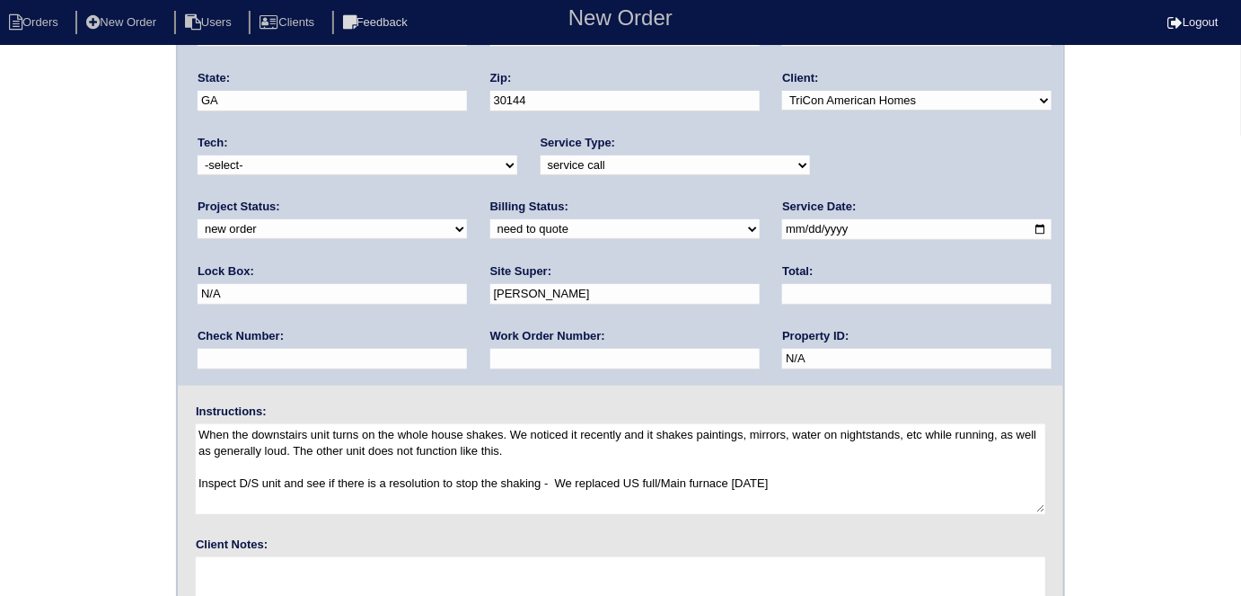
scroll to position [216, 0]
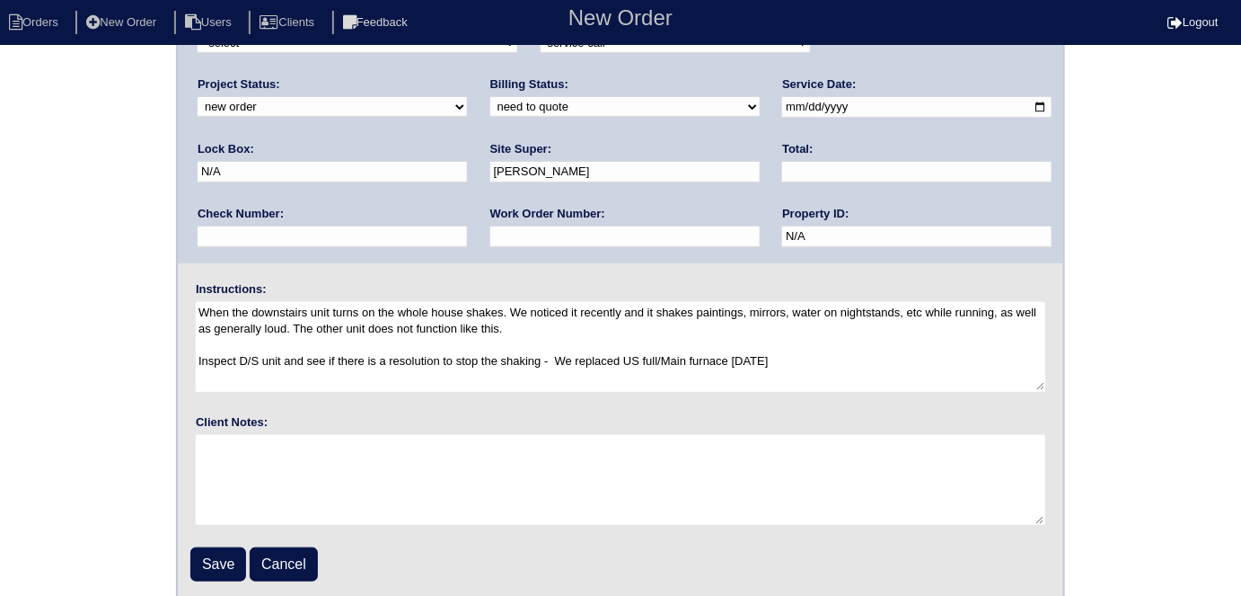
drag, startPoint x: 209, startPoint y: 561, endPoint x: 206, endPoint y: 552, distance: 9.7
click at [207, 555] on input "Save" at bounding box center [218, 564] width 56 height 34
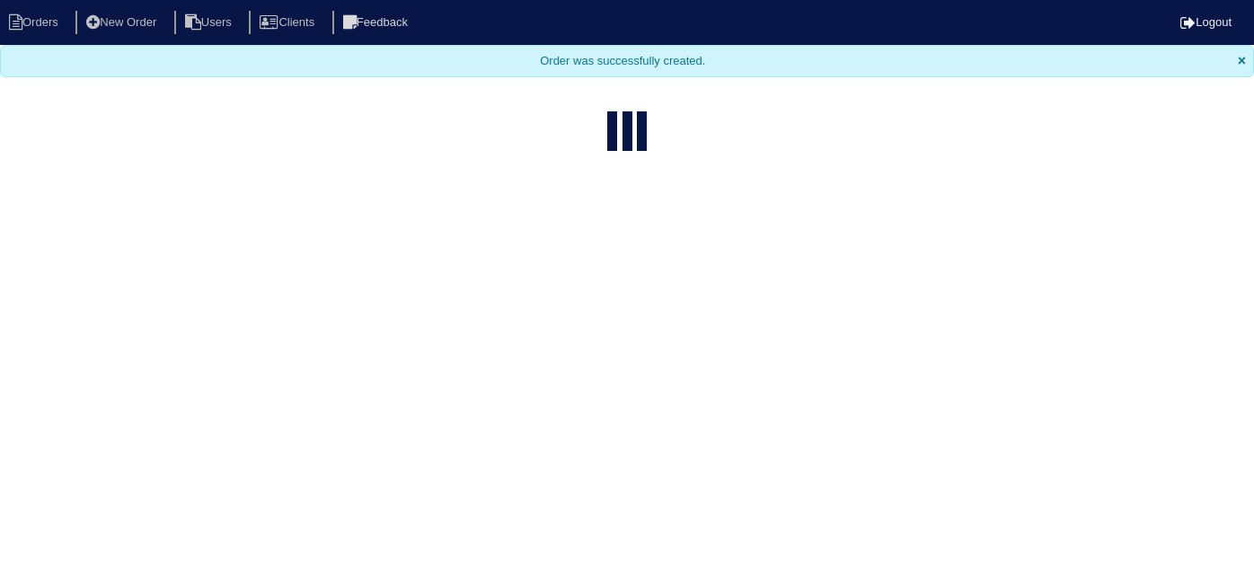
select select "15"
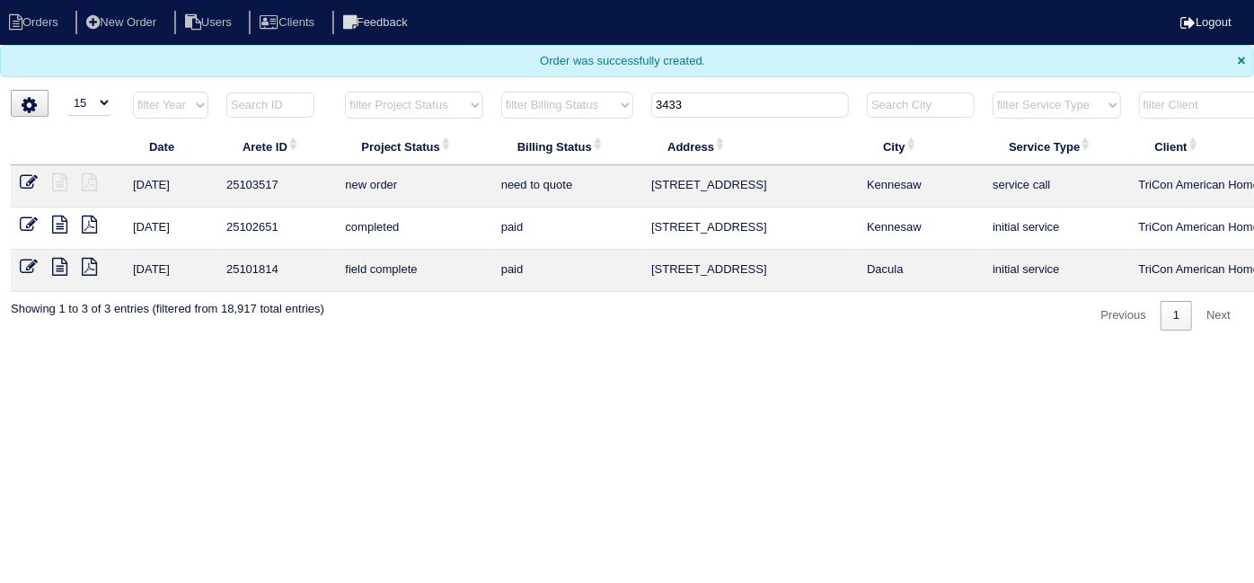
drag, startPoint x: 699, startPoint y: 108, endPoint x: 487, endPoint y: 58, distance: 217.7
click at [505, 76] on body "Orders New Order Users Clients Feedback Logout Orders New Order Users Clients M…" at bounding box center [627, 165] width 1254 height 331
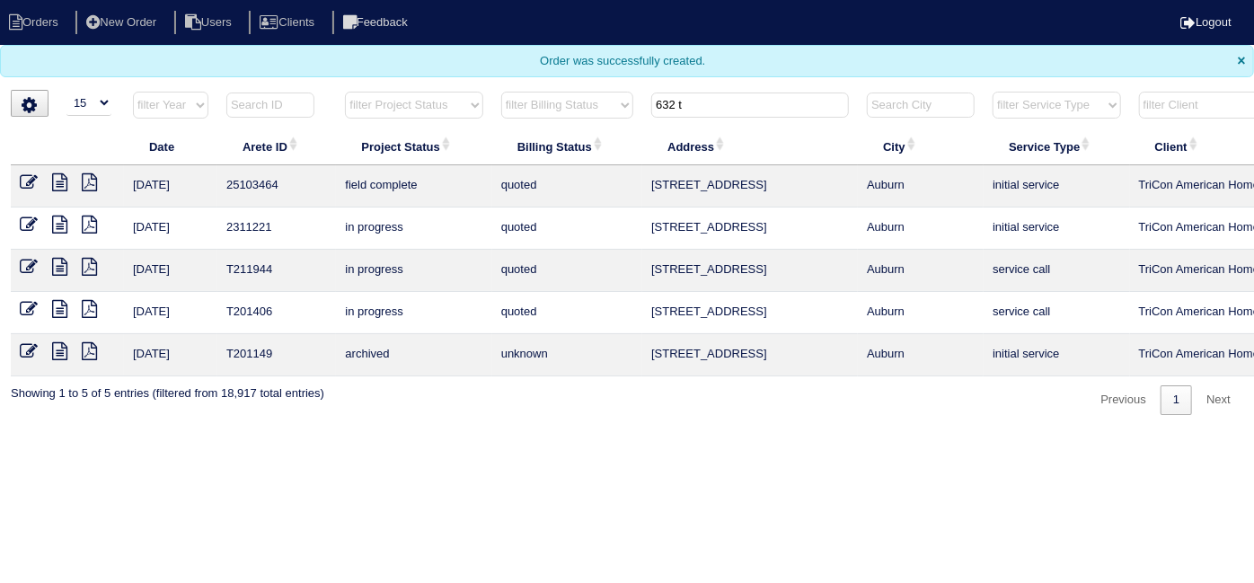
type input "632 t"
click at [31, 175] on icon at bounding box center [29, 182] width 18 height 18
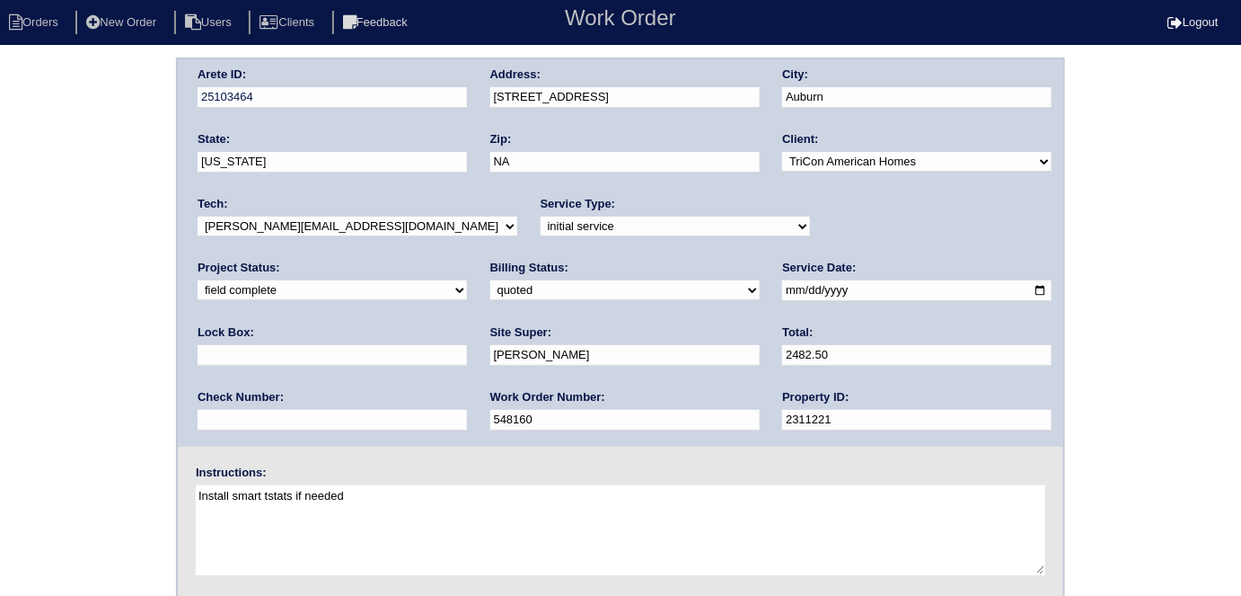
click at [490, 288] on select "need to quote quoted need to invoice invoiced paid warranty purchase order need…" at bounding box center [624, 290] width 269 height 20
select select "need to invoice"
click at [490, 280] on select "need to quote quoted need to invoice invoiced paid warranty purchase order need…" at bounding box center [624, 290] width 269 height 20
click at [98, 340] on div "Arete ID: 25103464 Address: [STREET_ADDRESS] City: [GEOGRAPHIC_DATA] State: [US…" at bounding box center [620, 420] width 1241 height 727
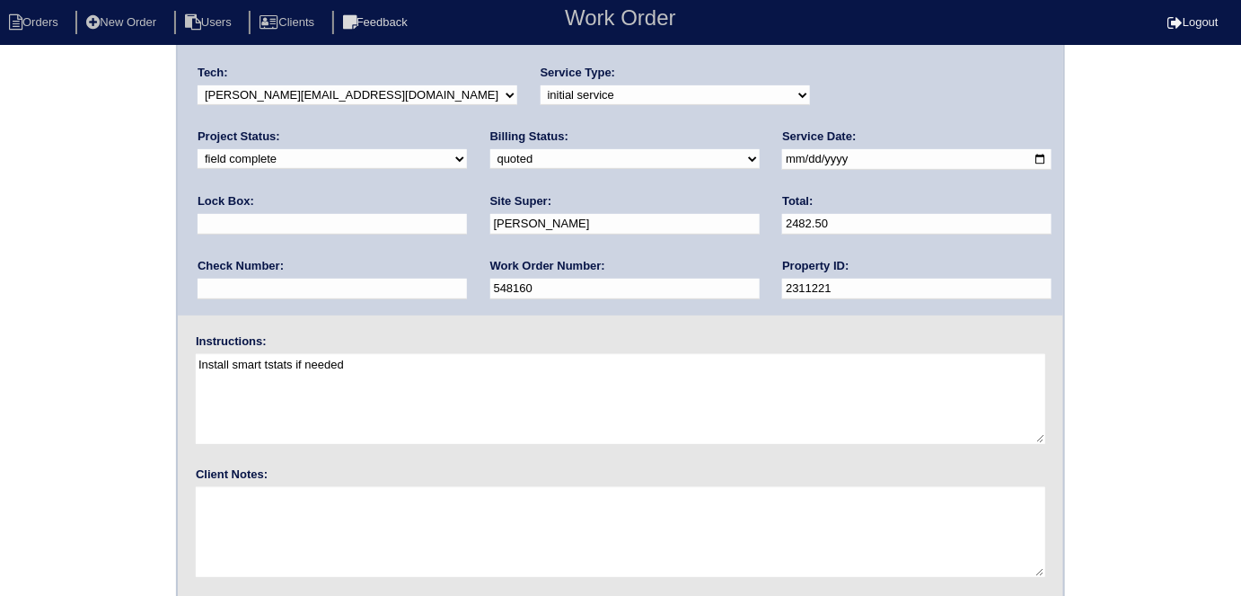
scroll to position [184, 0]
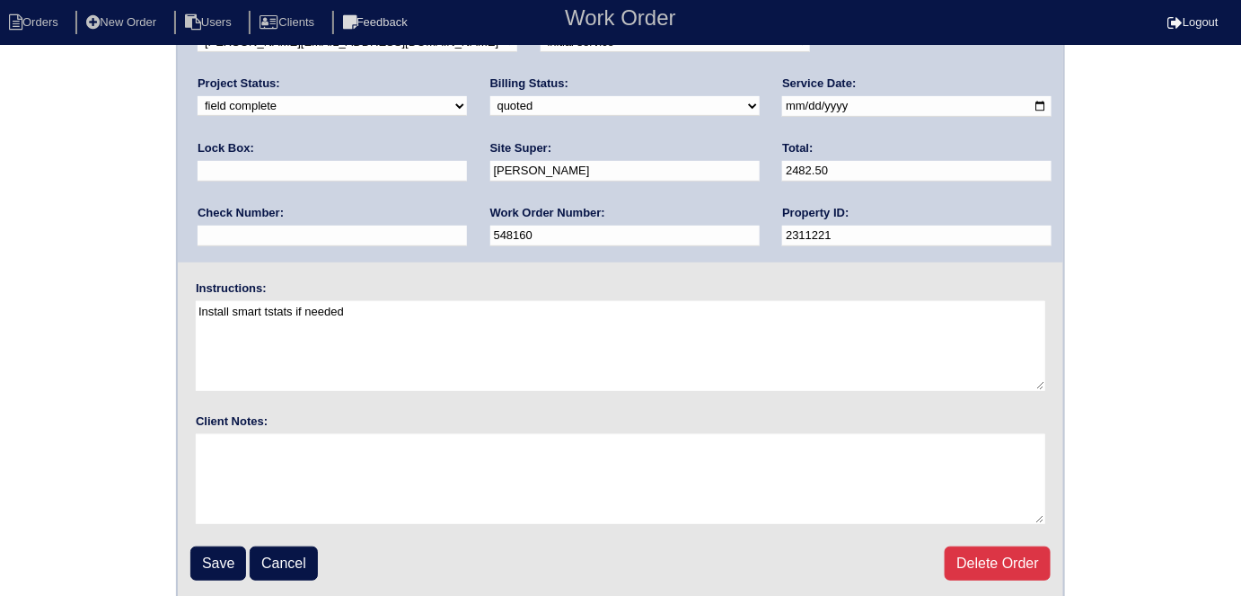
click at [208, 551] on input "Save" at bounding box center [218, 563] width 56 height 34
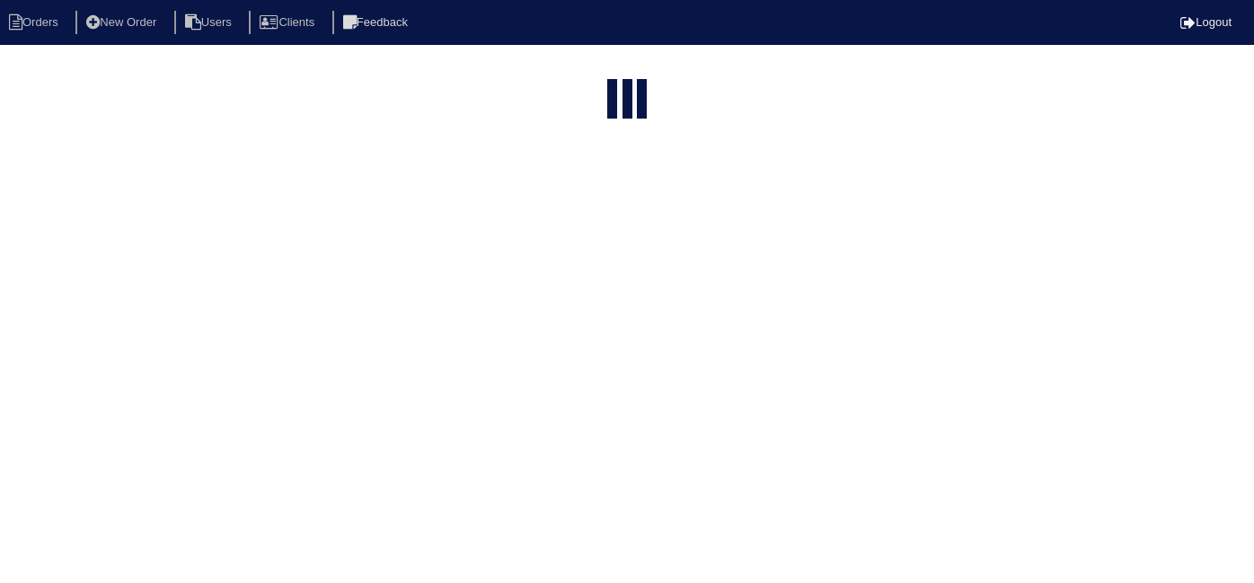
select select "15"
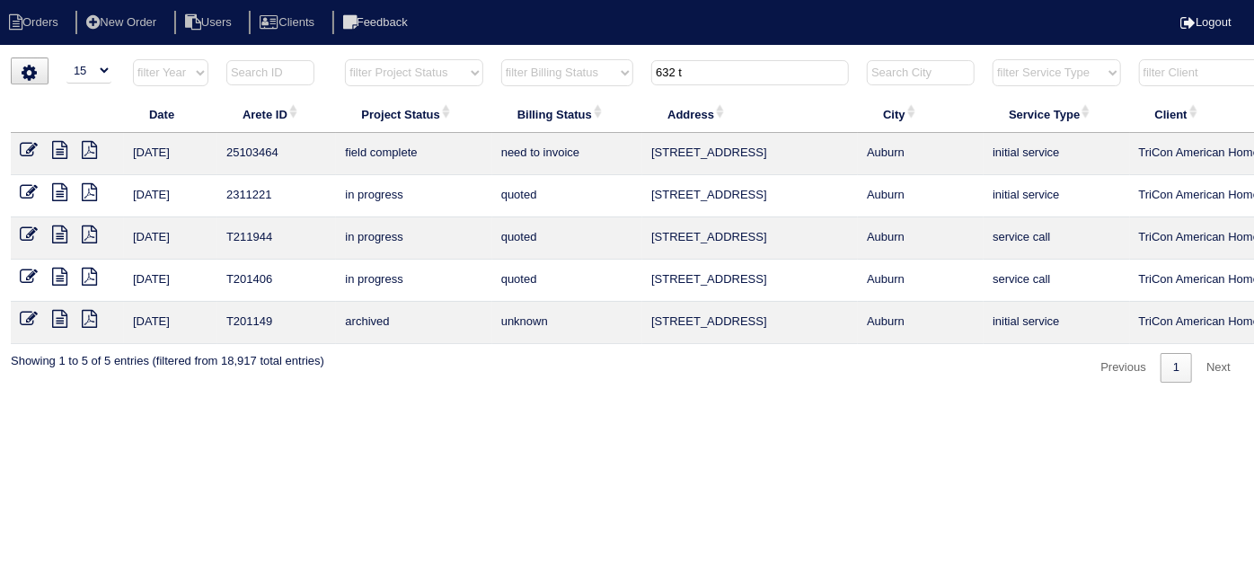
drag, startPoint x: 448, startPoint y: 582, endPoint x: 675, endPoint y: 583, distance: 227.3
click at [675, 401] on html "Orders New Order Users Clients Feedback Logout Orders New Order Users Clients M…" at bounding box center [627, 200] width 1254 height 401
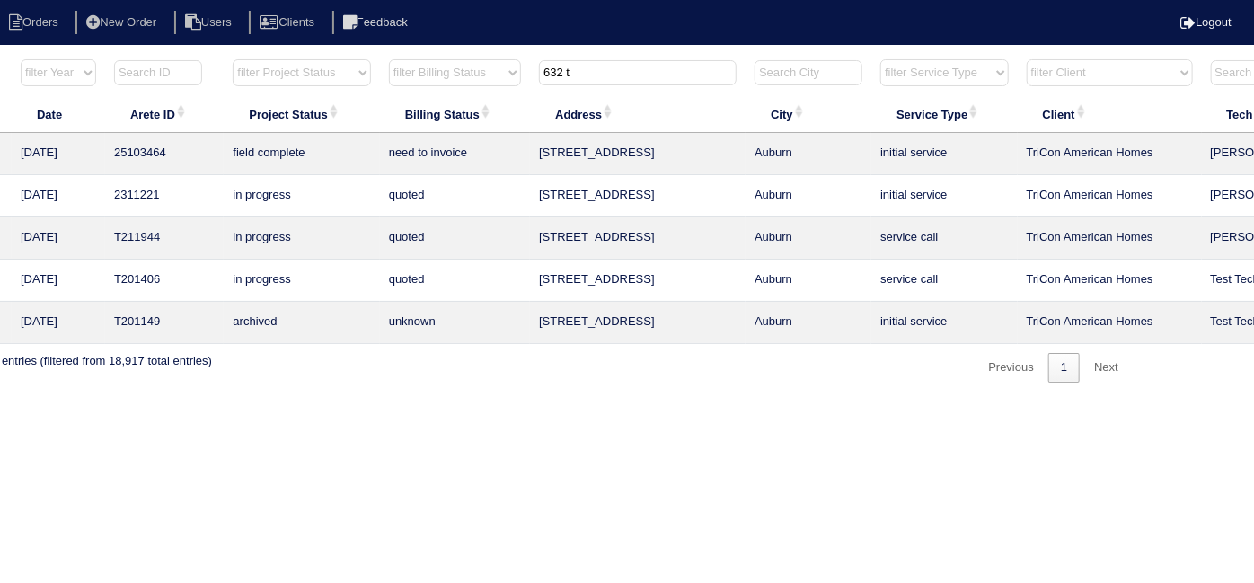
scroll to position [0, 313]
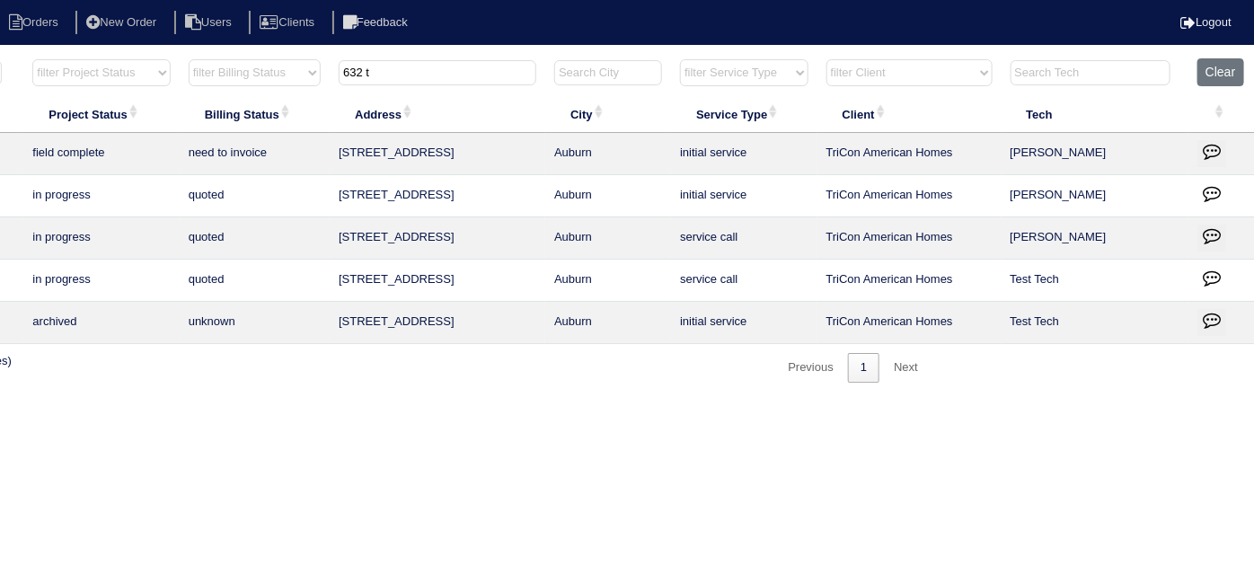
click at [1207, 144] on icon "button" at bounding box center [1212, 151] width 18 height 18
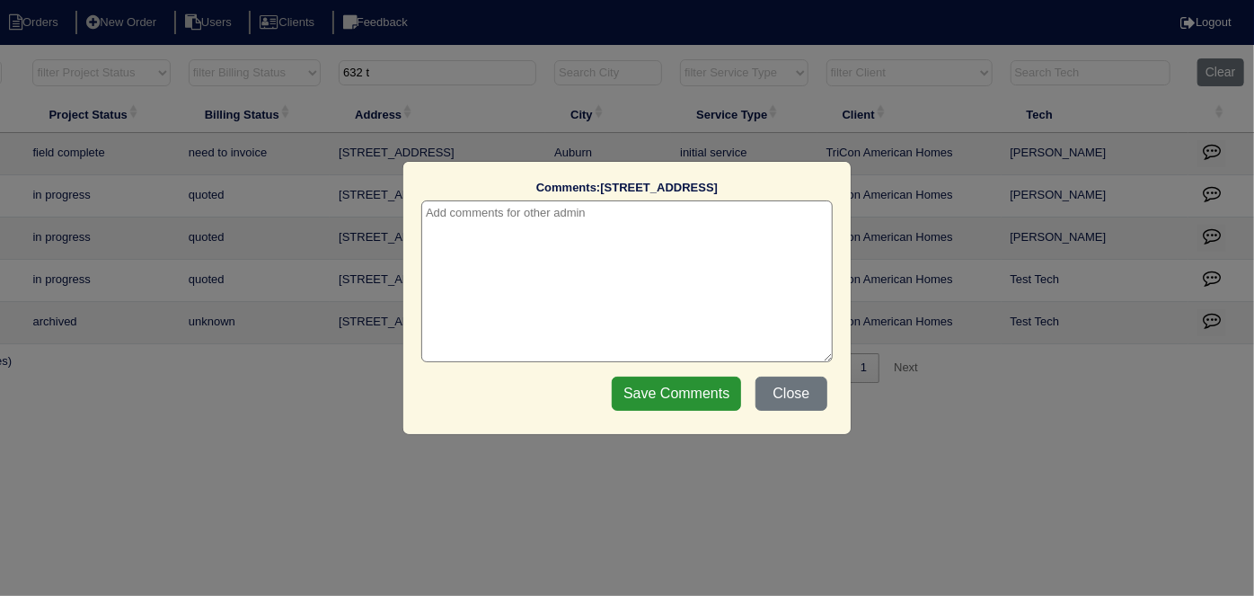
click at [552, 215] on textarea at bounding box center [626, 281] width 411 height 162
paste textarea "Duct cleaning"
click at [486, 206] on textarea "[DATE] b- bDuct cleaning approved" at bounding box center [626, 281] width 411 height 162
click at [640, 216] on textarea "[DATE] - Duct cleaning approved" at bounding box center [626, 281] width 411 height 162
type textarea "[DATE] - Duct cleaning approved - sent to [PERSON_NAME]"
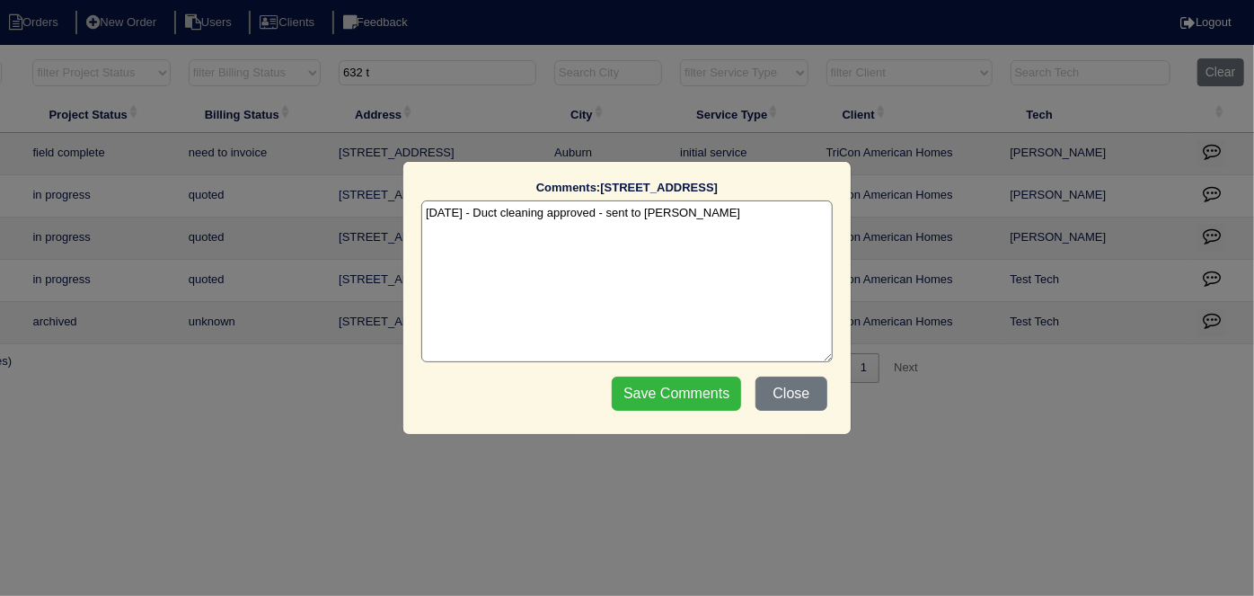
click at [695, 402] on input "Save Comments" at bounding box center [676, 393] width 129 height 34
